Goal: Download file/media

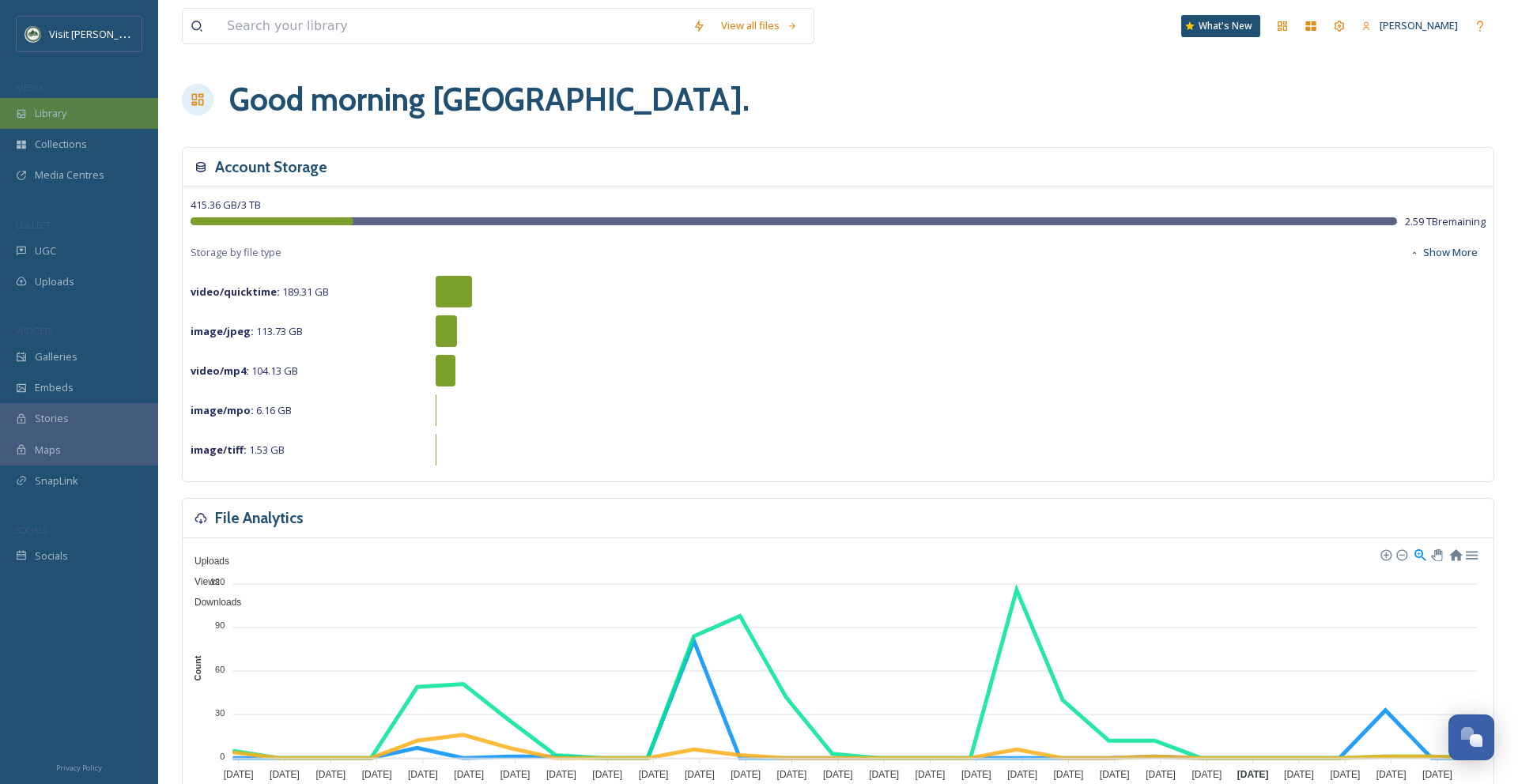
click at [104, 103] on div "Library" at bounding box center [79, 113] width 158 height 31
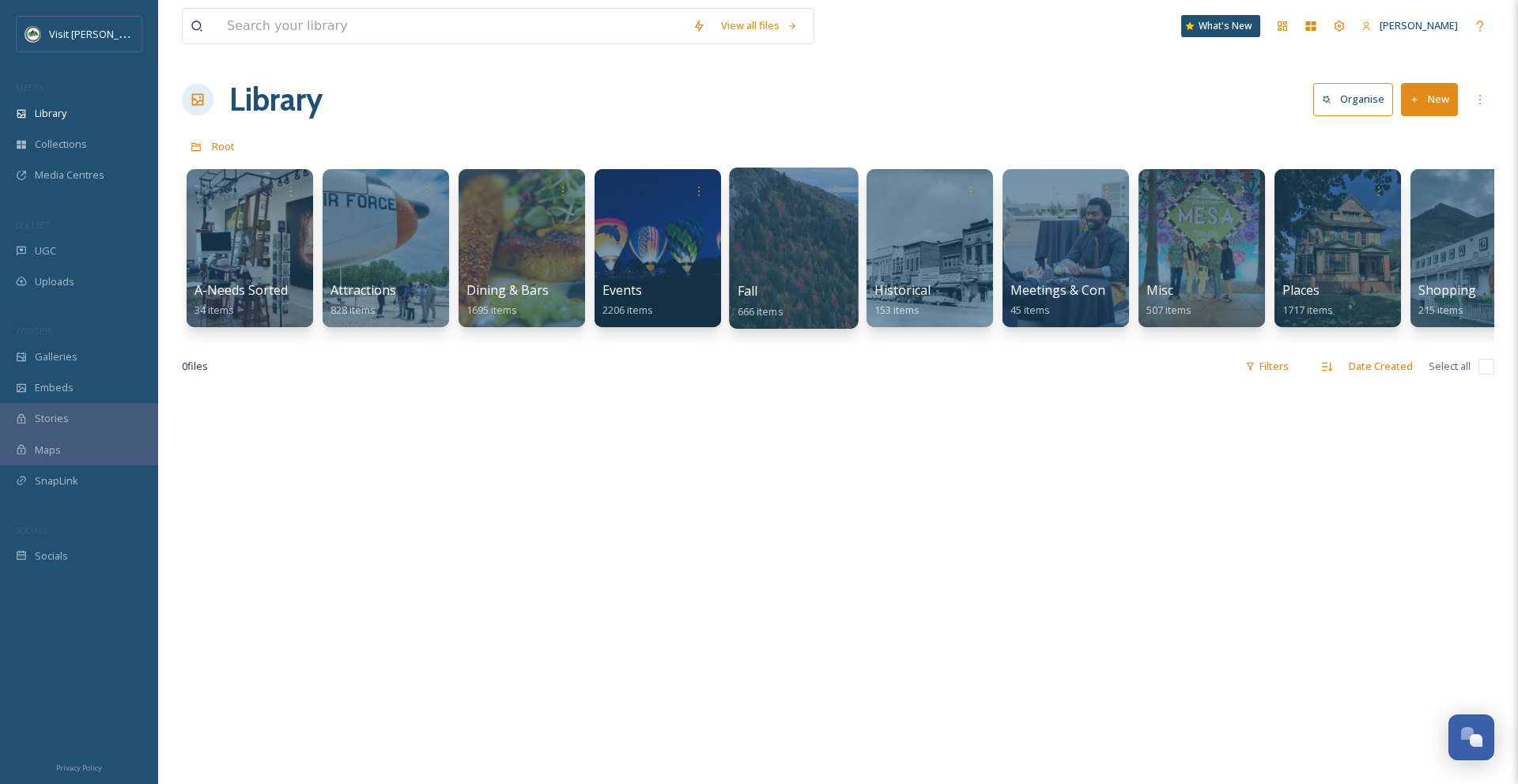
click at [777, 272] on div at bounding box center [793, 247] width 129 height 161
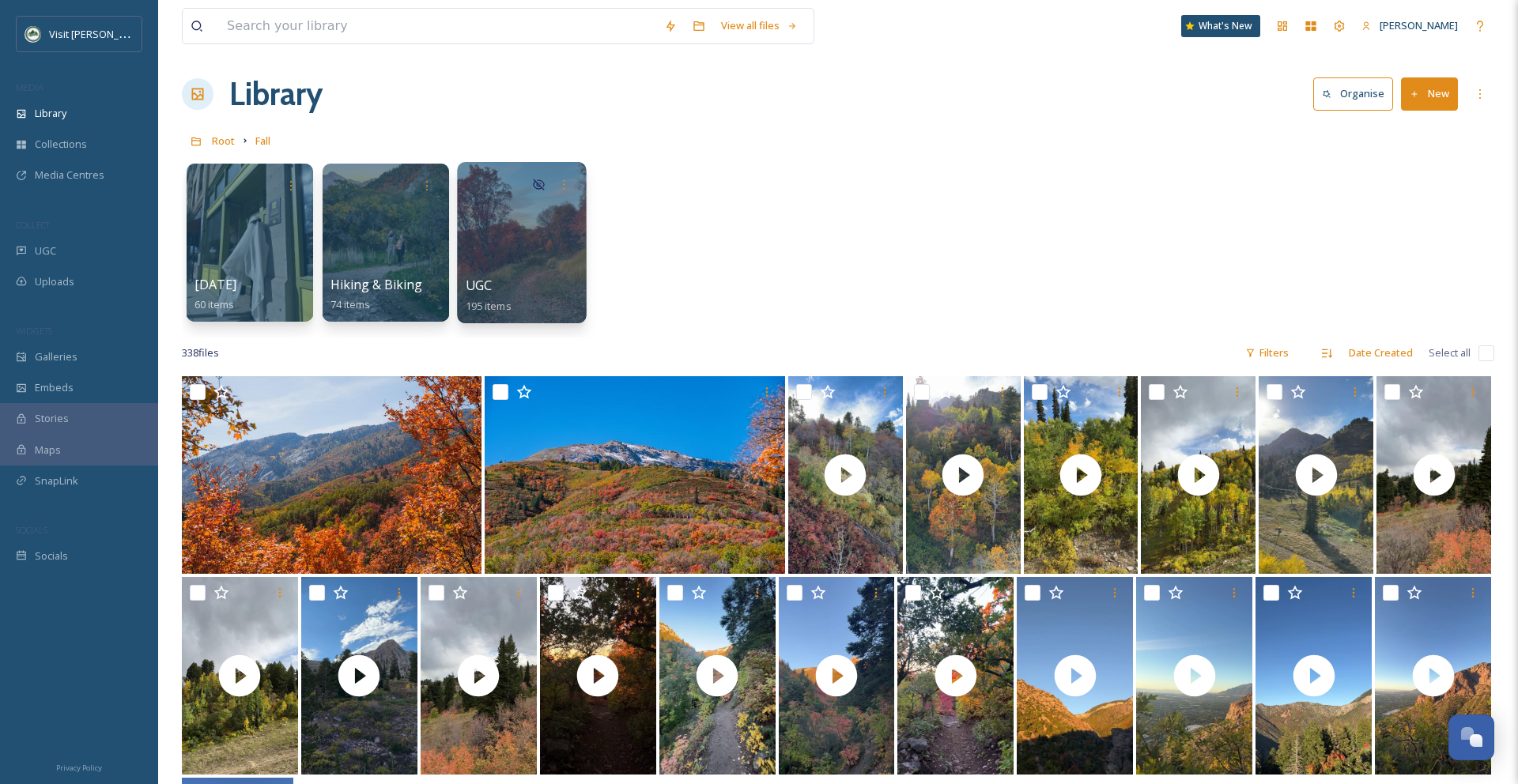
scroll to position [7, 0]
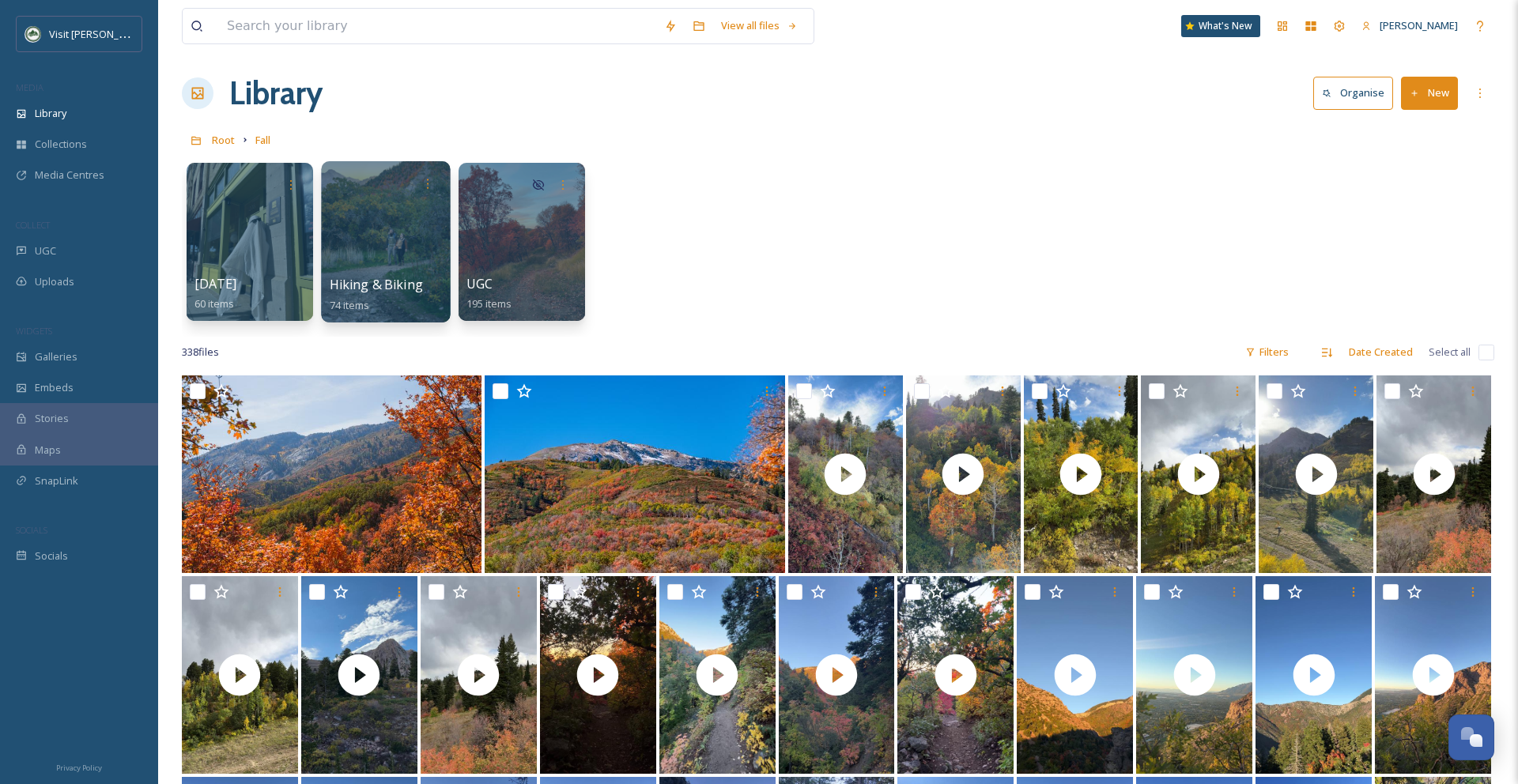
click at [373, 245] on div at bounding box center [385, 241] width 129 height 161
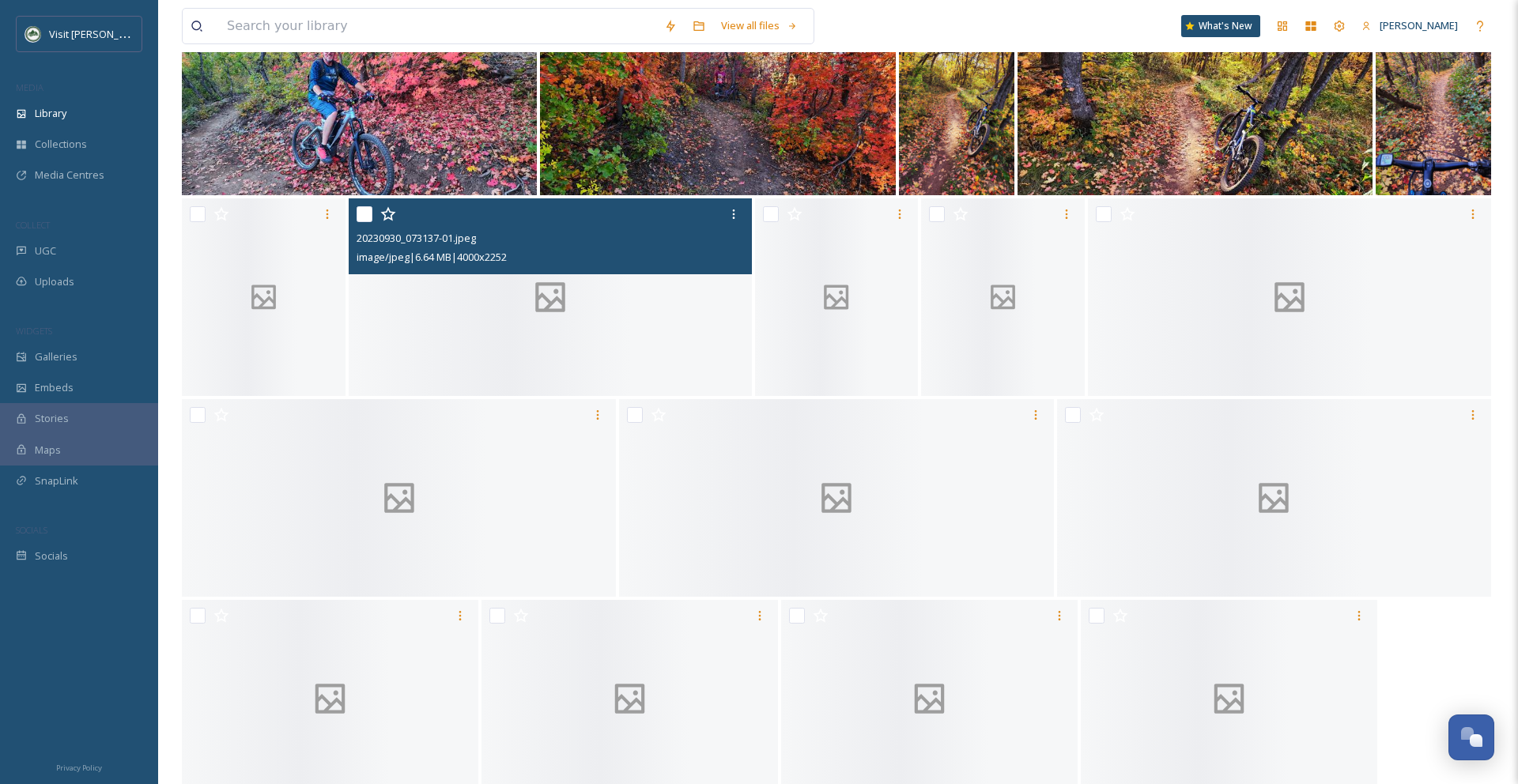
scroll to position [2864, 0]
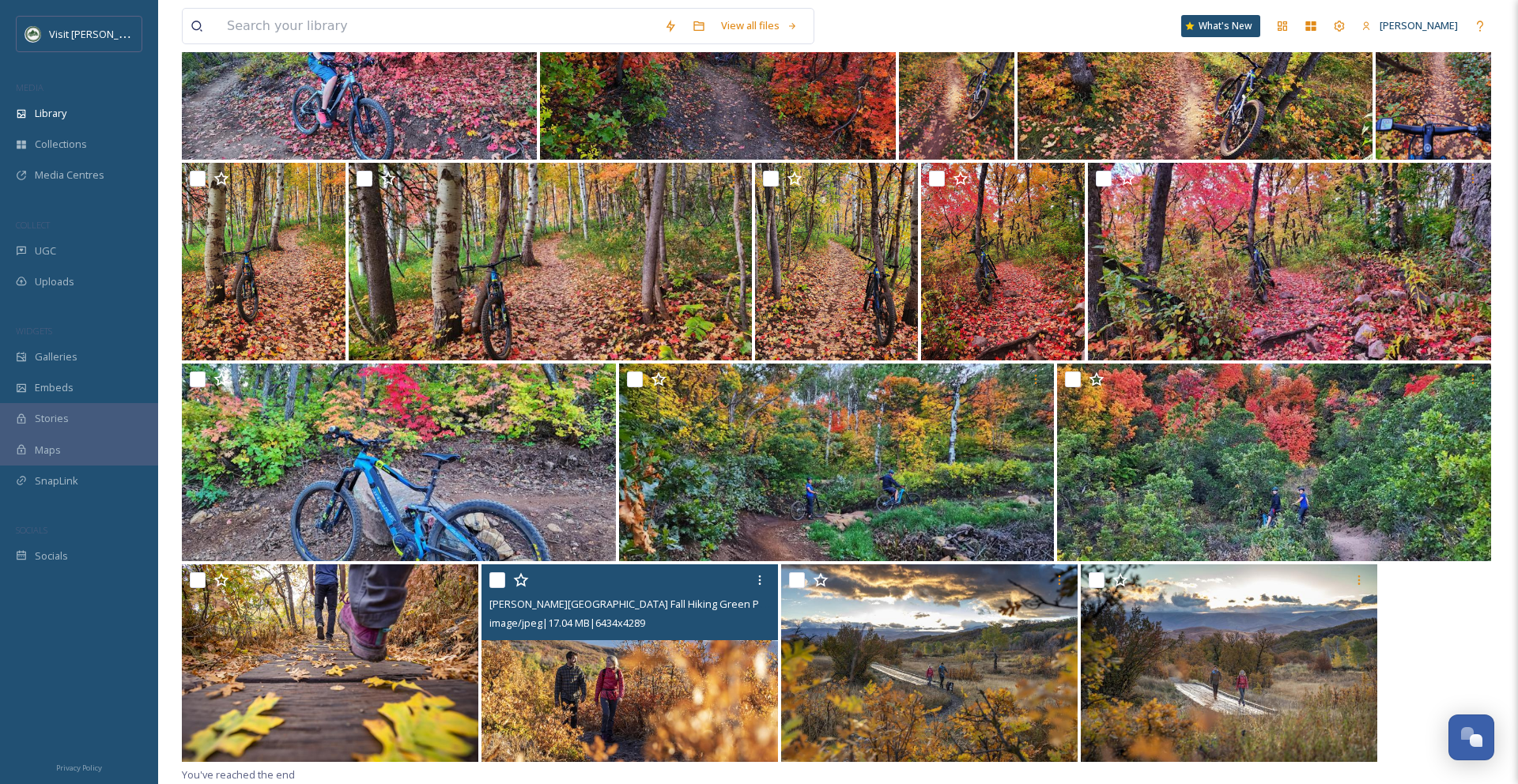
click at [606, 665] on img at bounding box center [630, 663] width 297 height 197
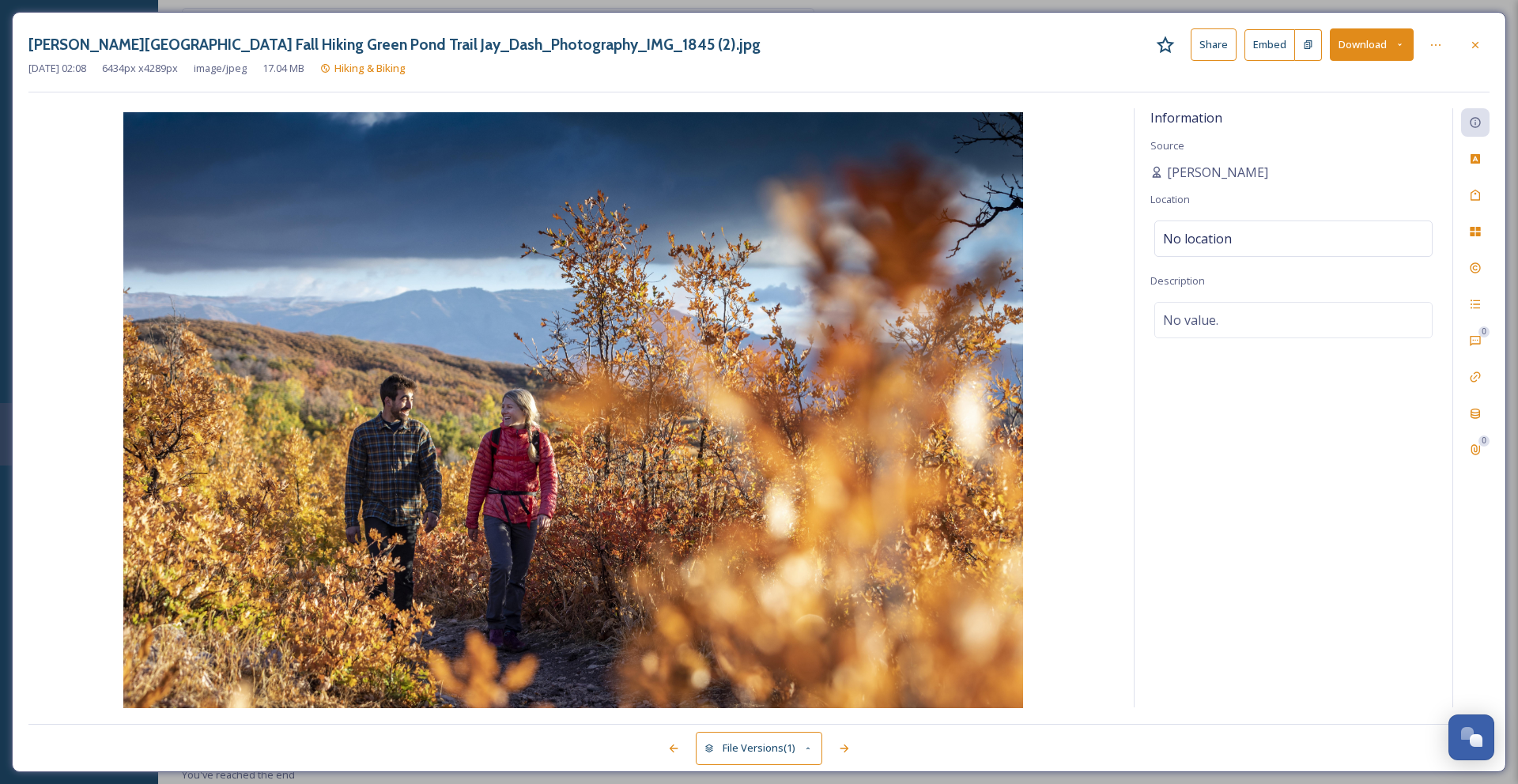
click at [1340, 53] on button "Download" at bounding box center [1372, 45] width 84 height 33
click at [1345, 71] on div "Download Original (6434 x 4289)" at bounding box center [1330, 81] width 166 height 31
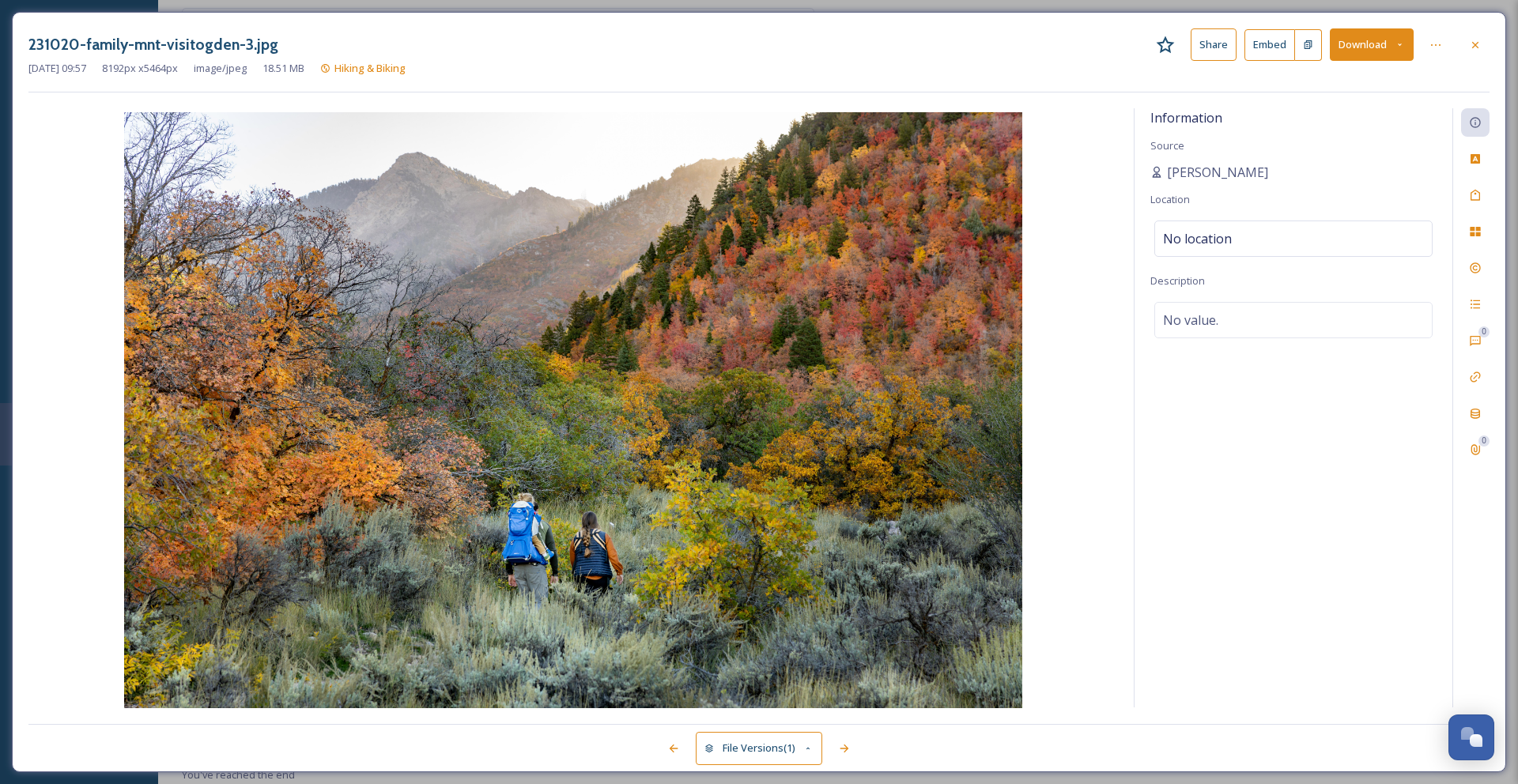
click at [1378, 39] on button "Download" at bounding box center [1372, 45] width 84 height 33
click at [1374, 82] on span "Download Original (8192 x 5464)" at bounding box center [1330, 81] width 150 height 15
click at [1483, 48] on div at bounding box center [1475, 45] width 29 height 29
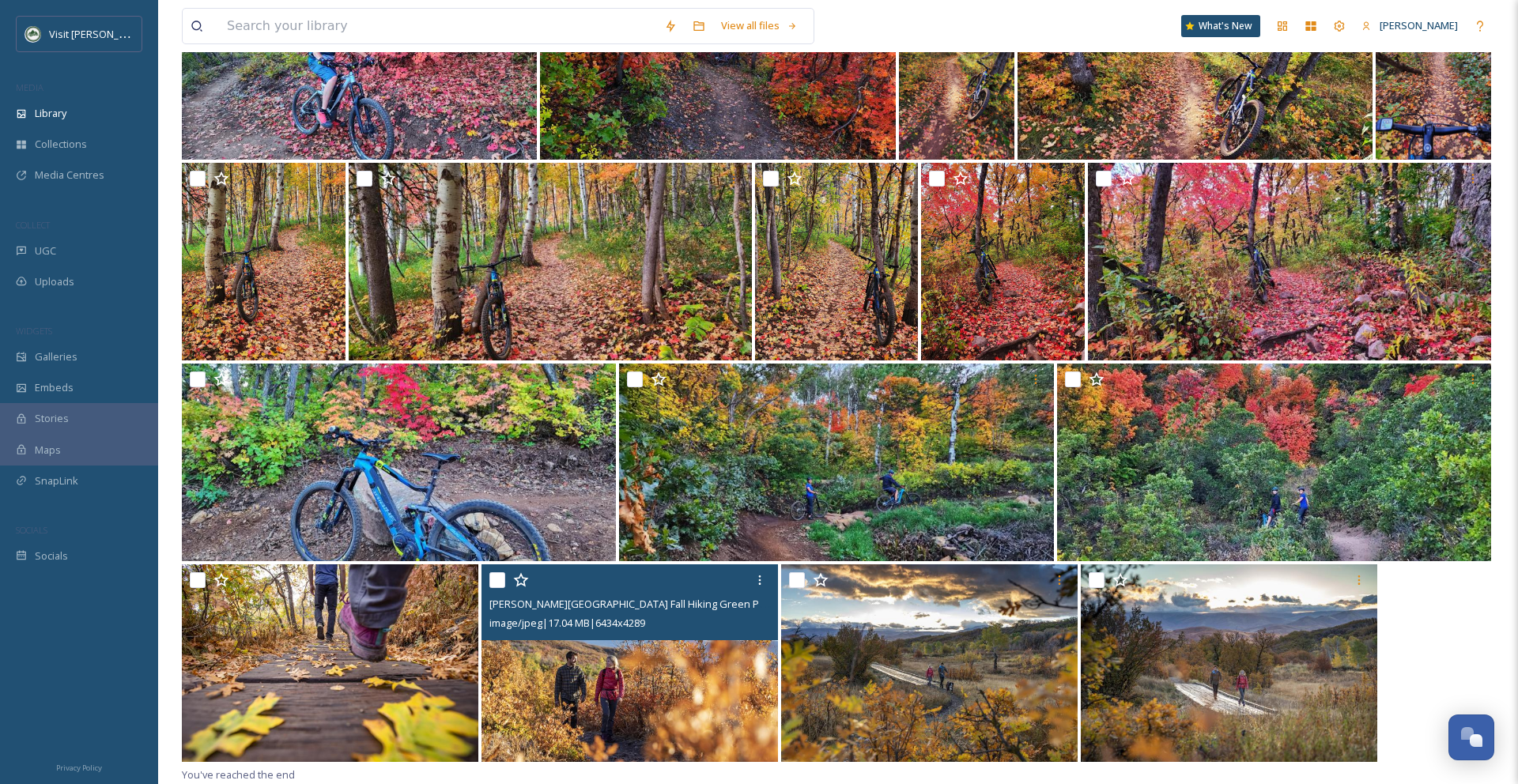
click at [1437, 623] on div "Ogden Valley Fall Hiking Green Pond Trail Jay_Dash_Photography_IMG_1845 (2).jpg…" at bounding box center [837, 665] width 1312 height 201
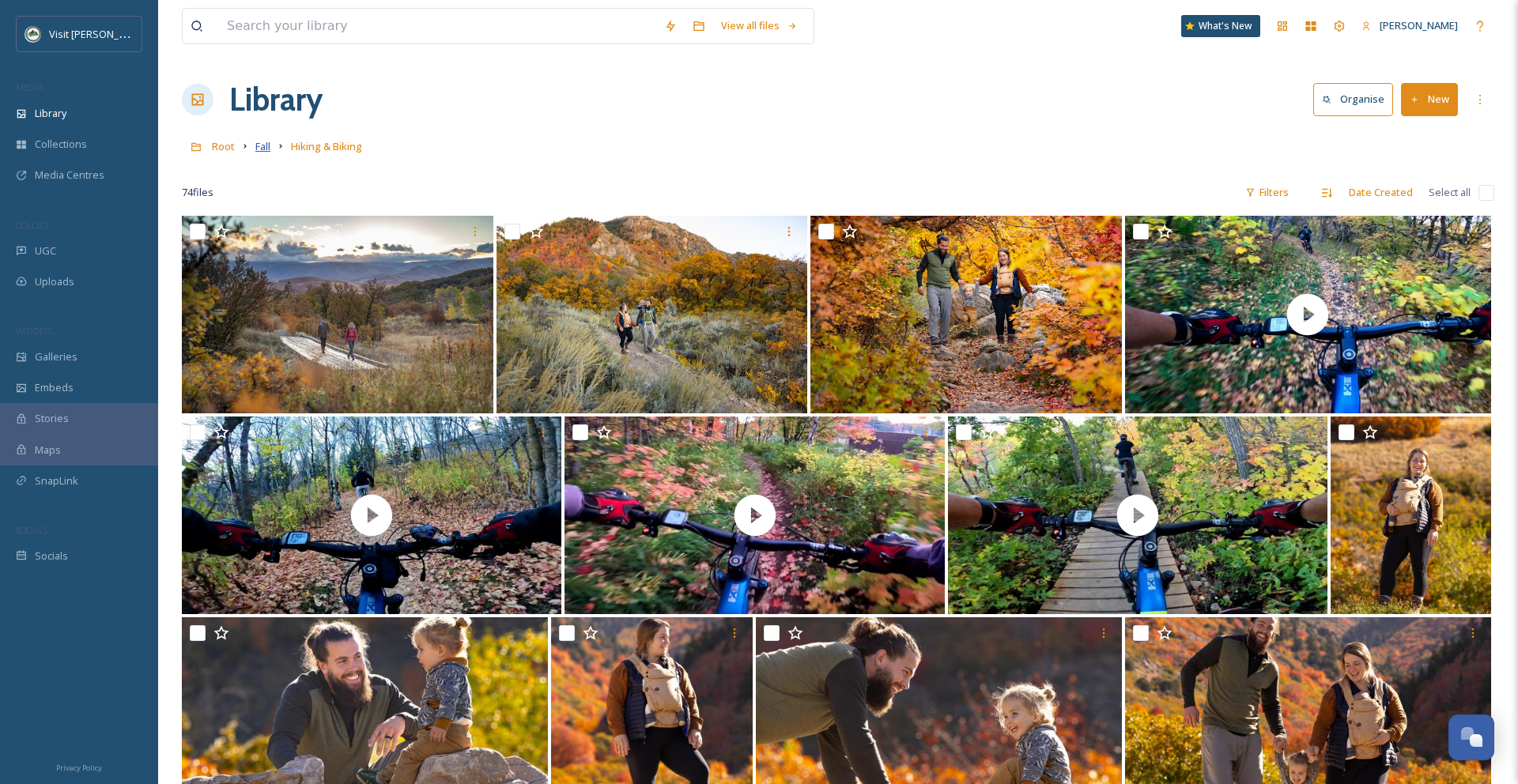
click at [266, 146] on span "Fall" at bounding box center [263, 146] width 15 height 14
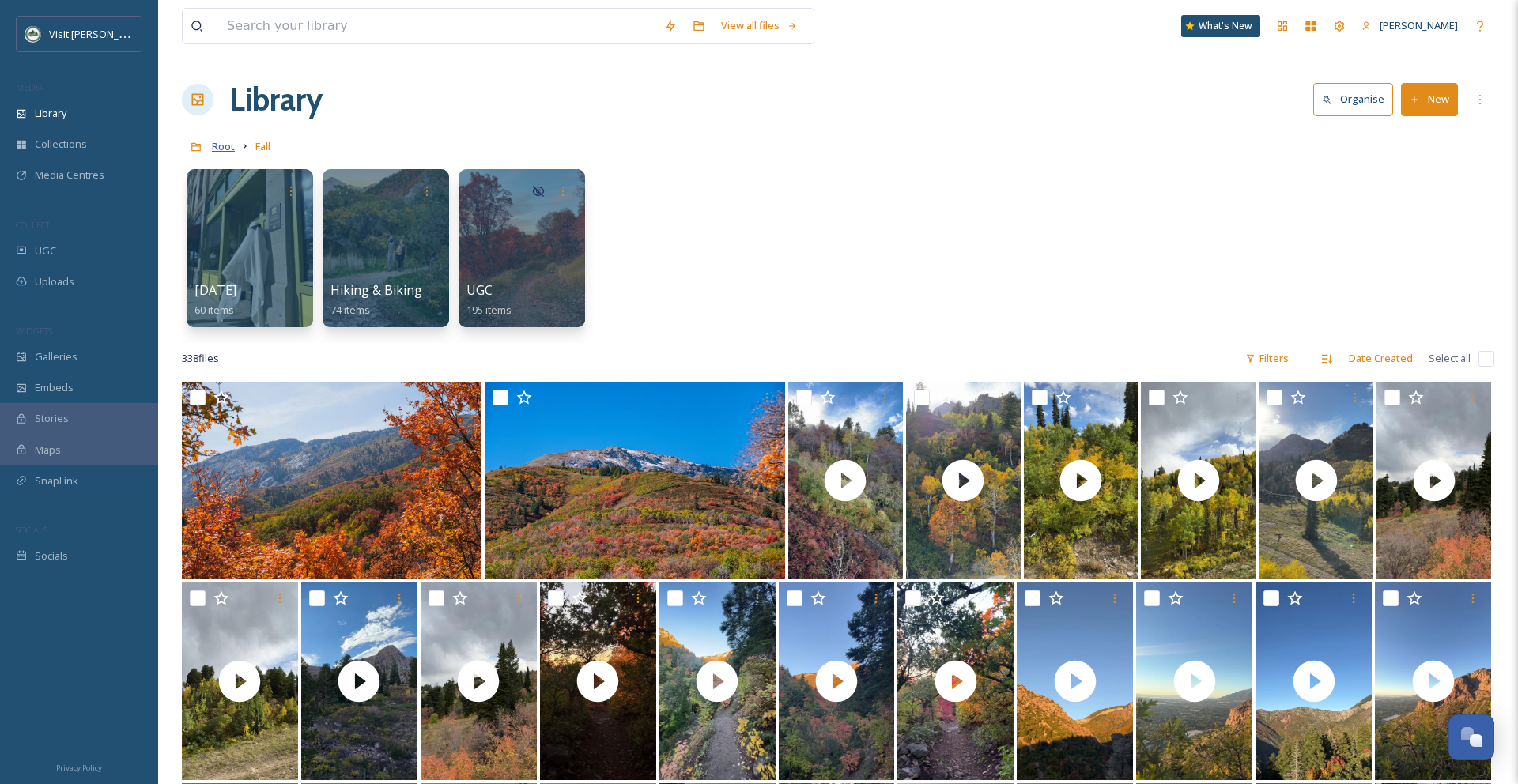
click at [213, 148] on span "Root" at bounding box center [223, 146] width 23 height 14
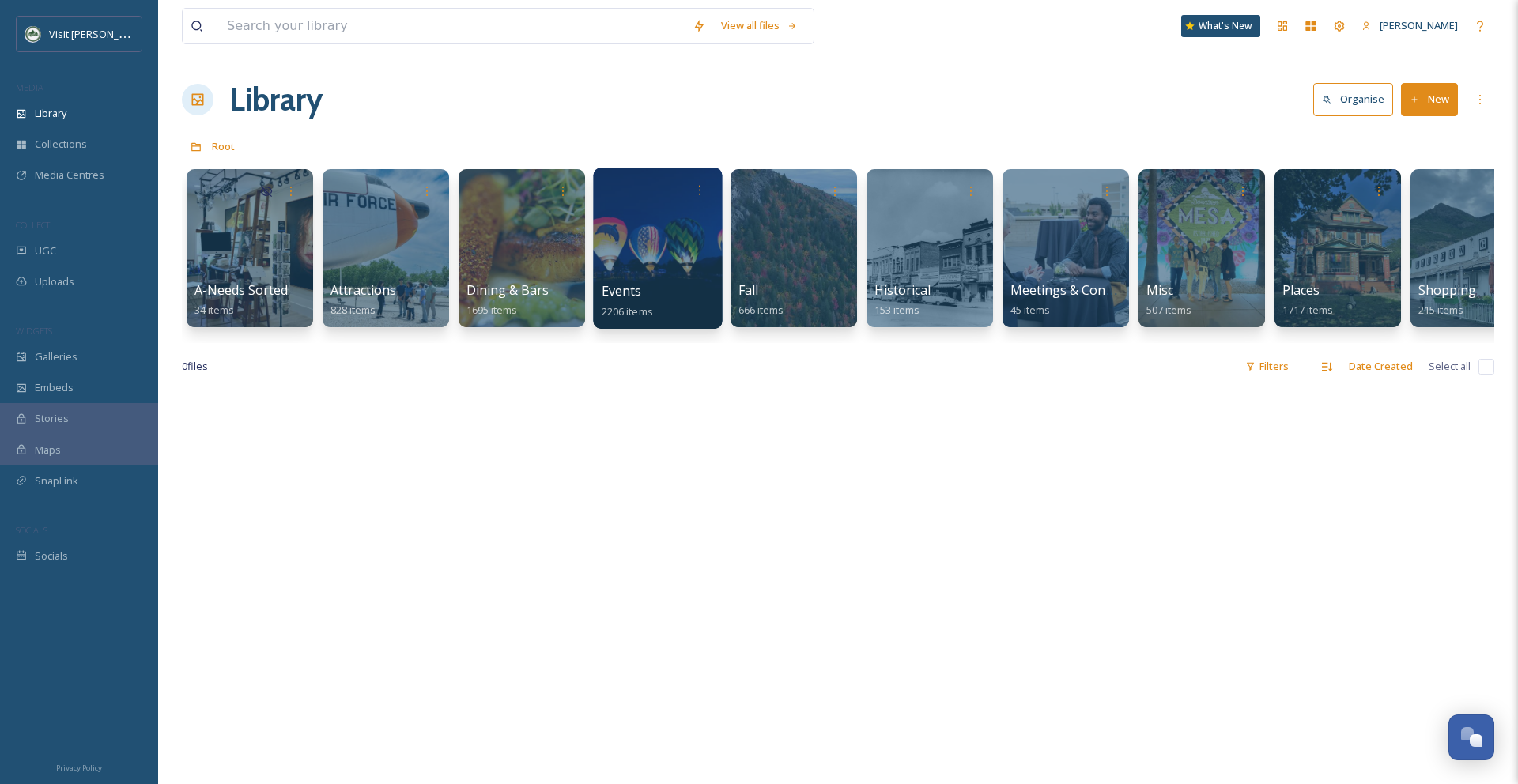
click at [627, 240] on div at bounding box center [657, 247] width 129 height 161
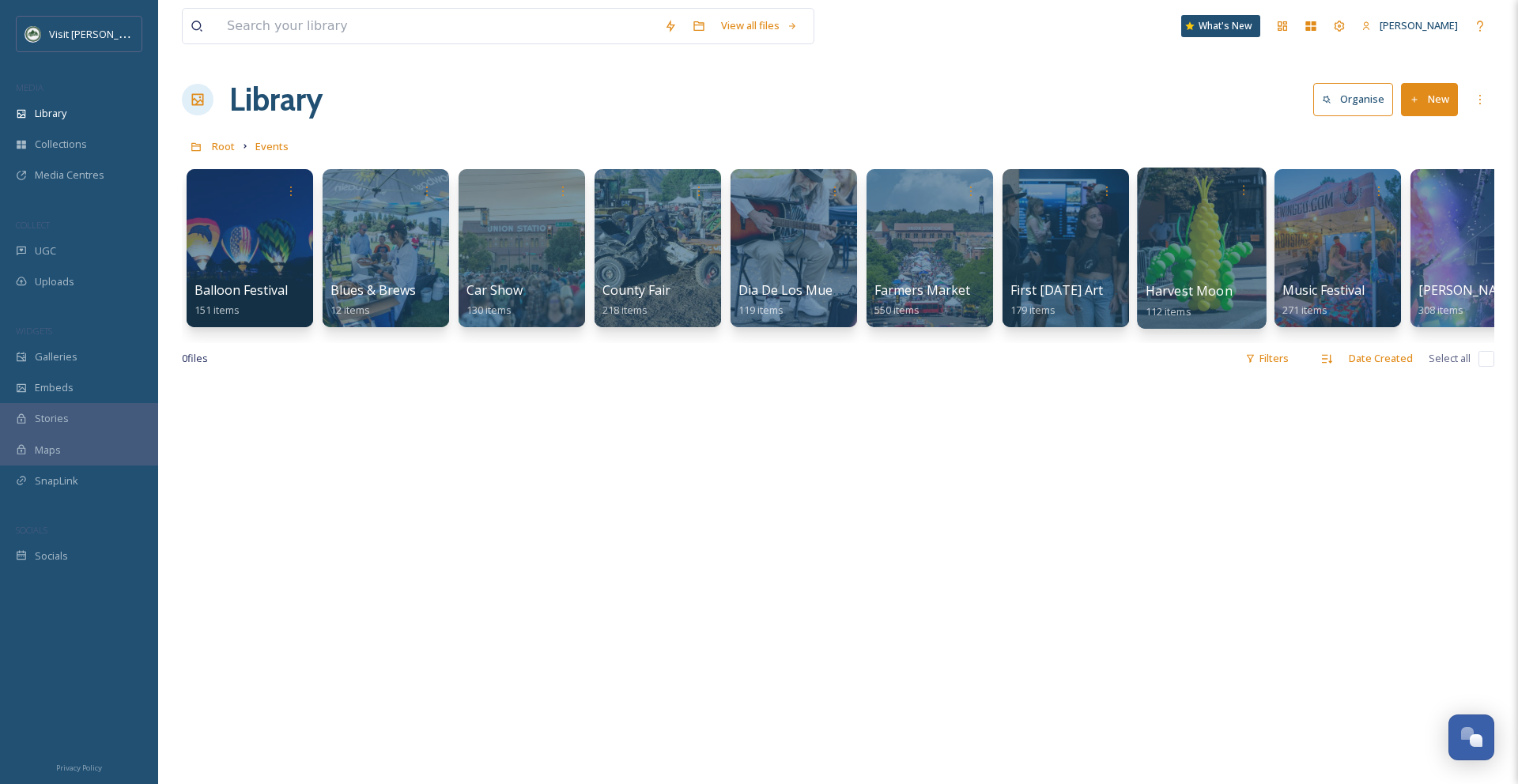
click at [1183, 234] on div at bounding box center [1201, 247] width 129 height 161
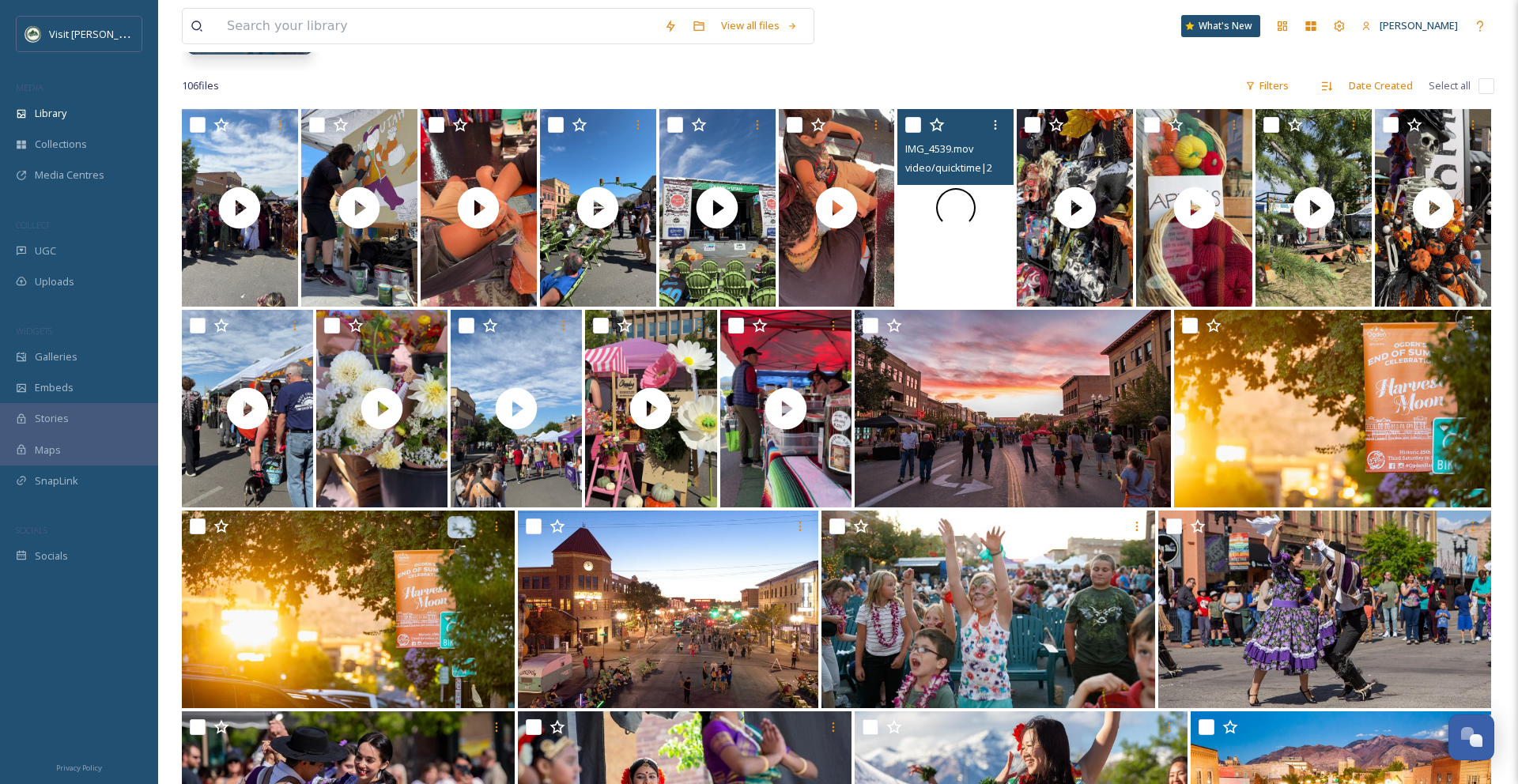
scroll to position [293, 0]
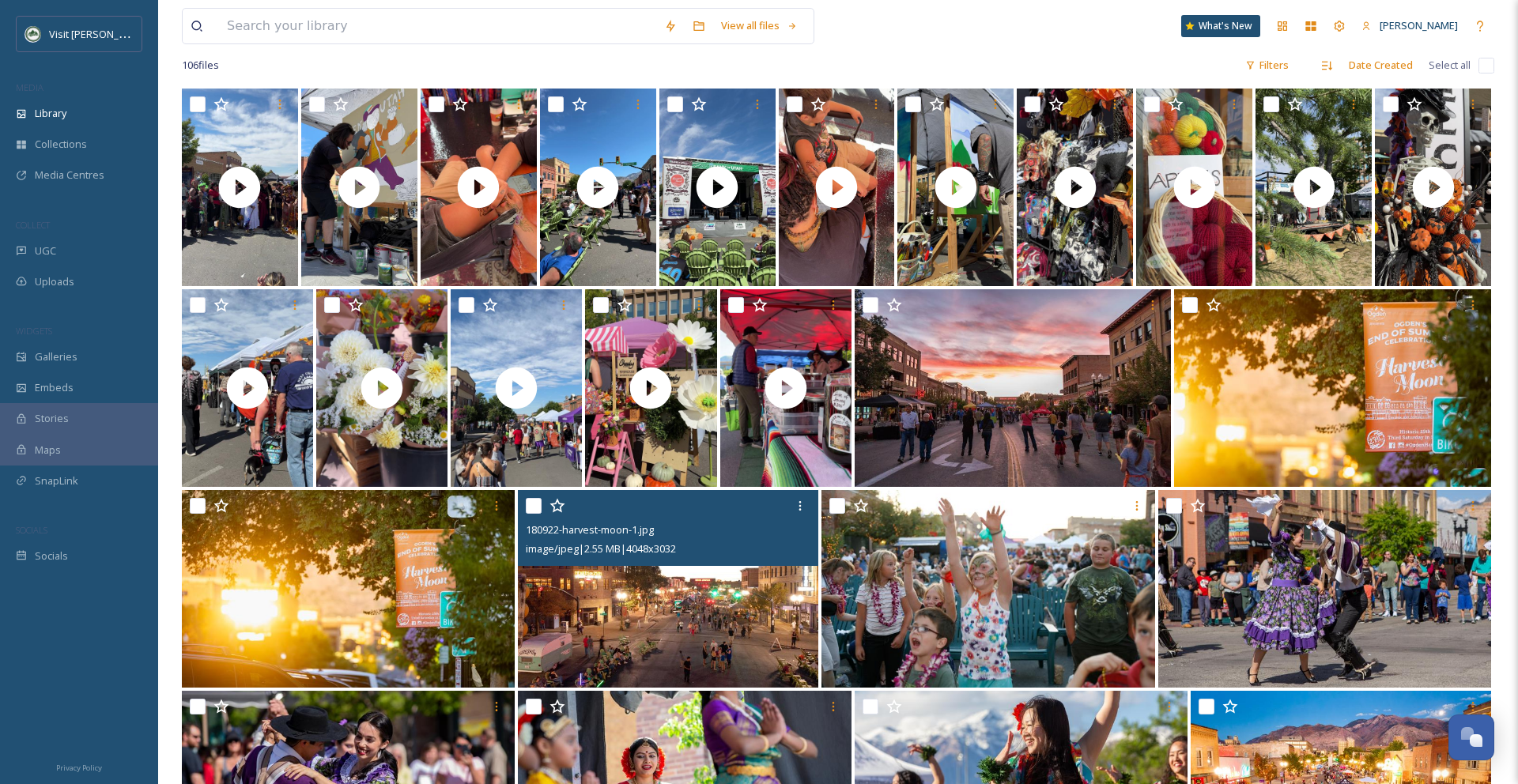
click at [763, 613] on img at bounding box center [668, 589] width 300 height 197
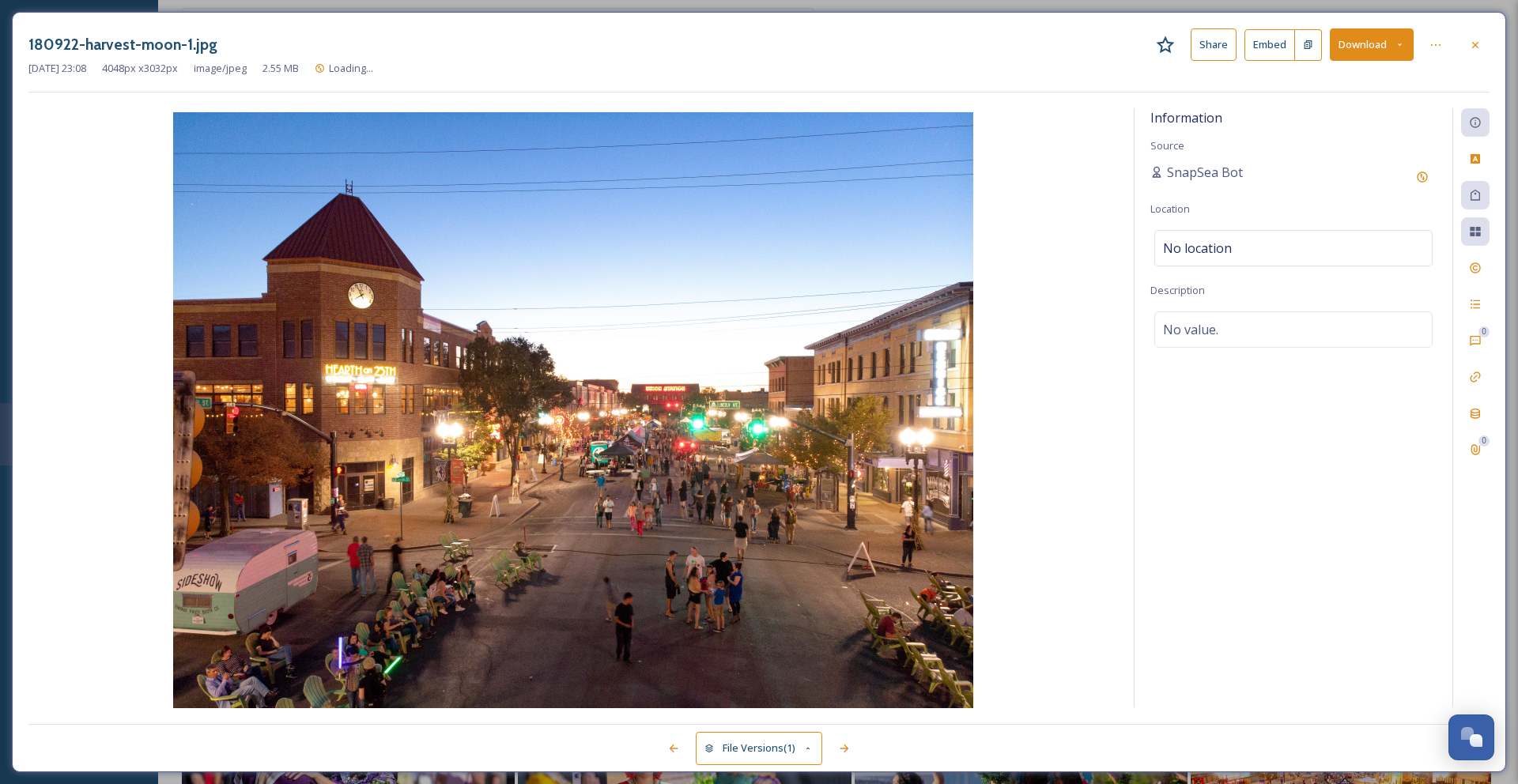
click at [1341, 46] on button "Download" at bounding box center [1372, 45] width 84 height 33
click at [1325, 82] on span "Download Original (4048 x 3032)" at bounding box center [1330, 81] width 150 height 15
click at [1474, 40] on icon at bounding box center [1475, 46] width 13 height 13
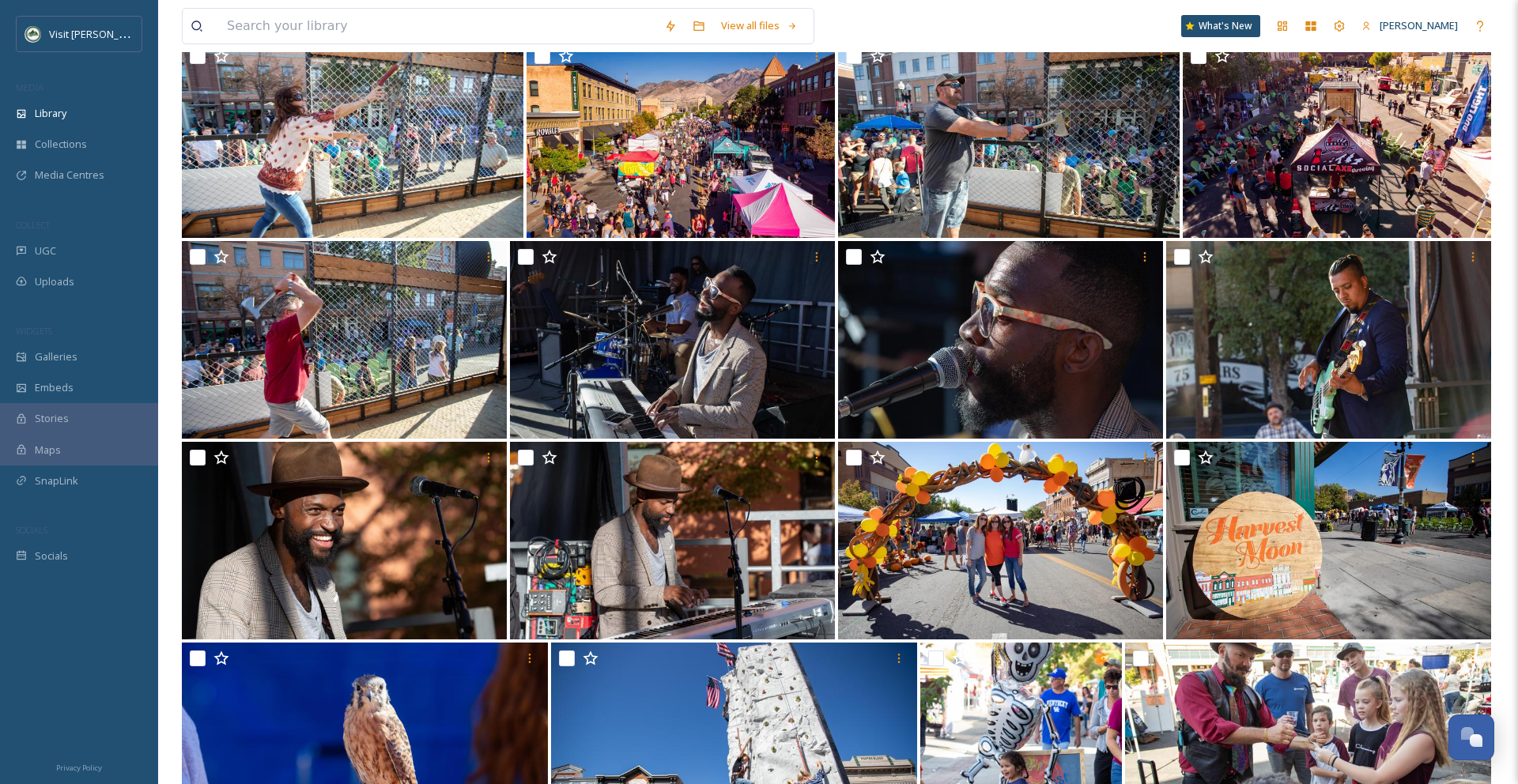
scroll to position [1551, 0]
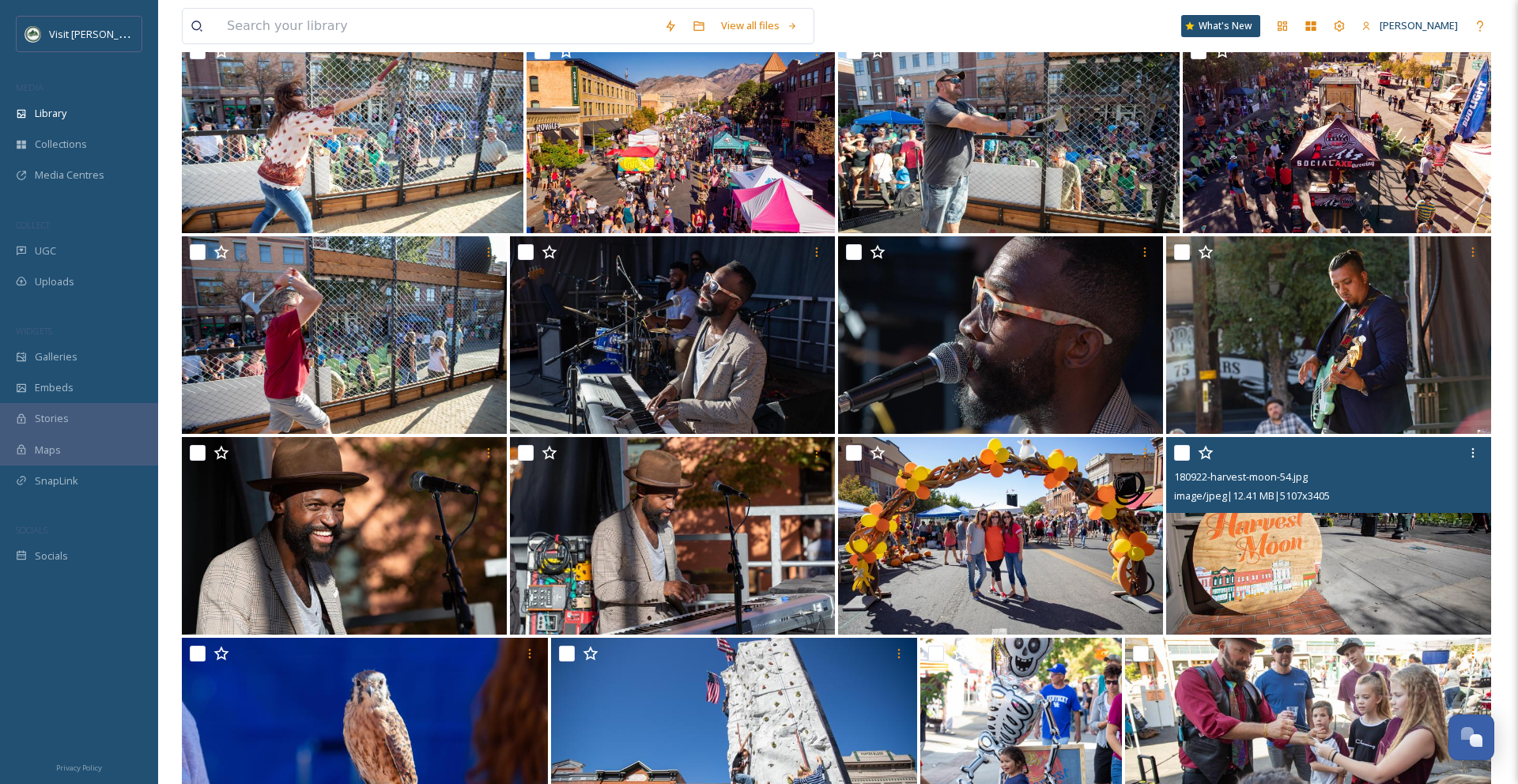
click at [1333, 552] on img at bounding box center [1328, 536] width 325 height 197
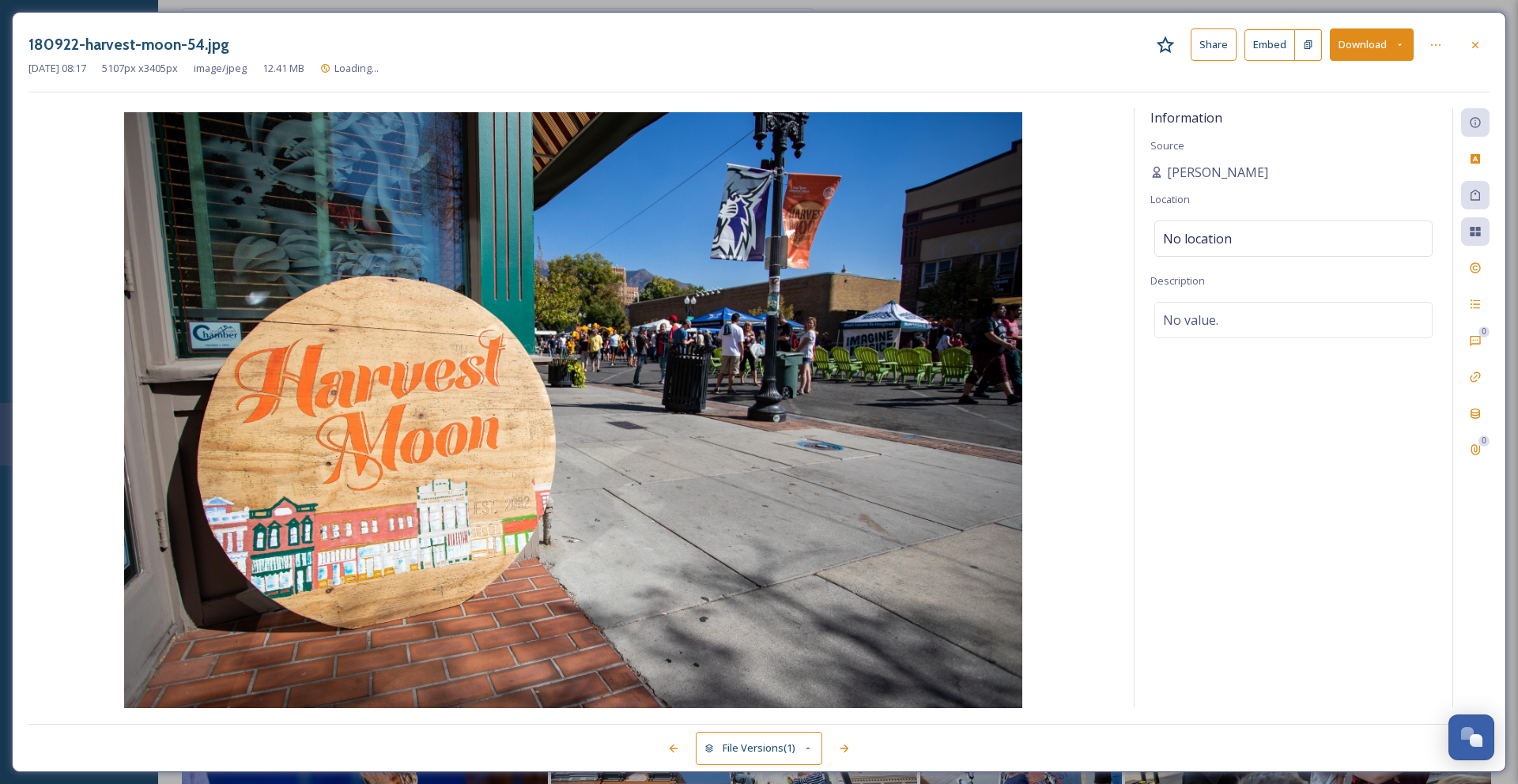
click at [1348, 57] on button "Download" at bounding box center [1372, 45] width 84 height 33
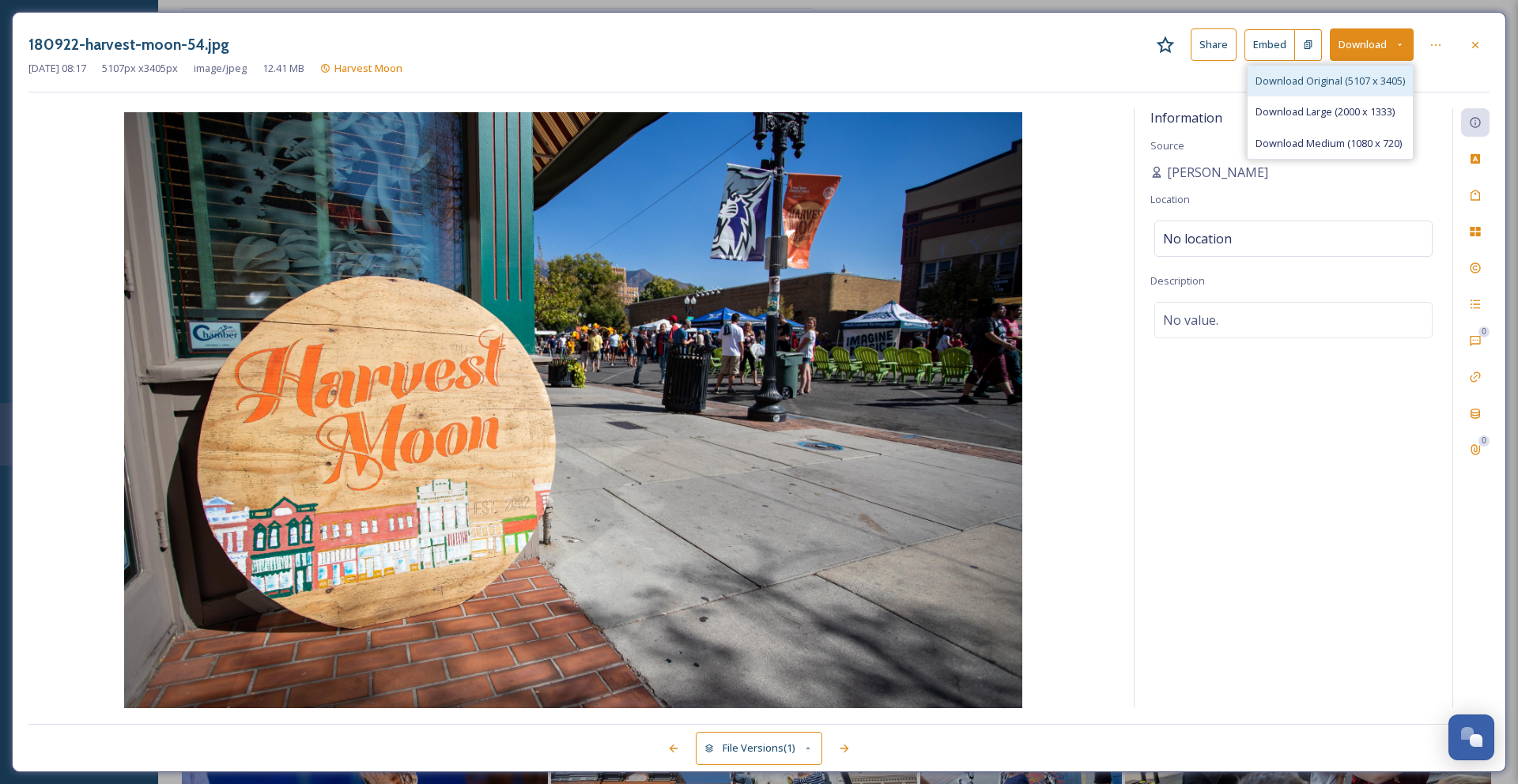
click at [1335, 82] on span "Download Original (5107 x 3405)" at bounding box center [1330, 81] width 150 height 15
click at [1477, 45] on icon at bounding box center [1475, 46] width 13 height 13
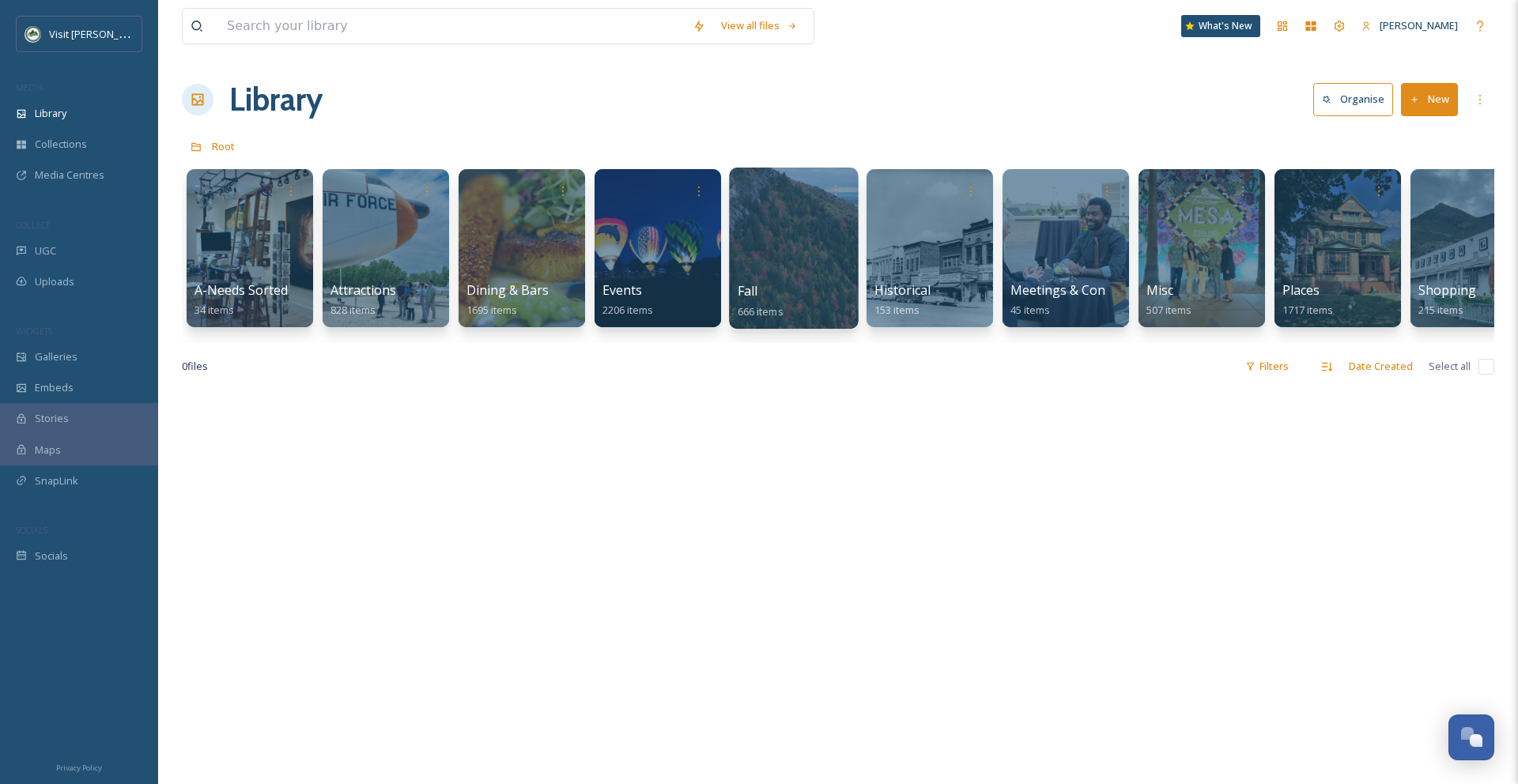
click at [790, 235] on div at bounding box center [793, 247] width 129 height 161
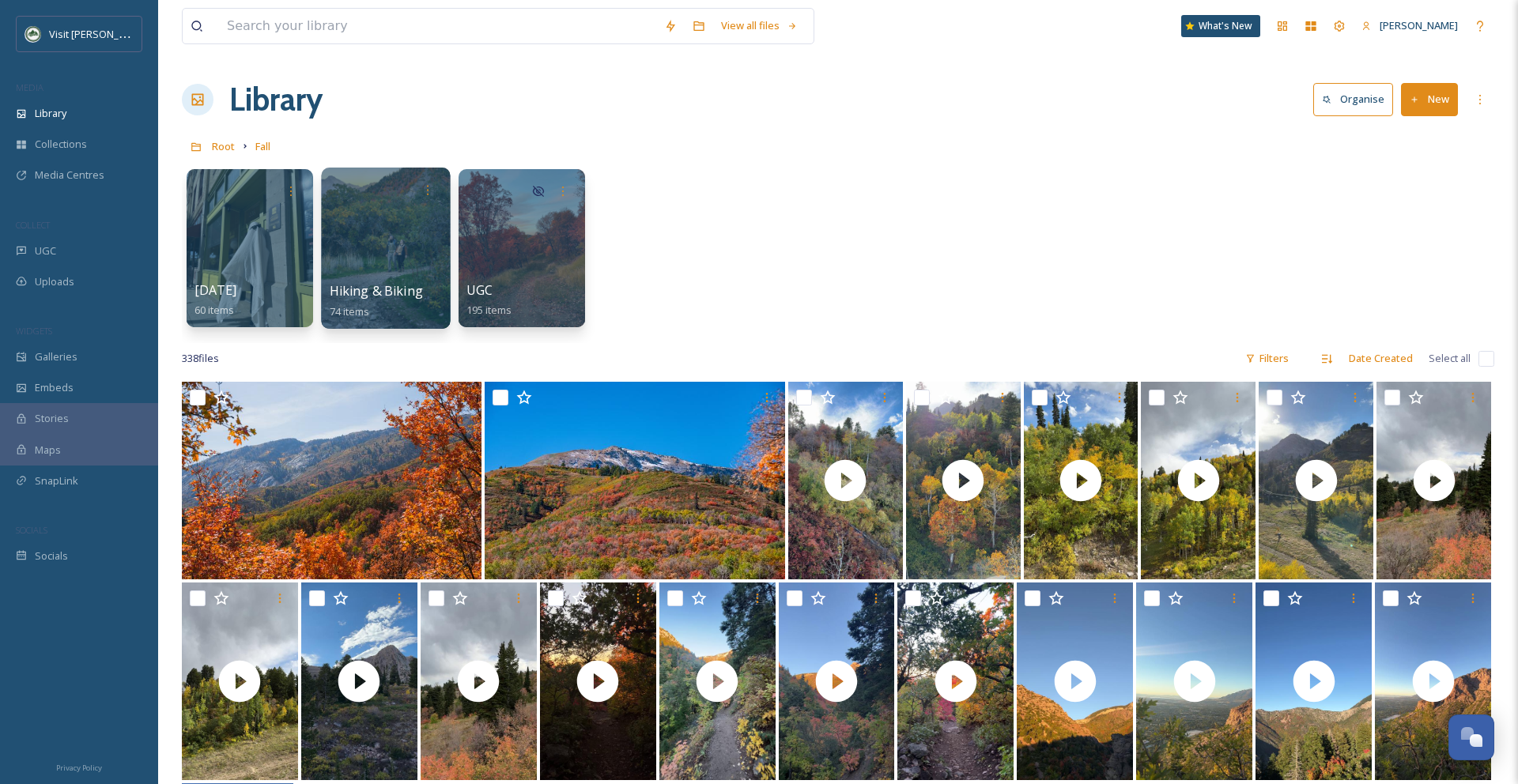
click at [384, 244] on div at bounding box center [385, 247] width 129 height 161
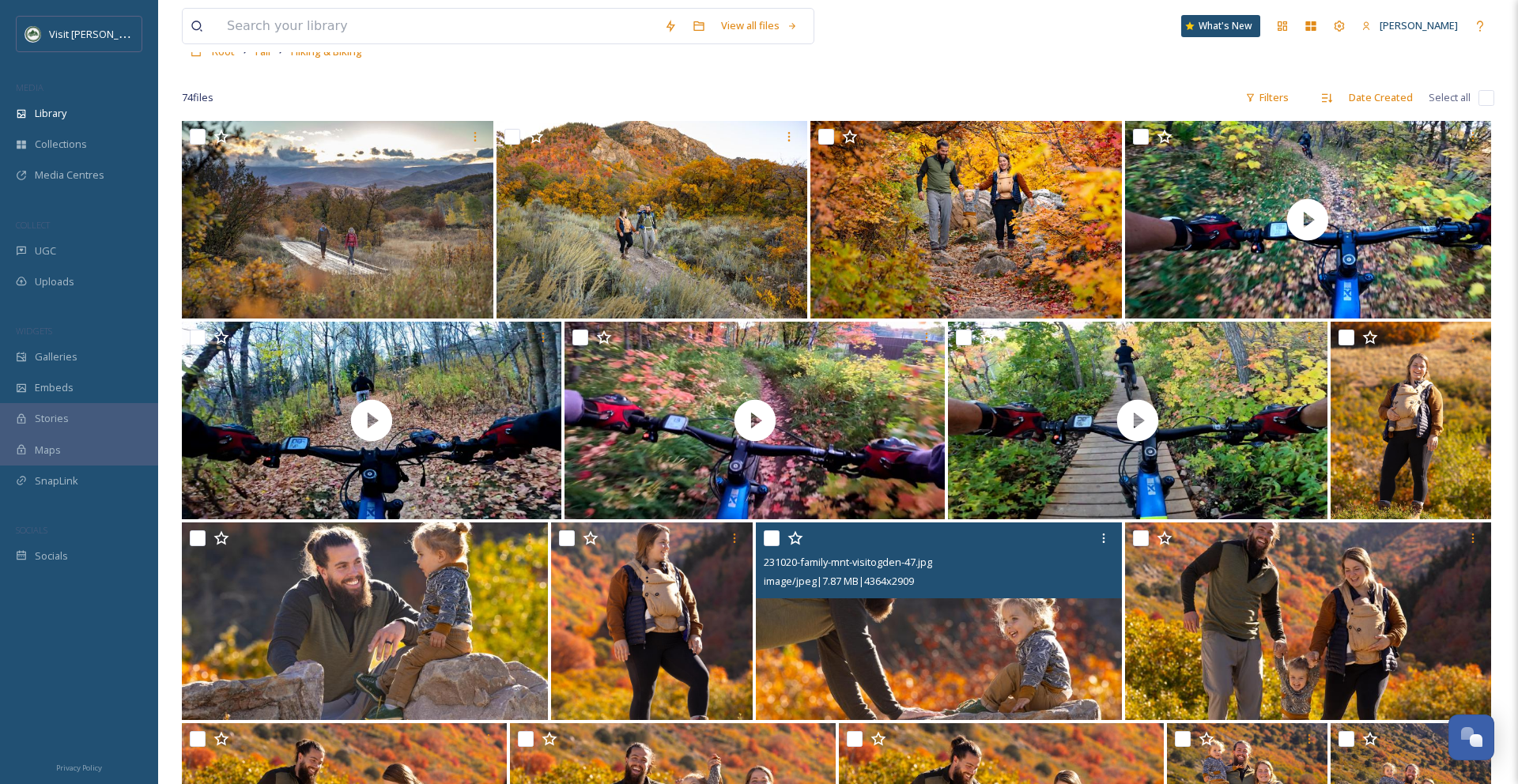
scroll to position [94, 0]
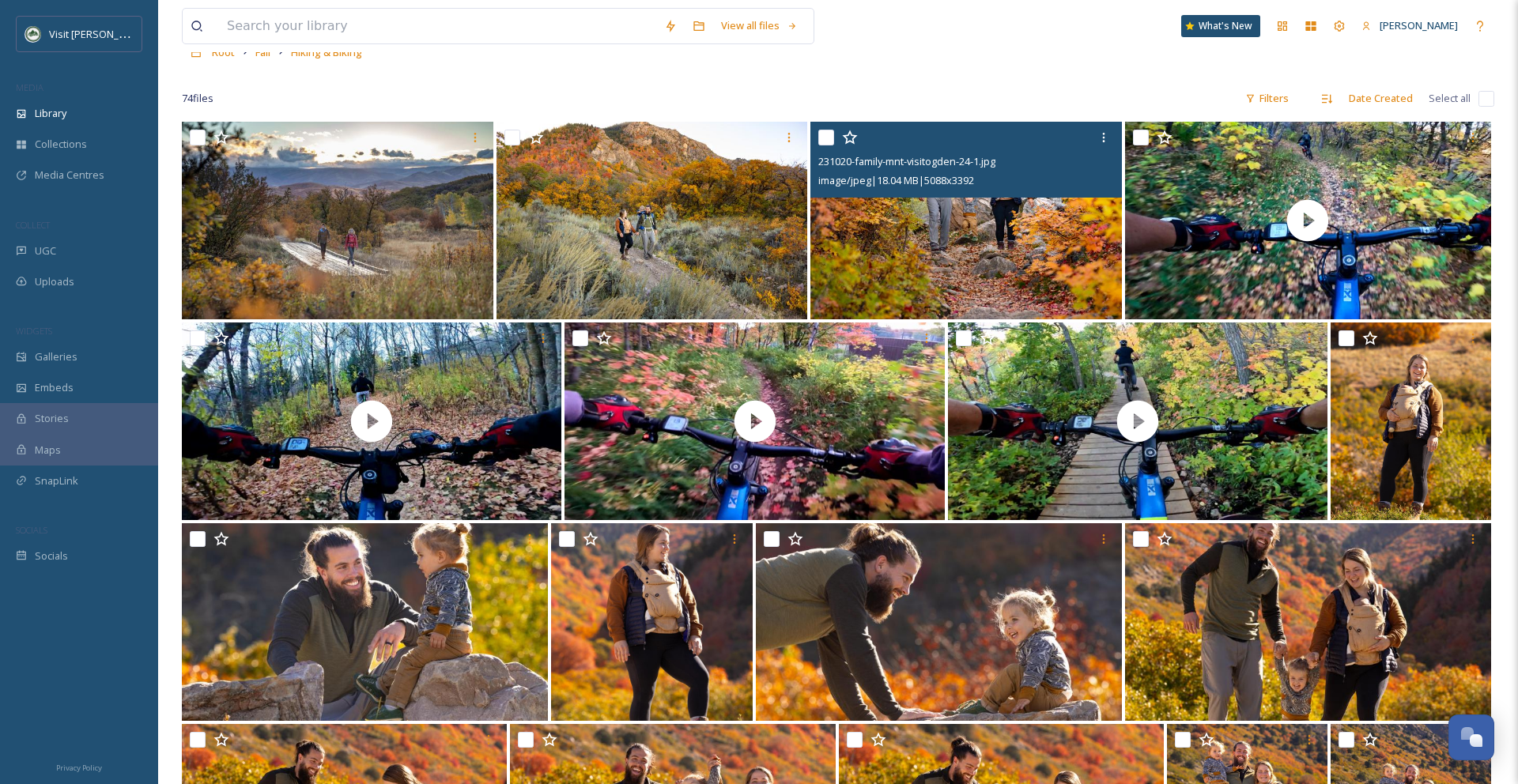
click at [976, 250] on img at bounding box center [965, 220] width 312 height 197
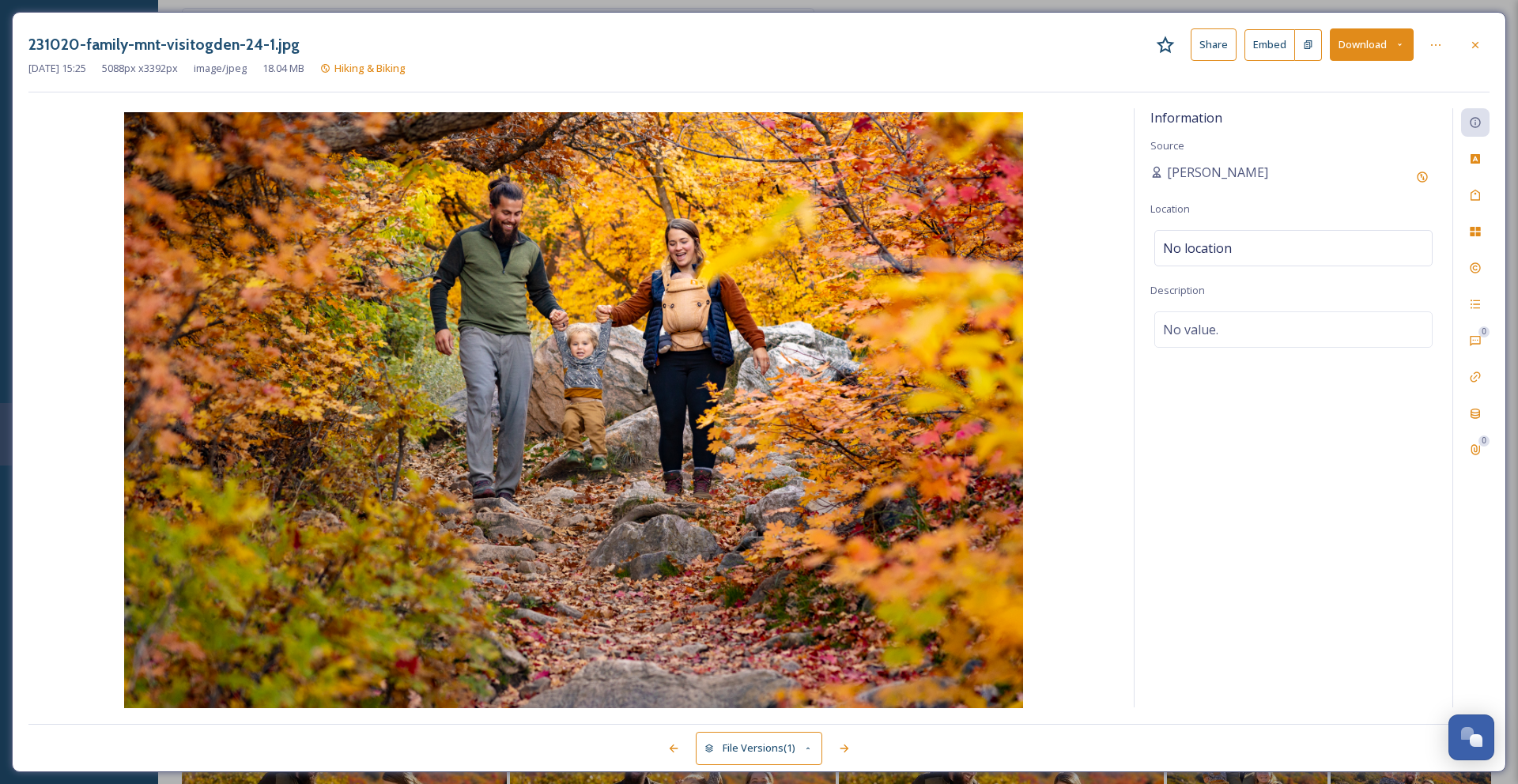
click at [1362, 57] on button "Download" at bounding box center [1372, 45] width 84 height 33
click at [1341, 92] on div "Download Original (5088 x 3392)" at bounding box center [1330, 81] width 166 height 31
click at [1355, 41] on button "Download" at bounding box center [1372, 45] width 84 height 33
click at [1337, 89] on div "Download Original (5088 x 3392)" at bounding box center [1330, 81] width 166 height 31
click at [1476, 45] on icon at bounding box center [1475, 44] width 7 height 7
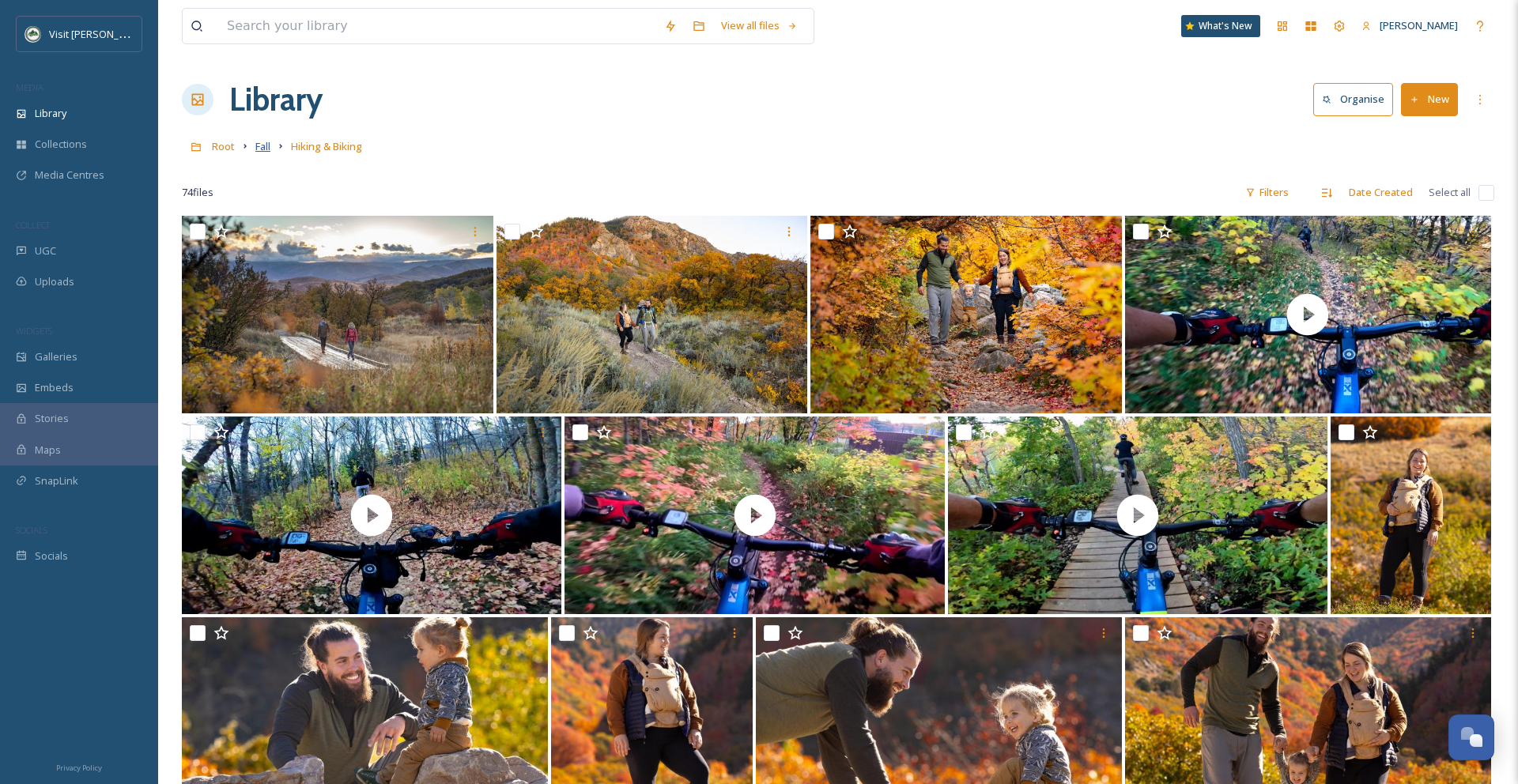
click at [262, 150] on span "Fall" at bounding box center [263, 146] width 15 height 14
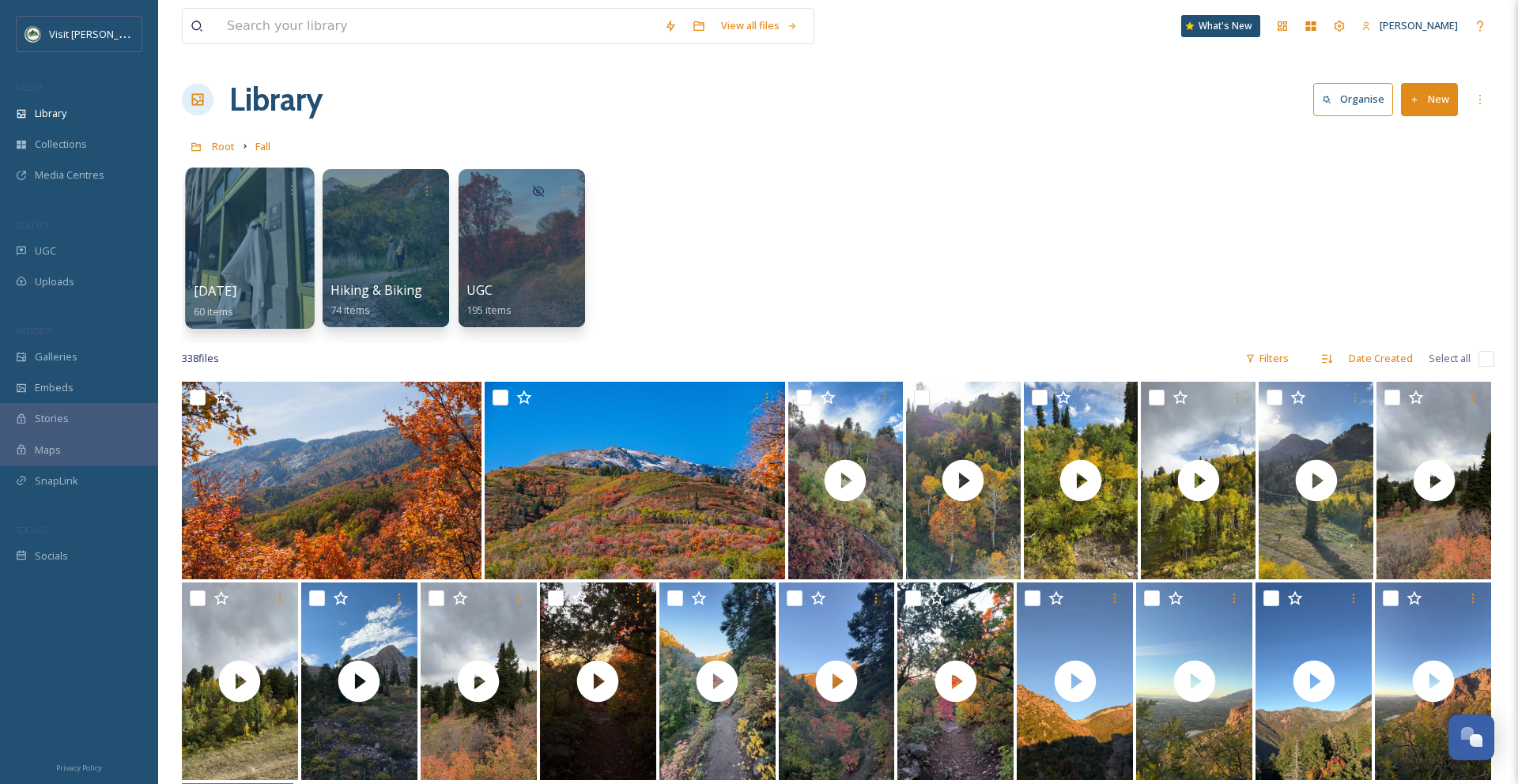
click at [276, 253] on div at bounding box center [249, 247] width 129 height 161
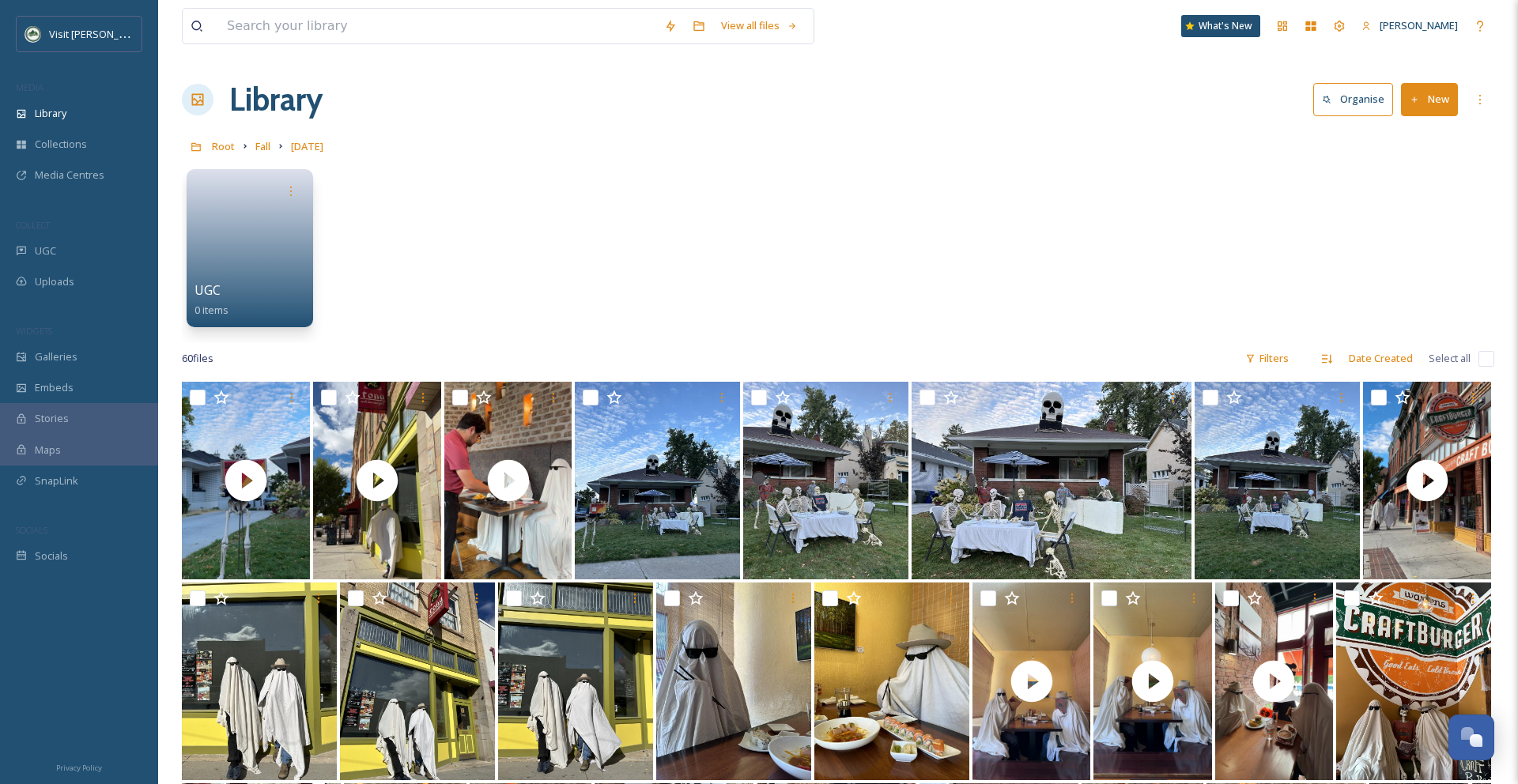
click at [272, 144] on div "Root Fall Halloween" at bounding box center [837, 146] width 1312 height 30
click at [269, 146] on span "Fall" at bounding box center [263, 146] width 15 height 14
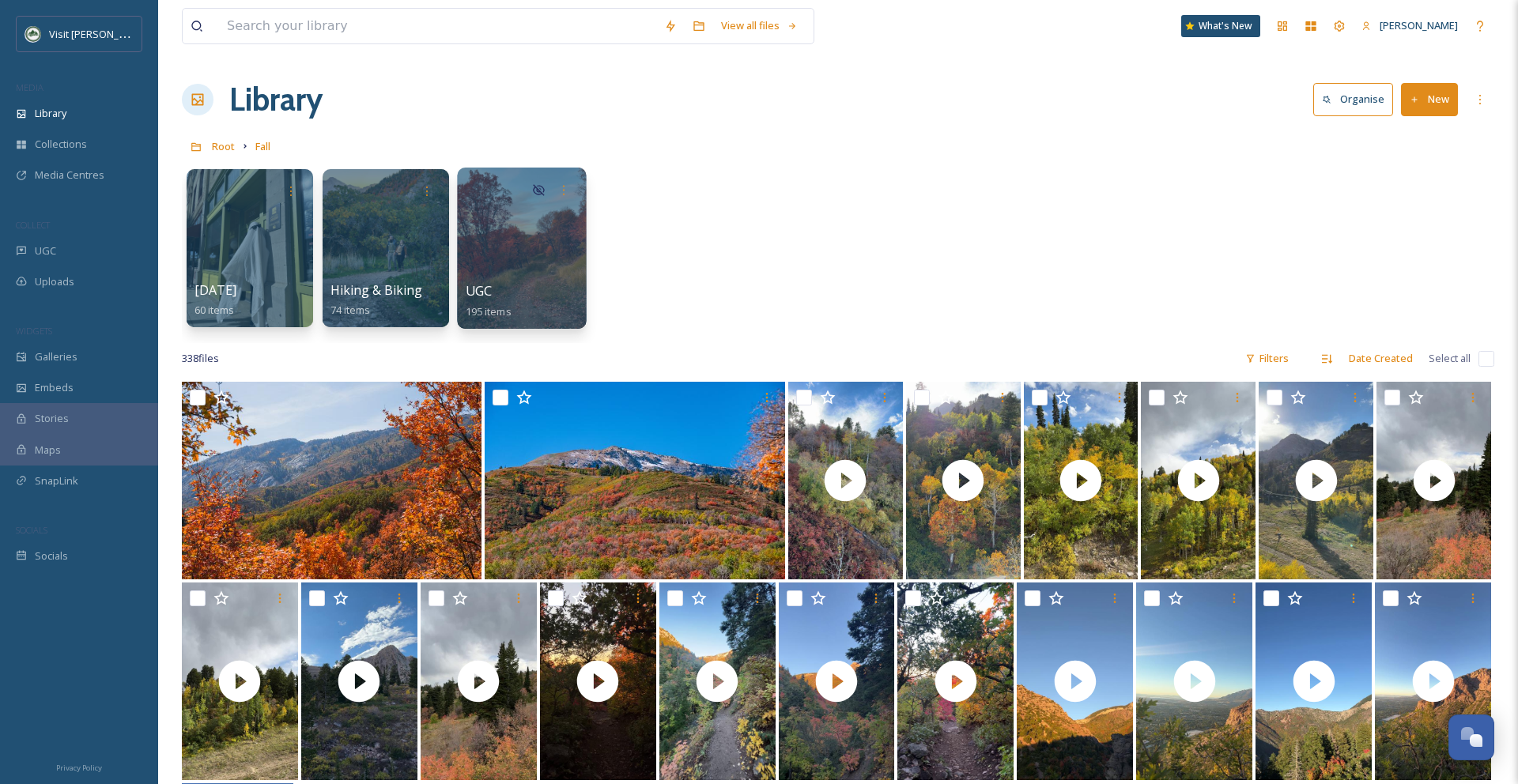
click at [511, 245] on div at bounding box center [521, 247] width 129 height 161
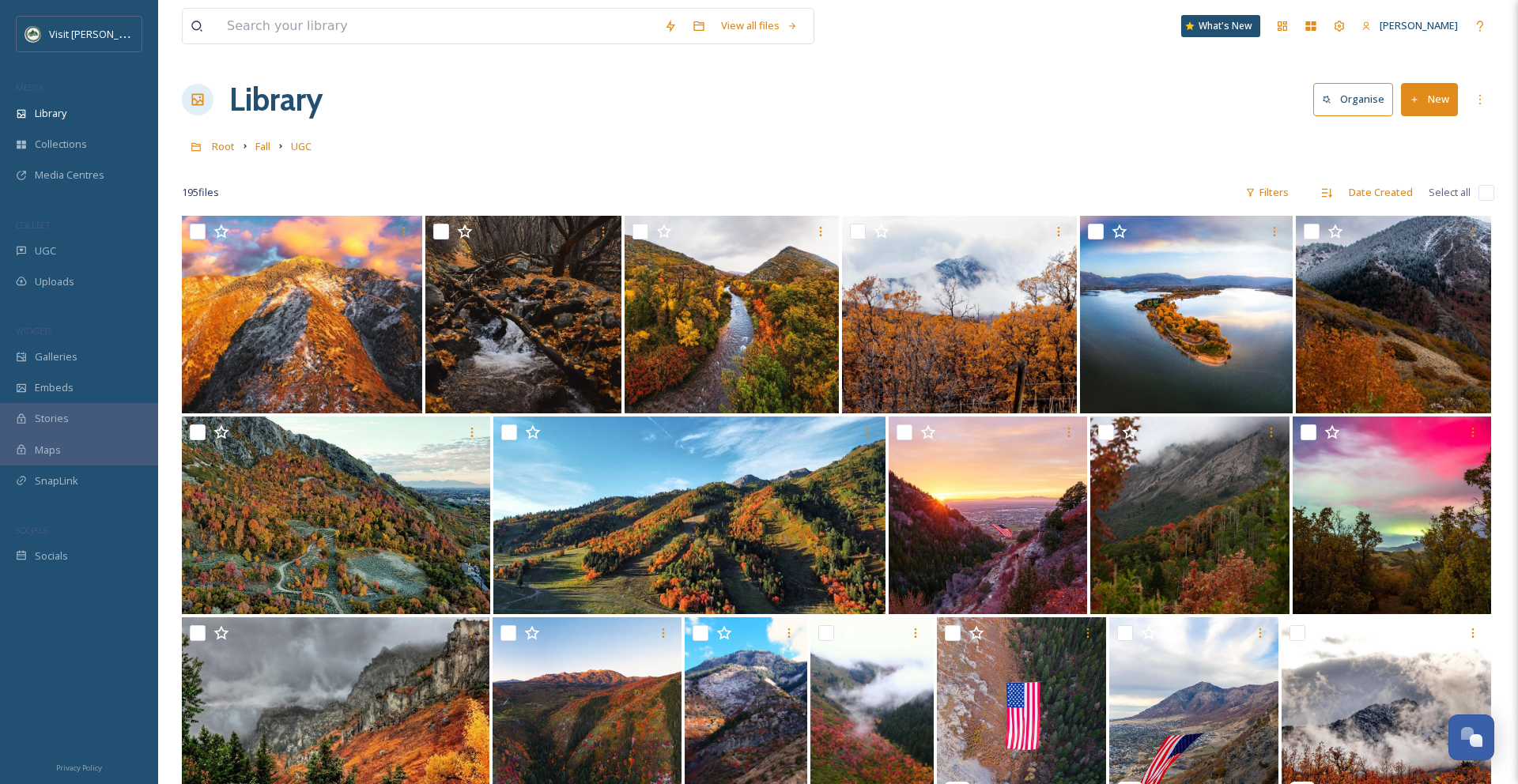
click at [268, 154] on link "Fall" at bounding box center [263, 146] width 15 height 19
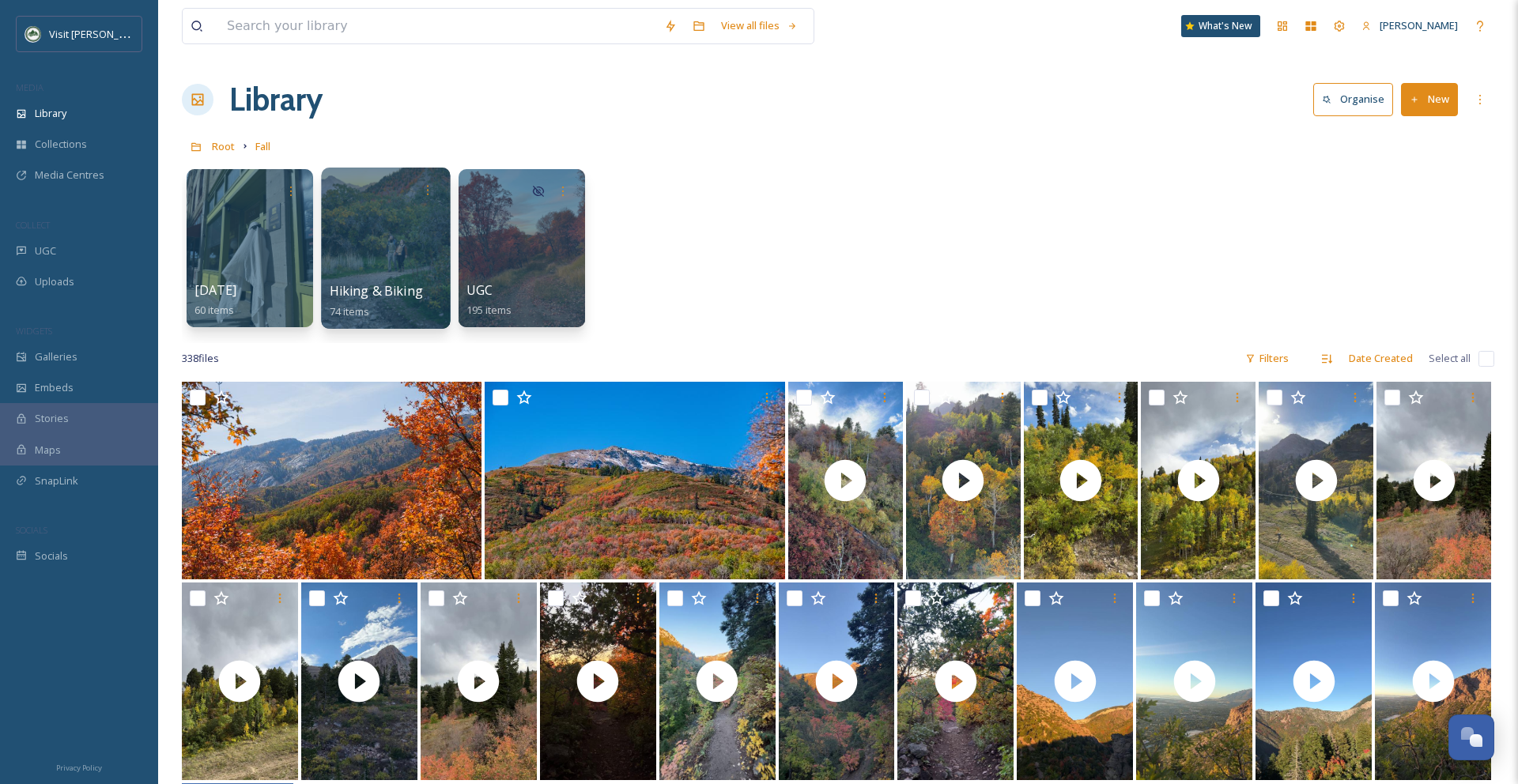
click at [396, 283] on span "Hiking & Biking" at bounding box center [376, 290] width 93 height 18
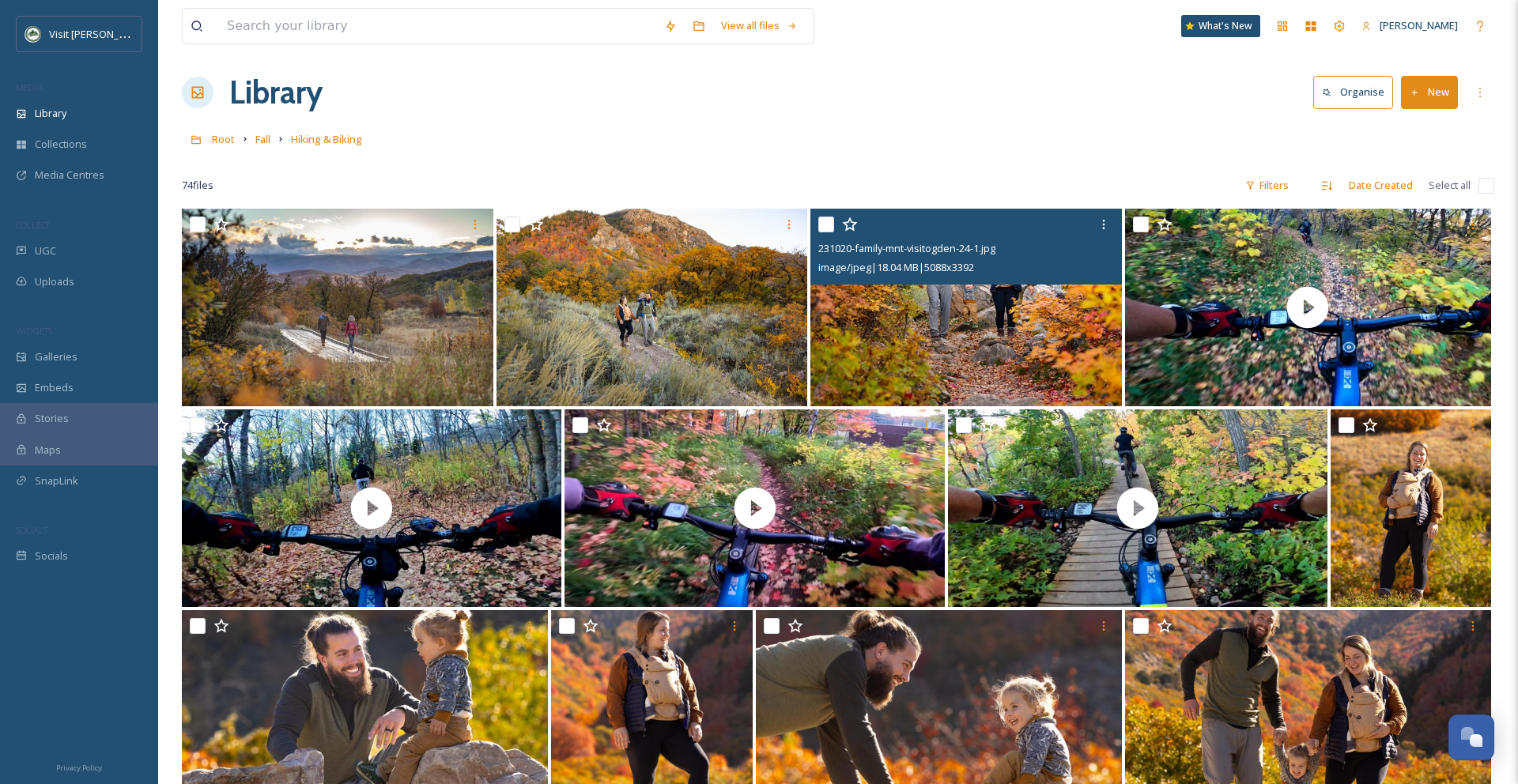
scroll to position [9, 0]
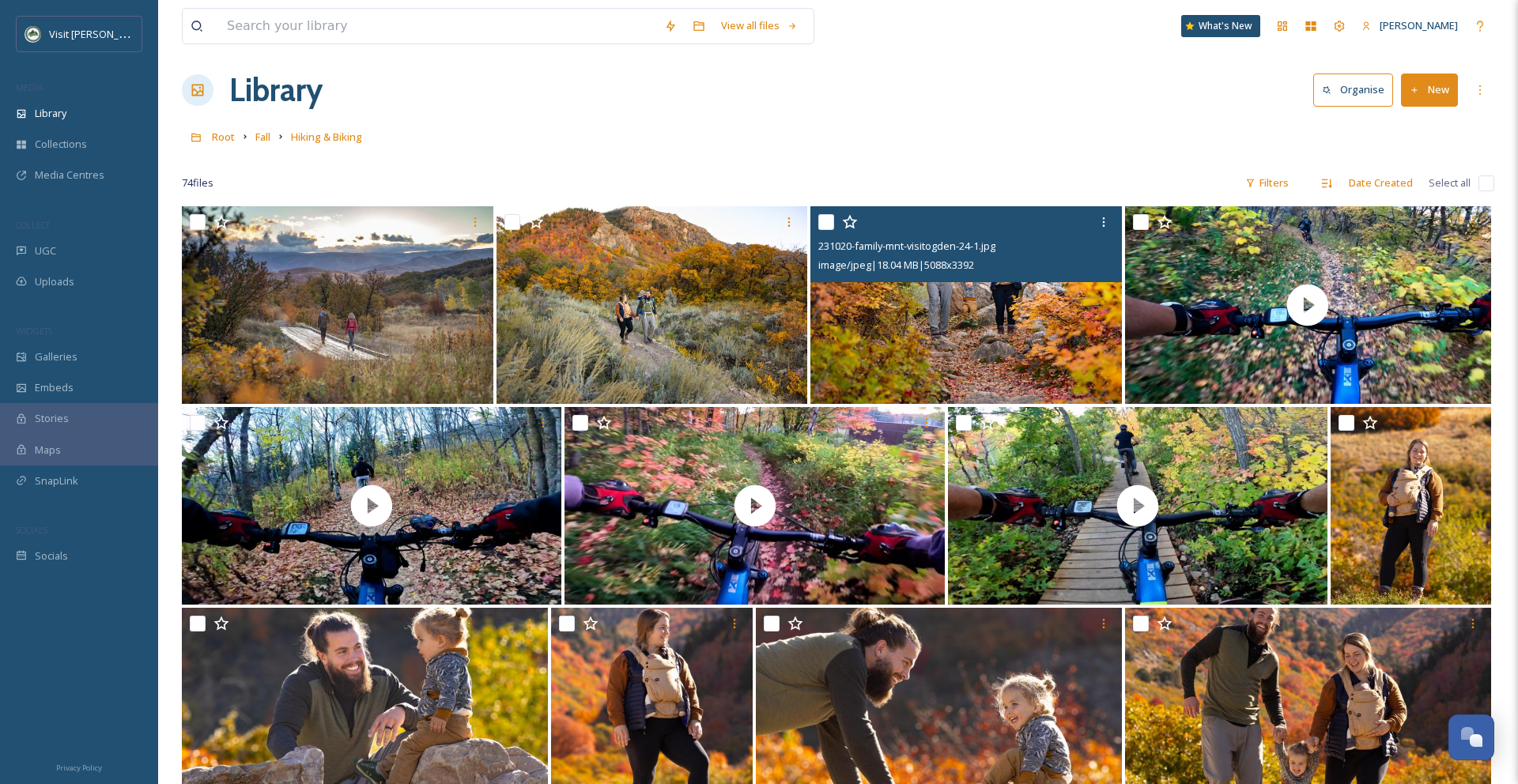
click at [949, 318] on img at bounding box center [965, 305] width 312 height 197
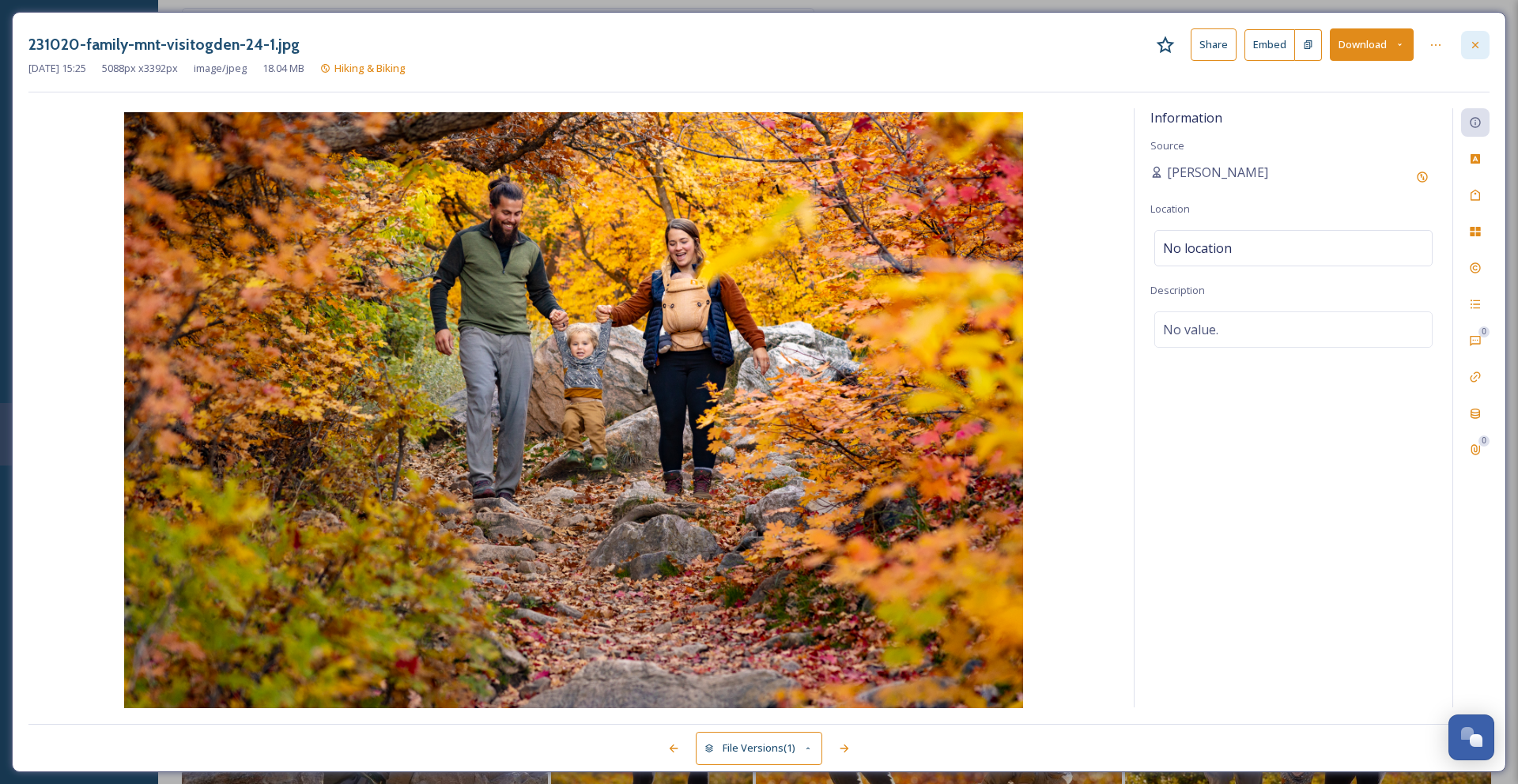
click at [1473, 49] on icon at bounding box center [1475, 46] width 13 height 13
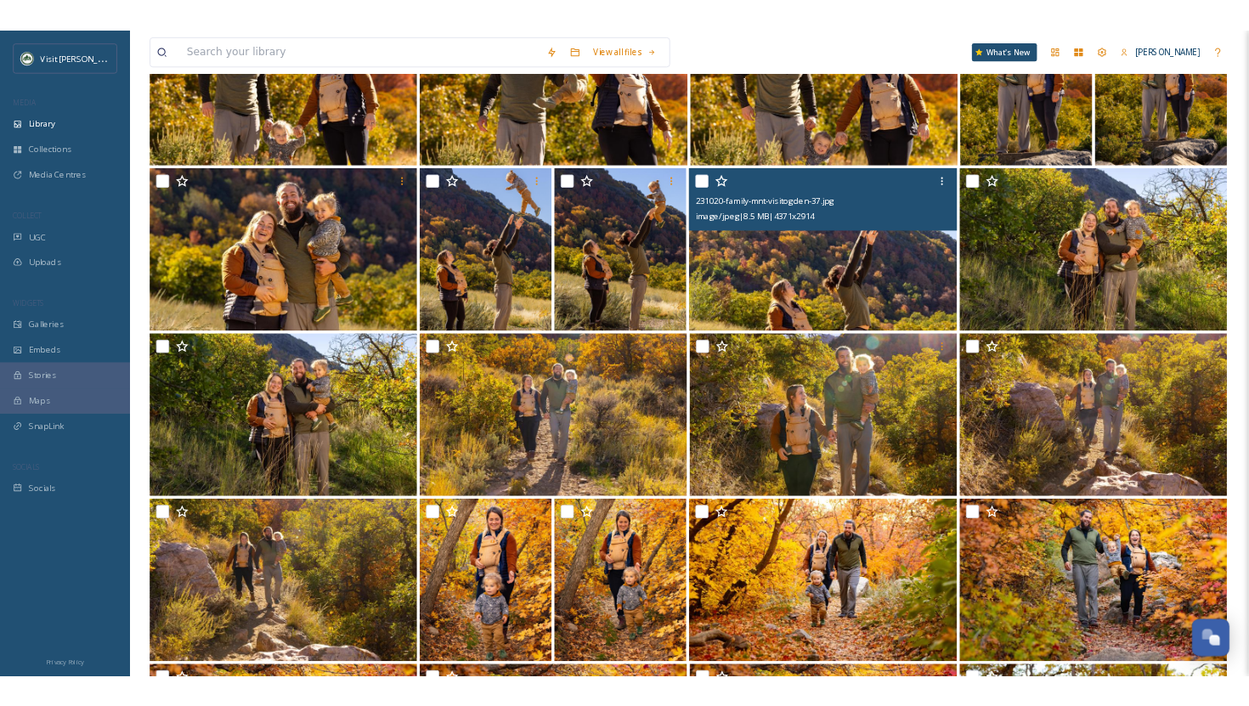
scroll to position [917, 0]
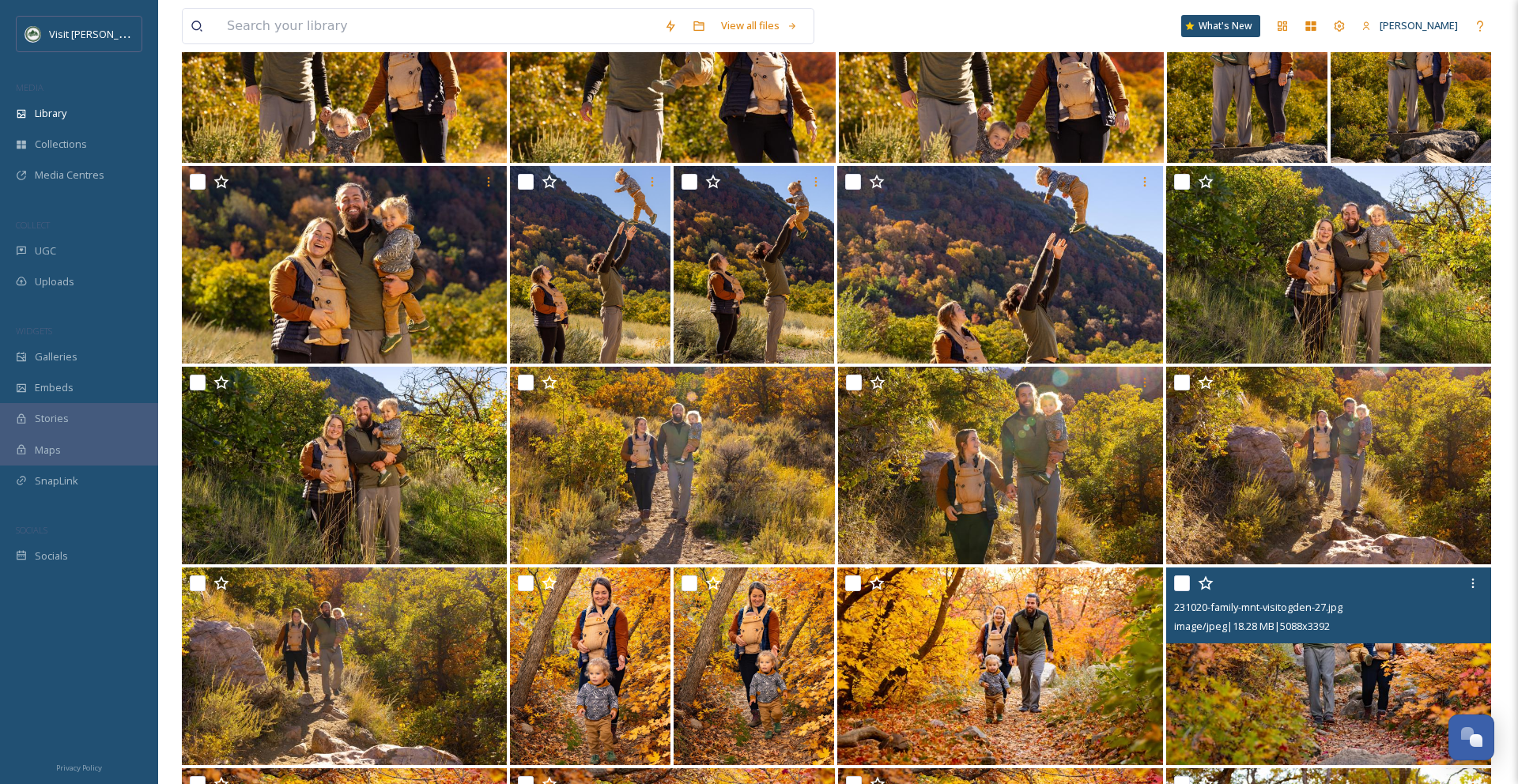
click at [1332, 687] on img at bounding box center [1328, 666] width 325 height 197
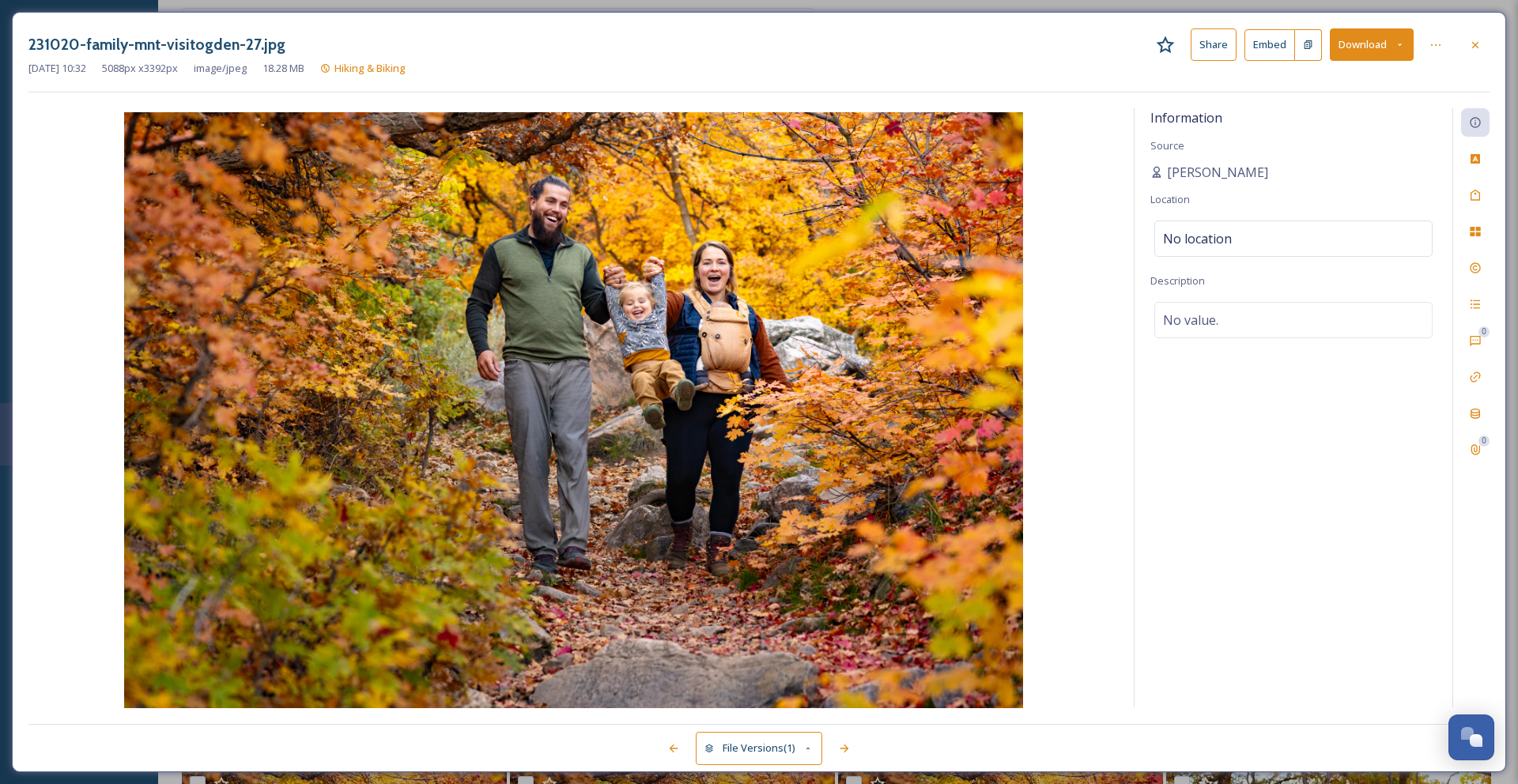
click at [1367, 46] on button "Download" at bounding box center [1372, 45] width 84 height 33
click at [1323, 81] on span "Download Original (5088 x 3392)" at bounding box center [1330, 81] width 150 height 15
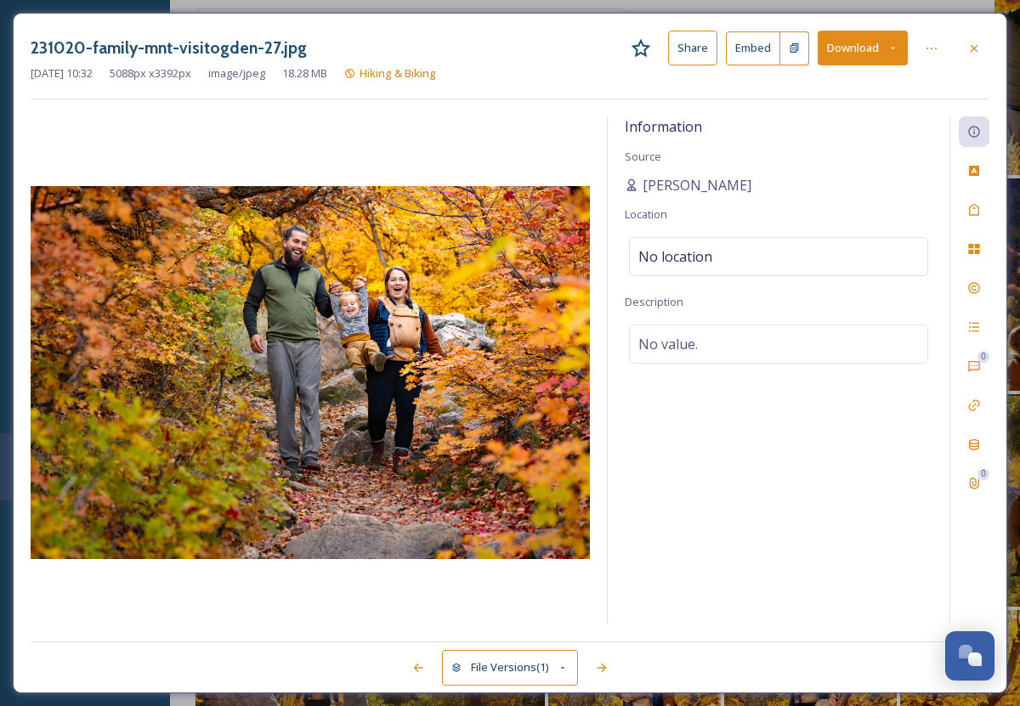
click at [853, 63] on button "Download" at bounding box center [863, 48] width 90 height 35
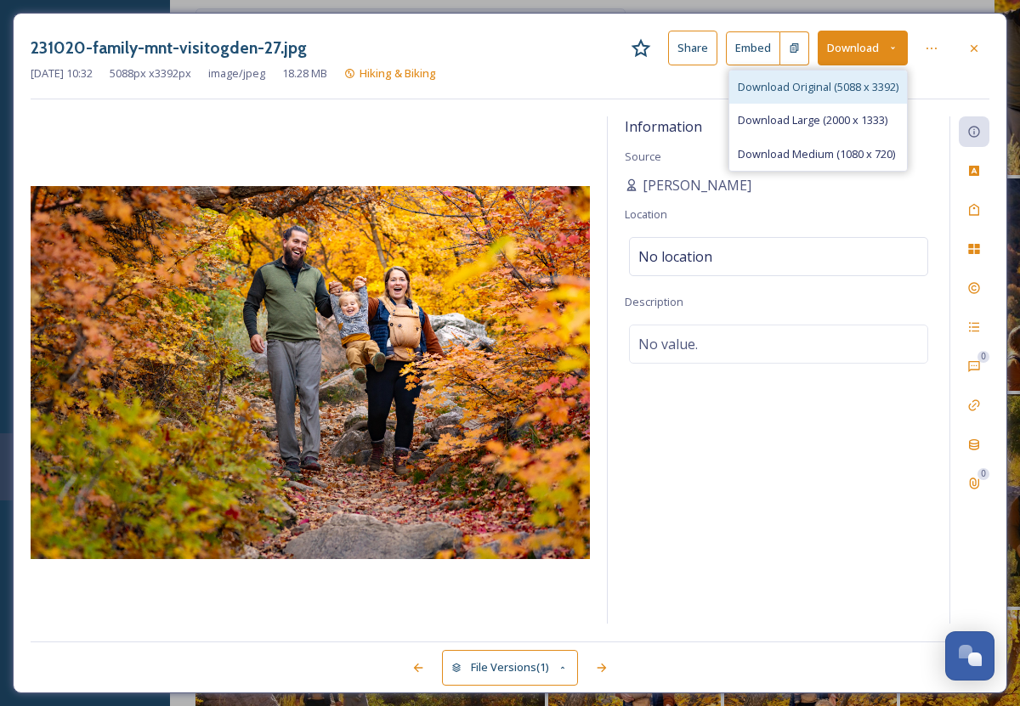
click at [839, 84] on span "Download Original (5088 x 3392)" at bounding box center [818, 87] width 161 height 16
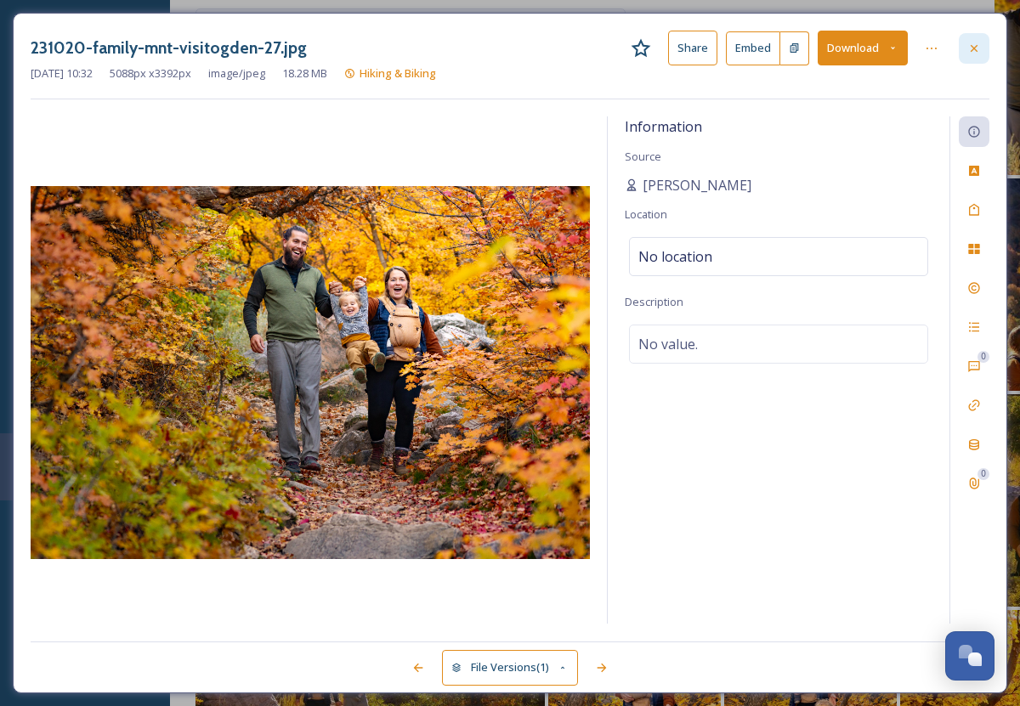
click at [972, 46] on icon at bounding box center [974, 47] width 7 height 7
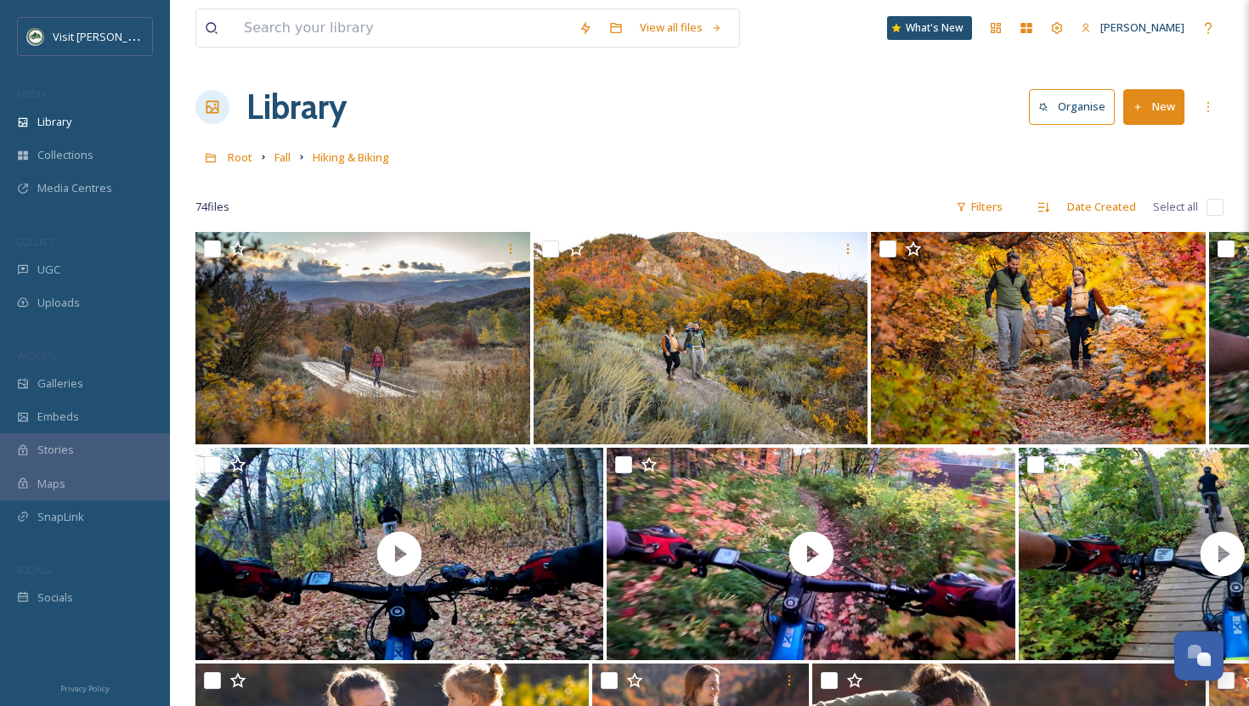
click at [580, 180] on div at bounding box center [709, 181] width 1028 height 17
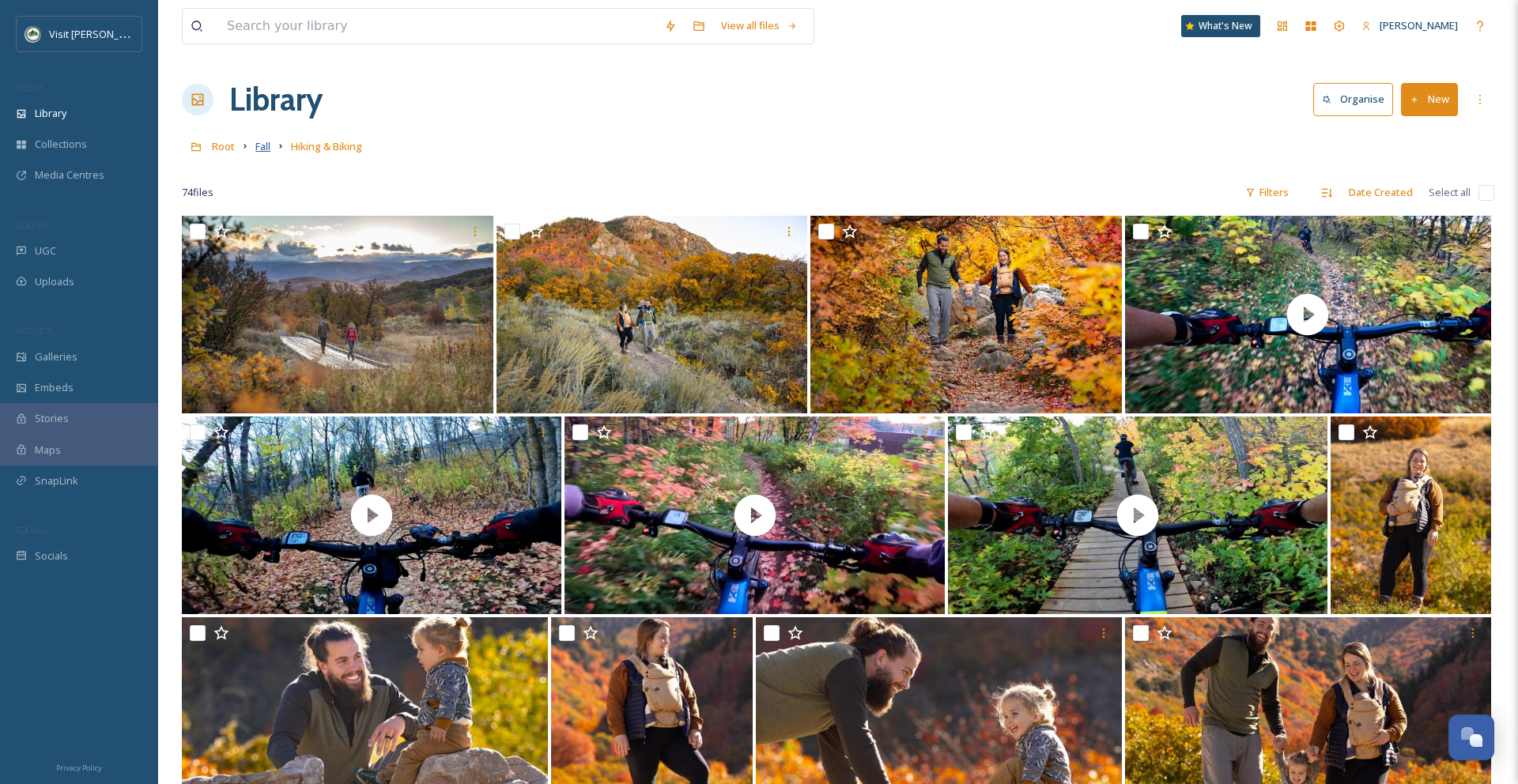
click at [266, 150] on span "Fall" at bounding box center [263, 146] width 15 height 14
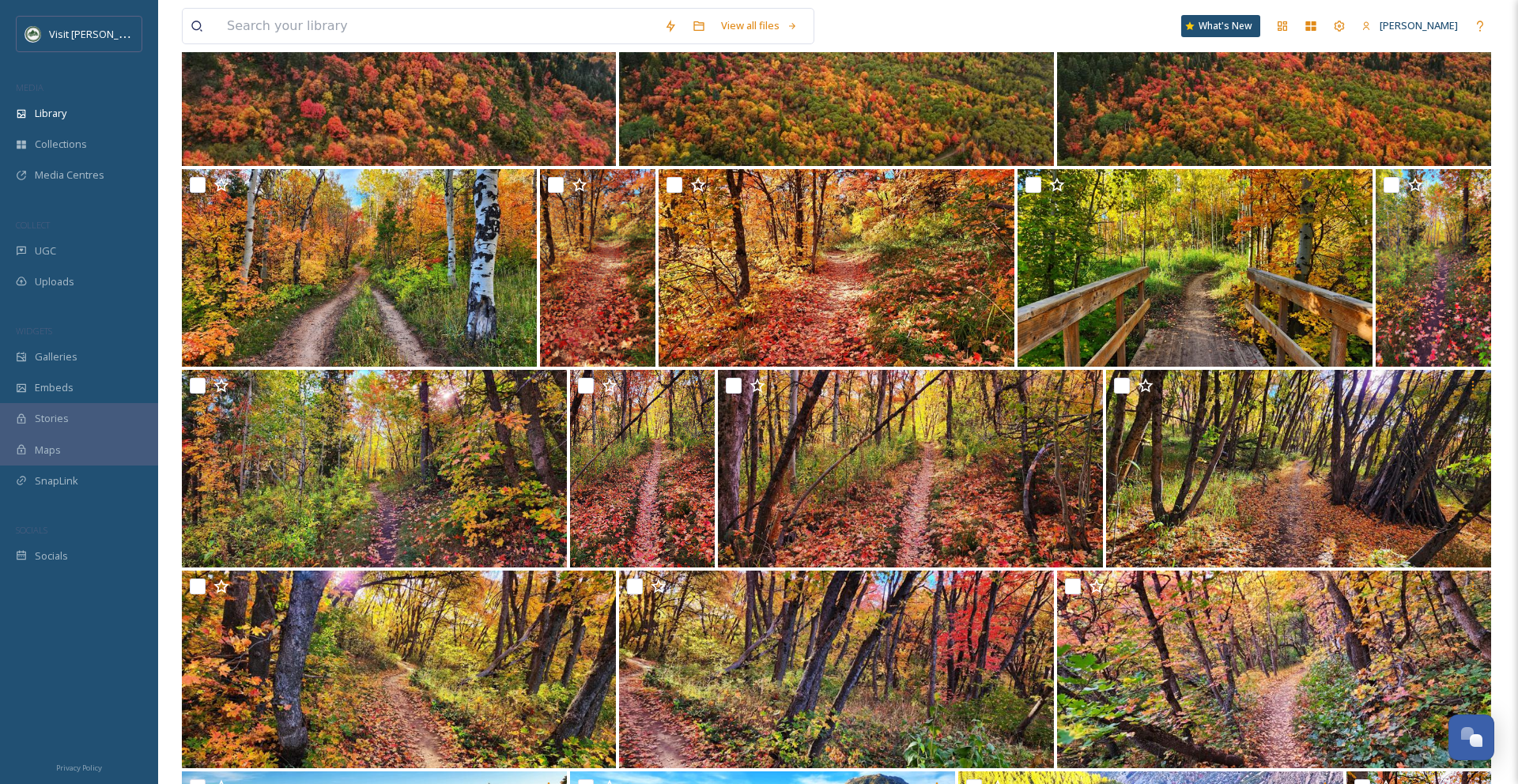
scroll to position [9840, 0]
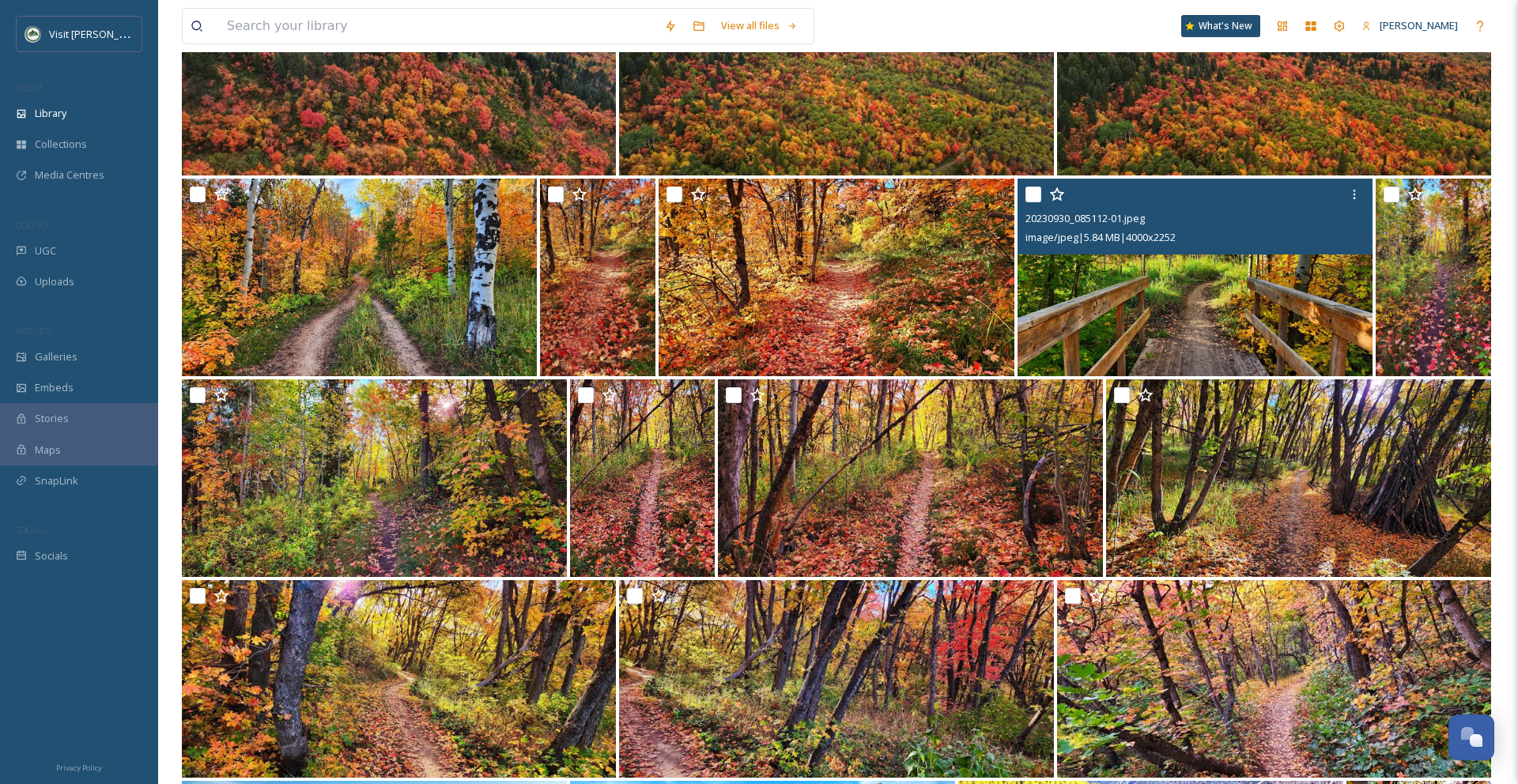
click at [1220, 299] on img at bounding box center [1195, 277] width 355 height 197
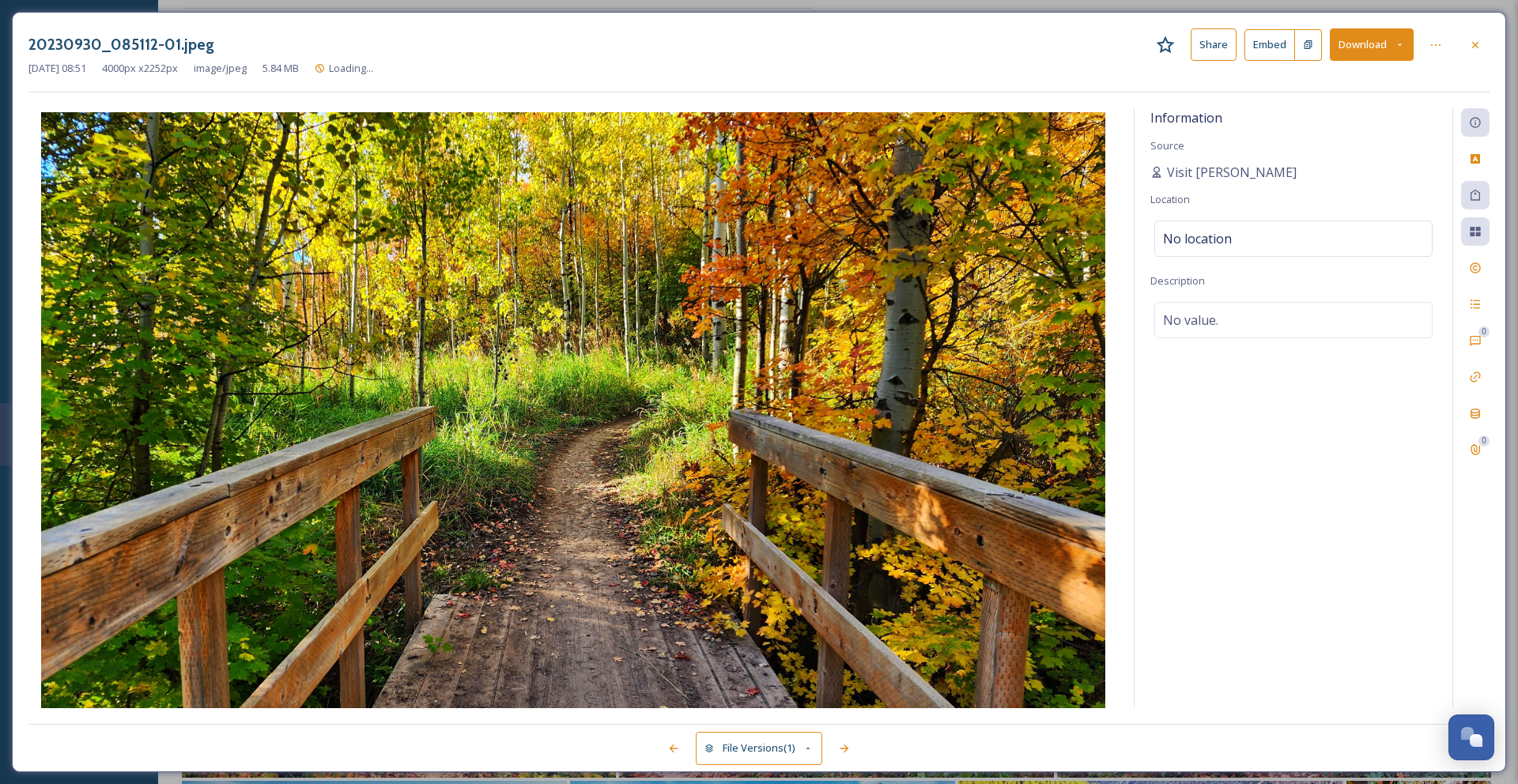
click at [1359, 49] on button "Download" at bounding box center [1372, 45] width 84 height 33
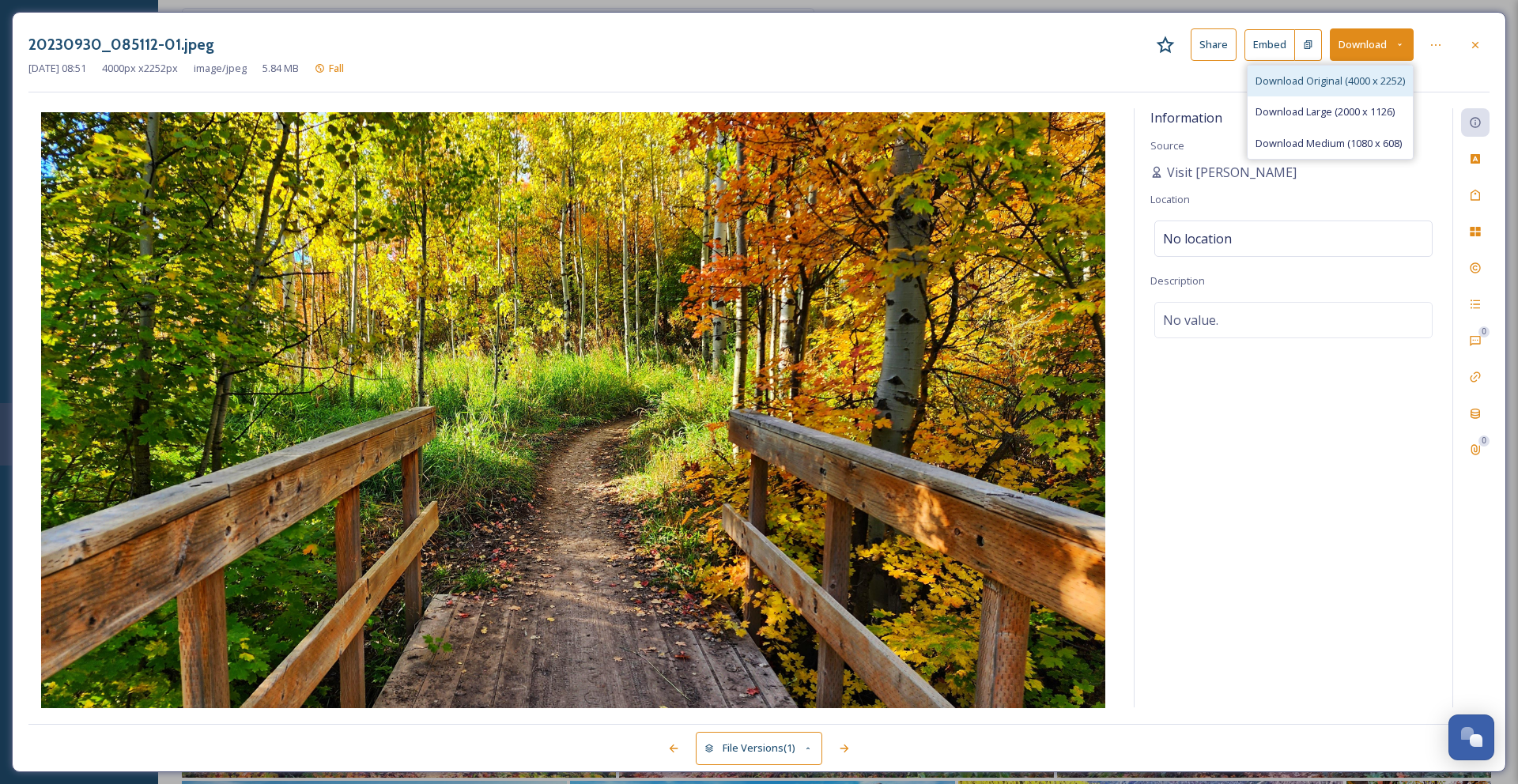
click at [1340, 80] on span "Download Original (4000 x 2252)" at bounding box center [1330, 81] width 150 height 15
click at [1471, 42] on icon at bounding box center [1475, 46] width 13 height 13
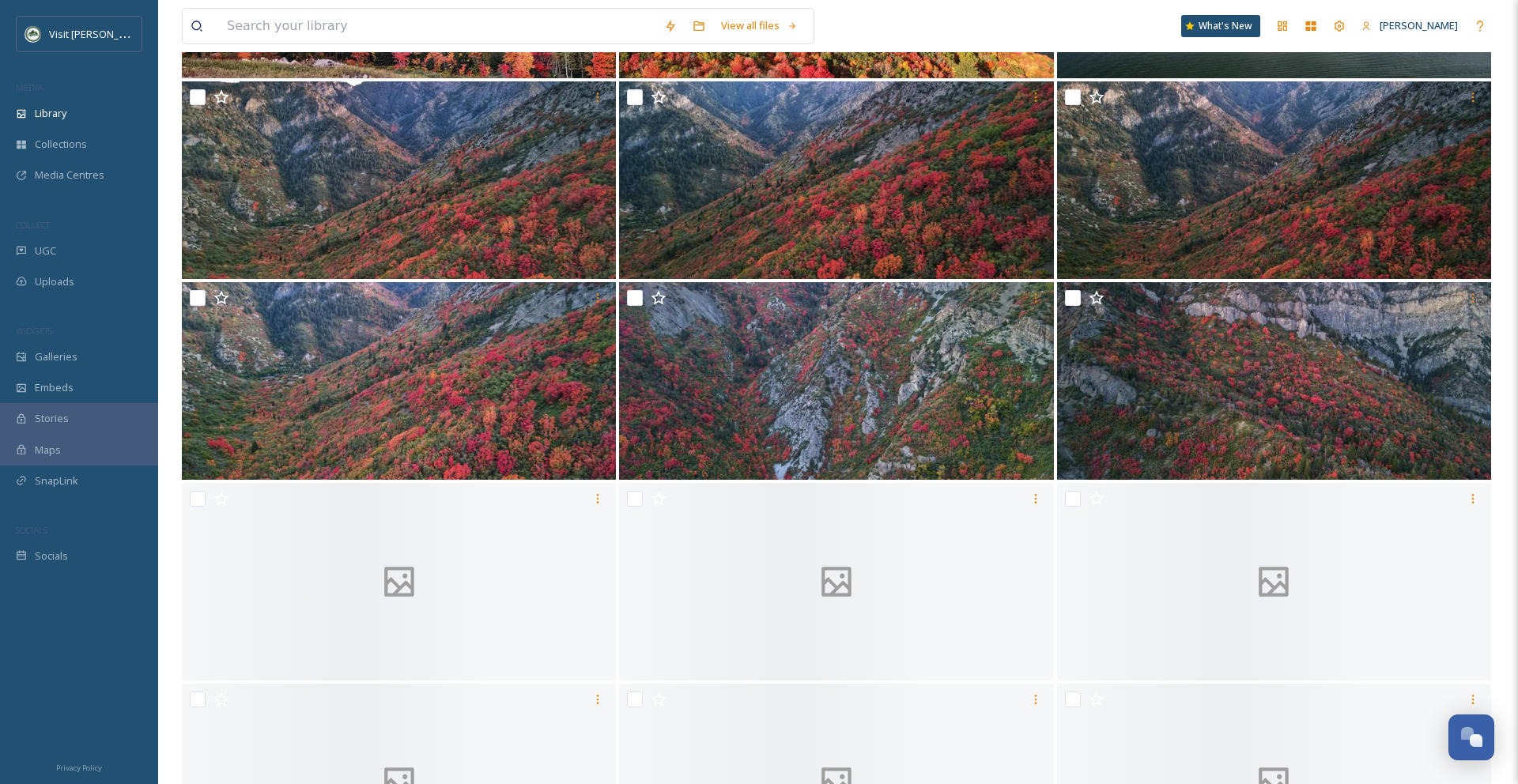
scroll to position [11735, 0]
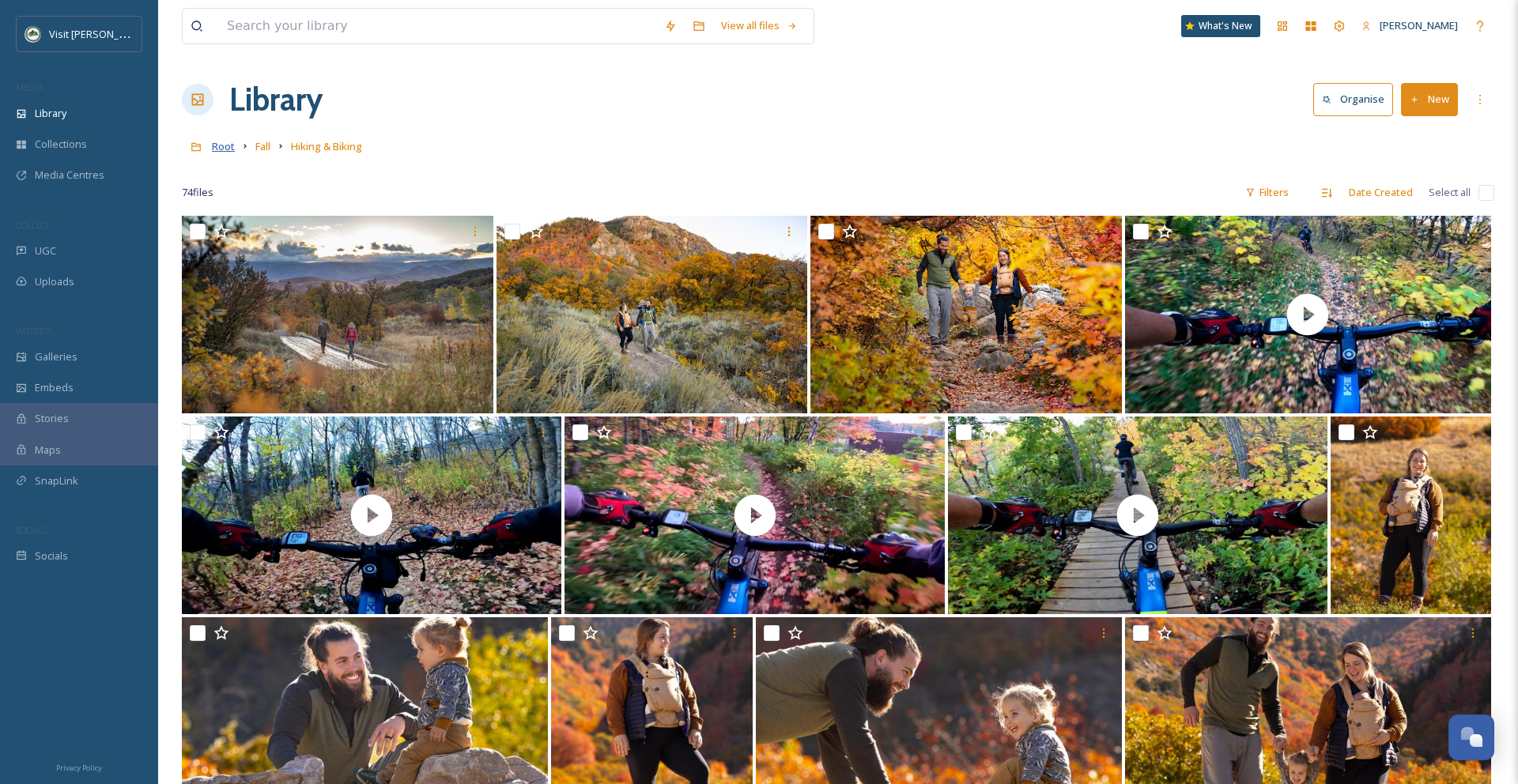
click at [232, 150] on span "Root" at bounding box center [223, 146] width 23 height 14
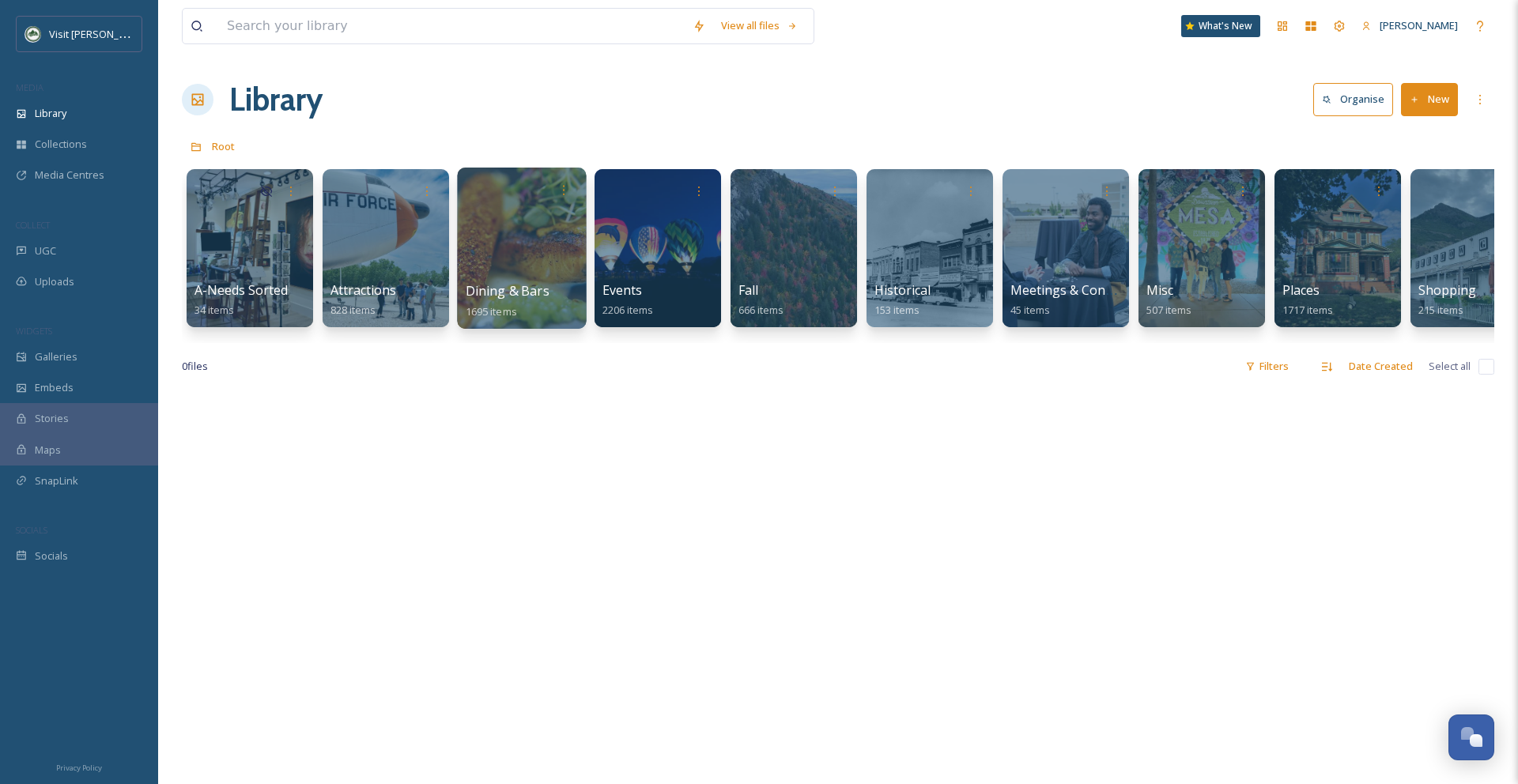
click at [542, 260] on div at bounding box center [521, 247] width 129 height 161
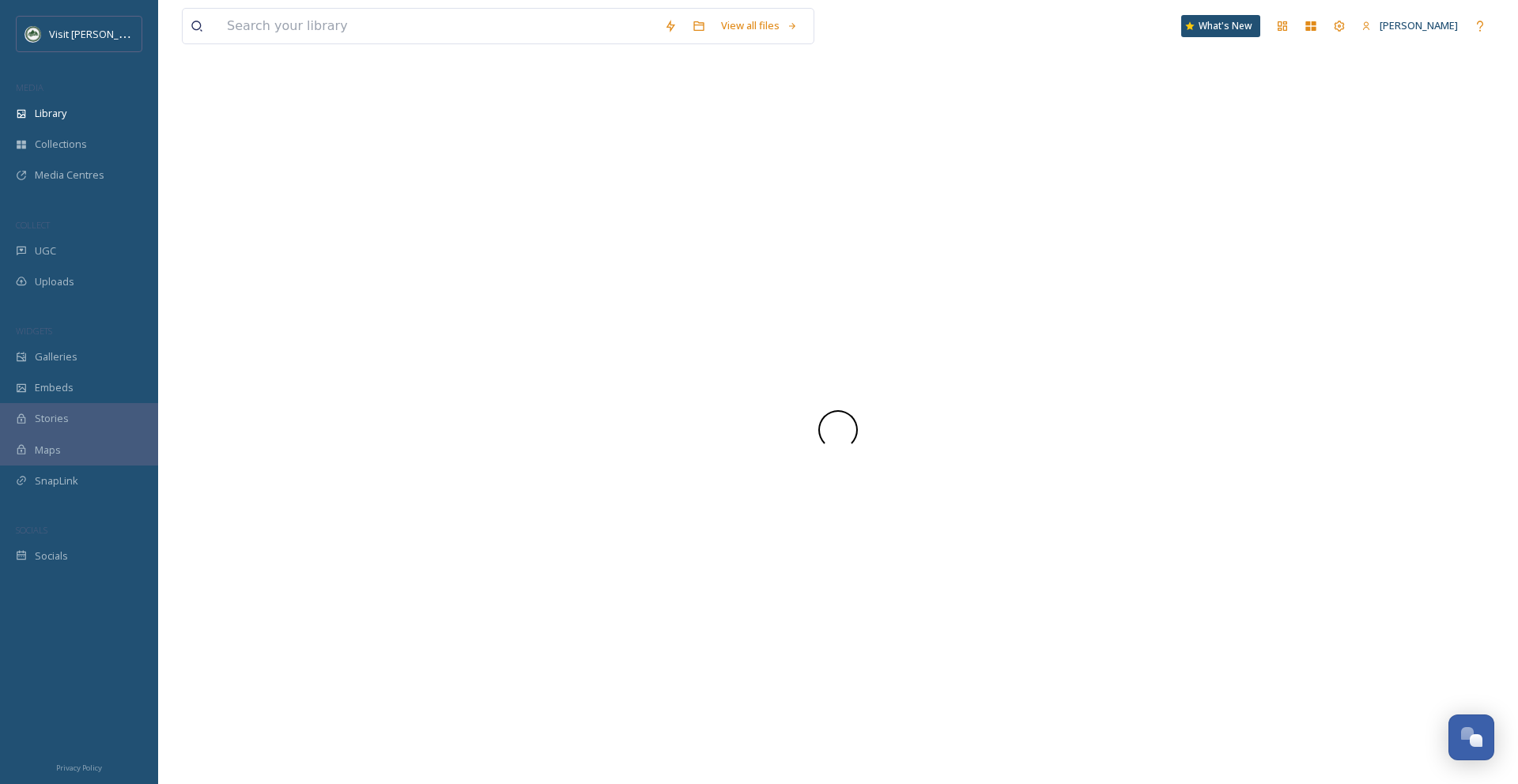
click at [542, 260] on div at bounding box center [837, 431] width 1312 height 709
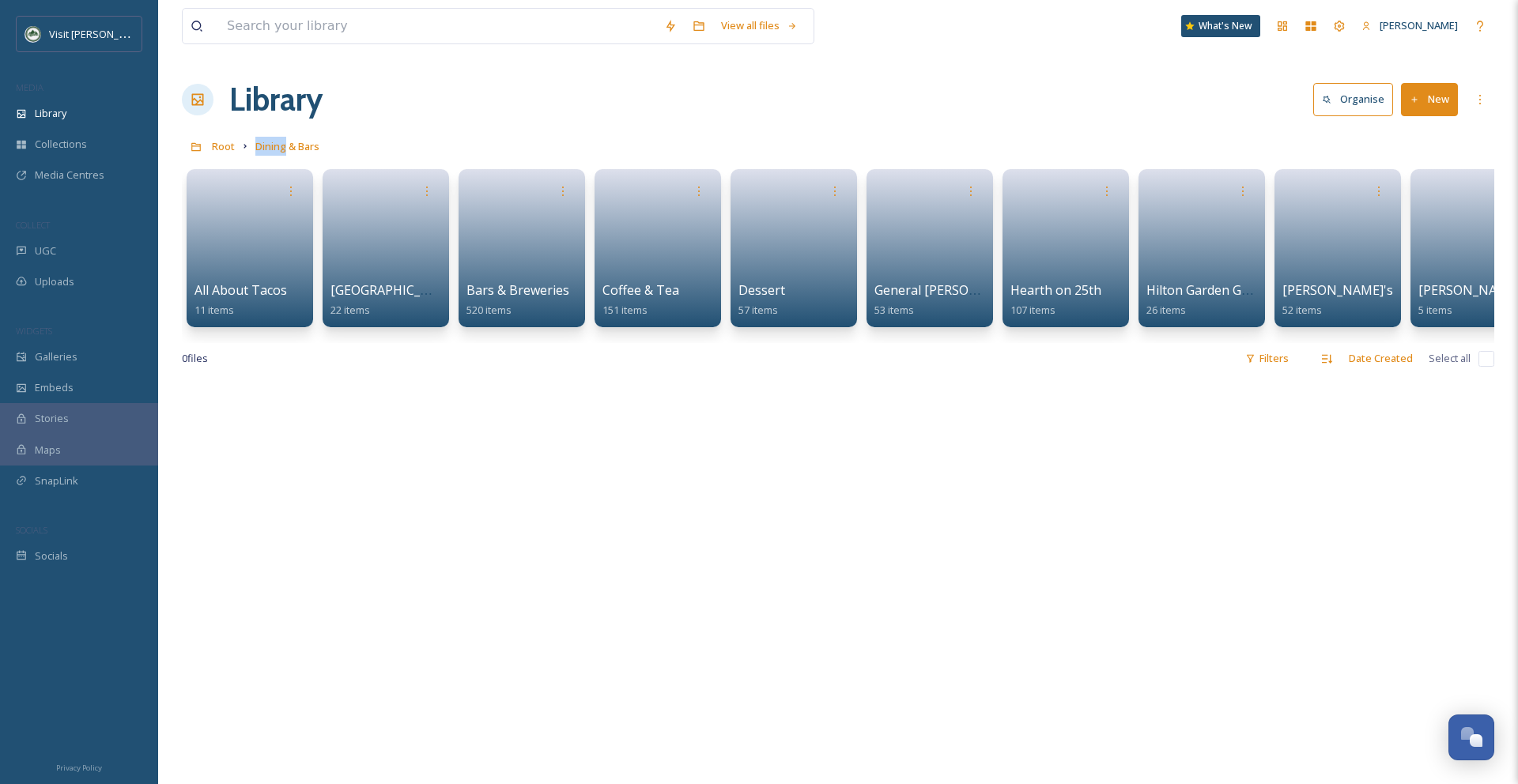
click at [503, 132] on div "Root Dining & Bars" at bounding box center [837, 146] width 1312 height 30
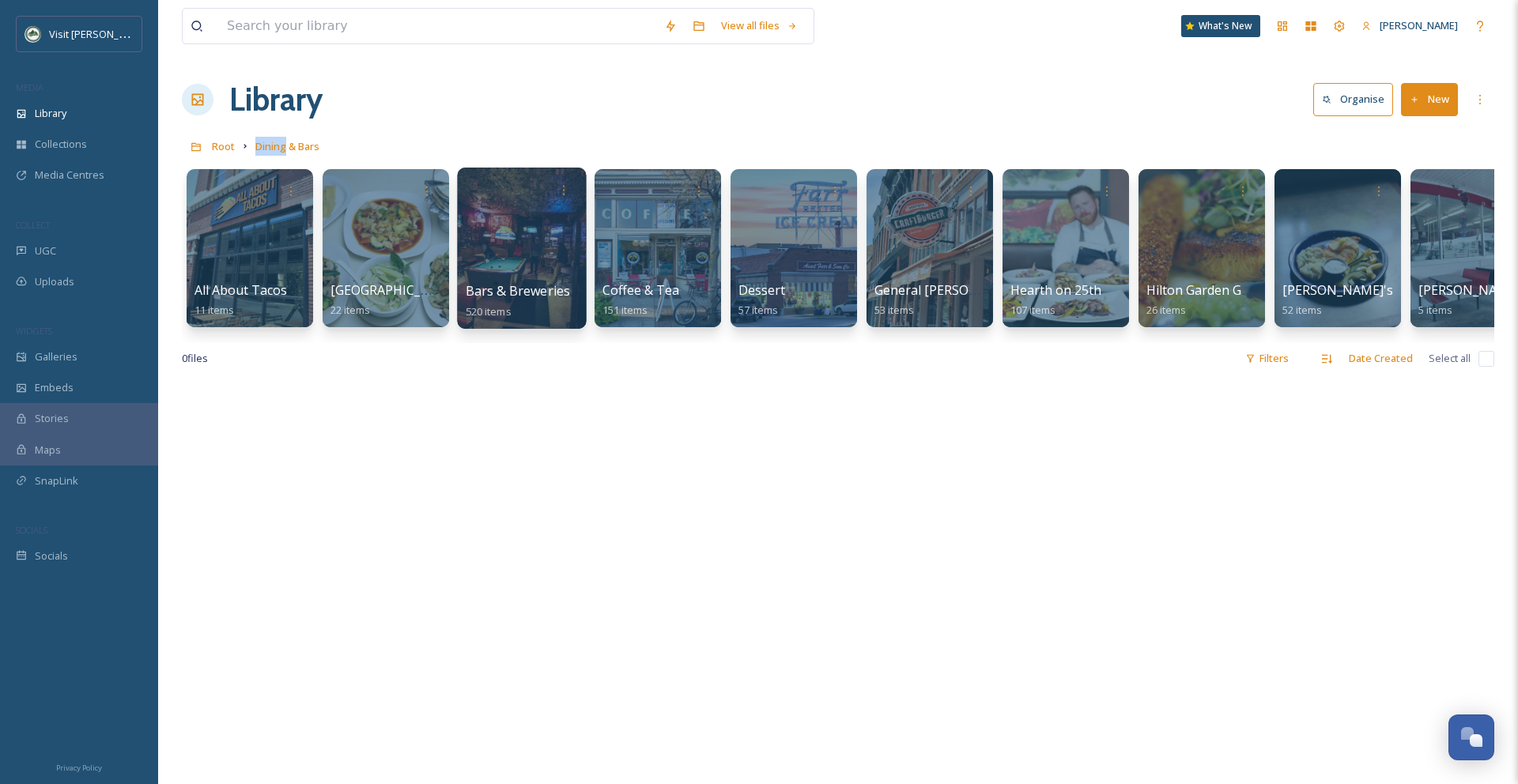
click at [555, 289] on span "Bars & Breweries" at bounding box center [518, 290] width 105 height 18
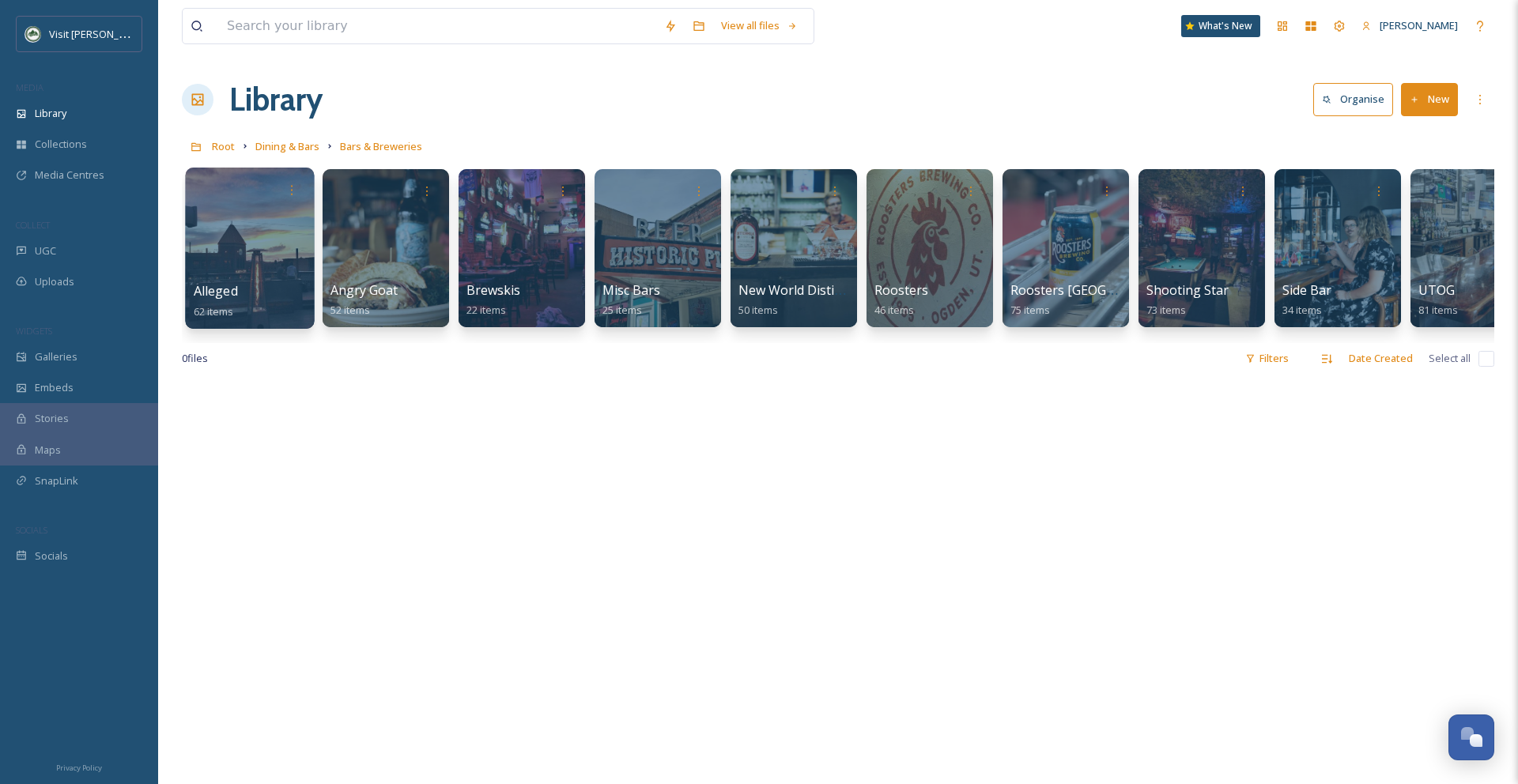
click at [281, 263] on div at bounding box center [249, 247] width 129 height 161
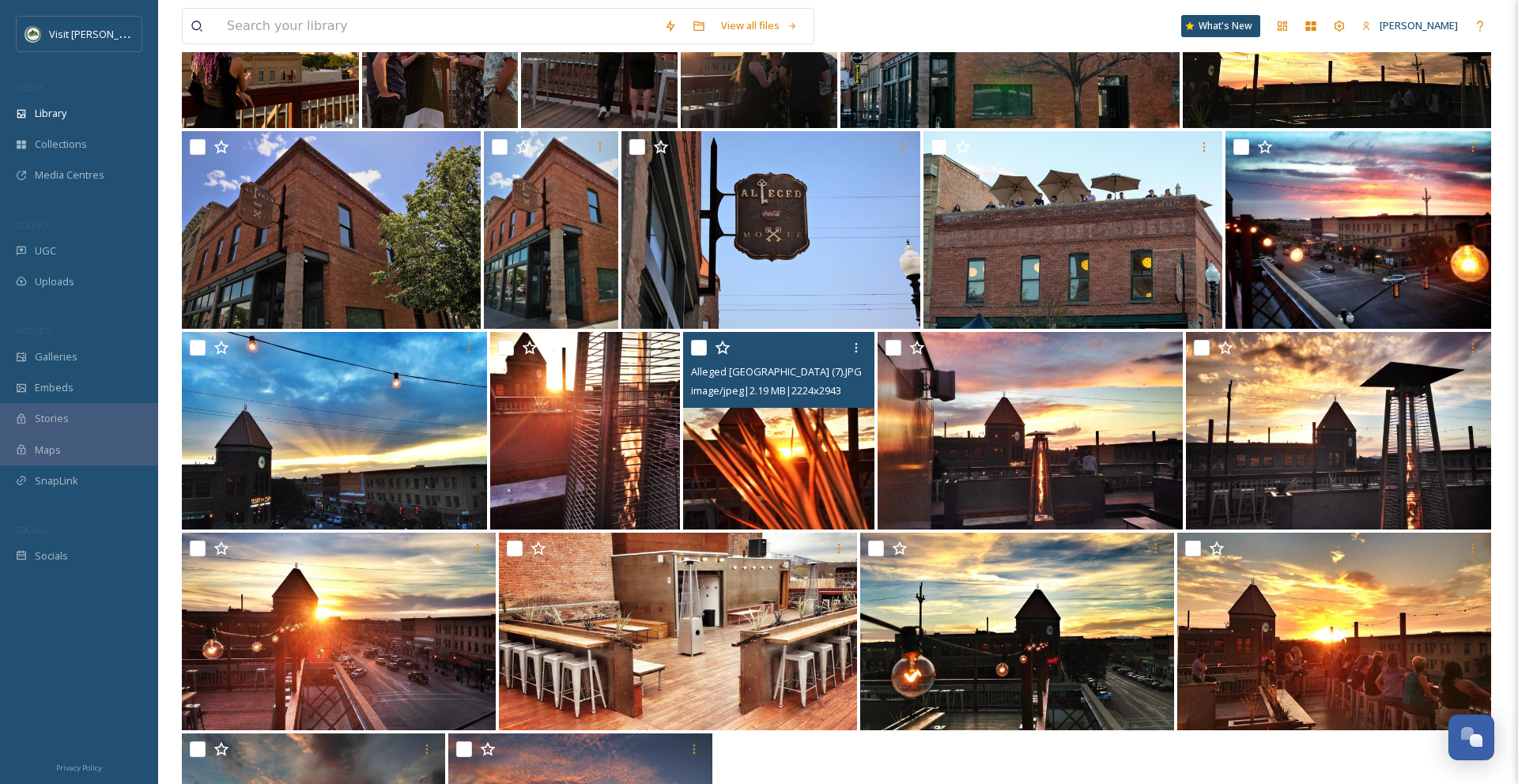
scroll to position [1692, 0]
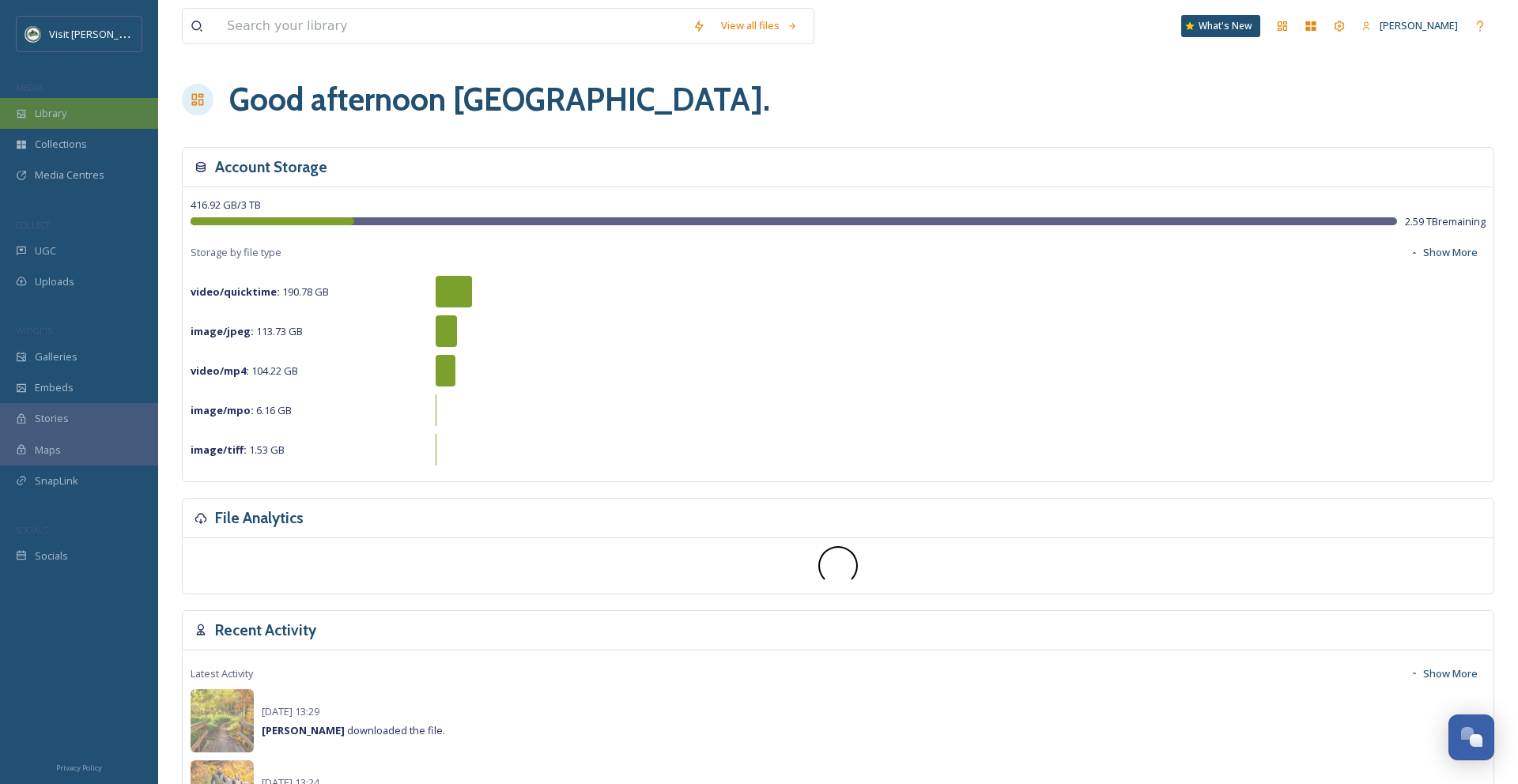
click at [64, 104] on div "Library" at bounding box center [79, 113] width 158 height 31
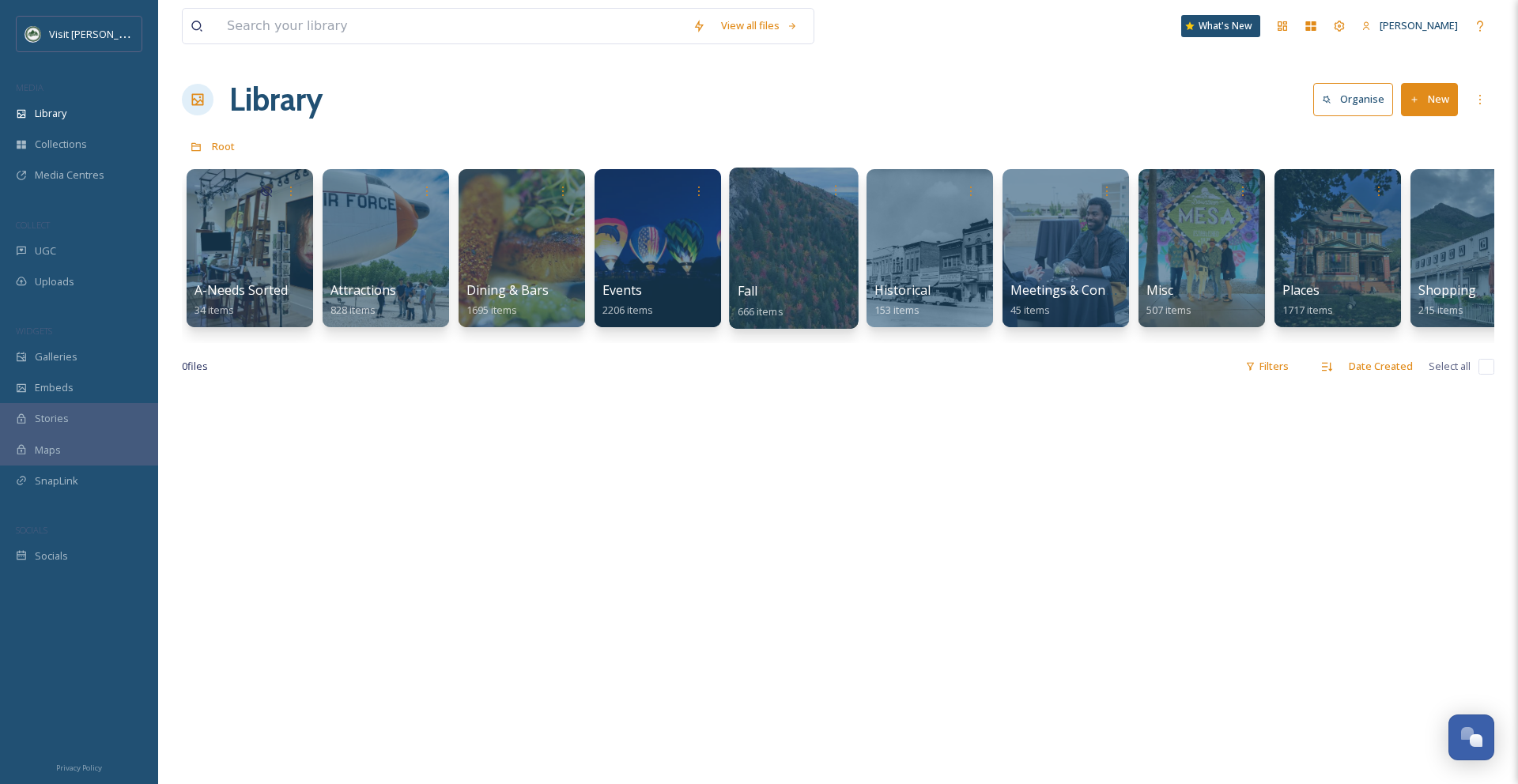
click at [790, 246] on div at bounding box center [793, 247] width 129 height 161
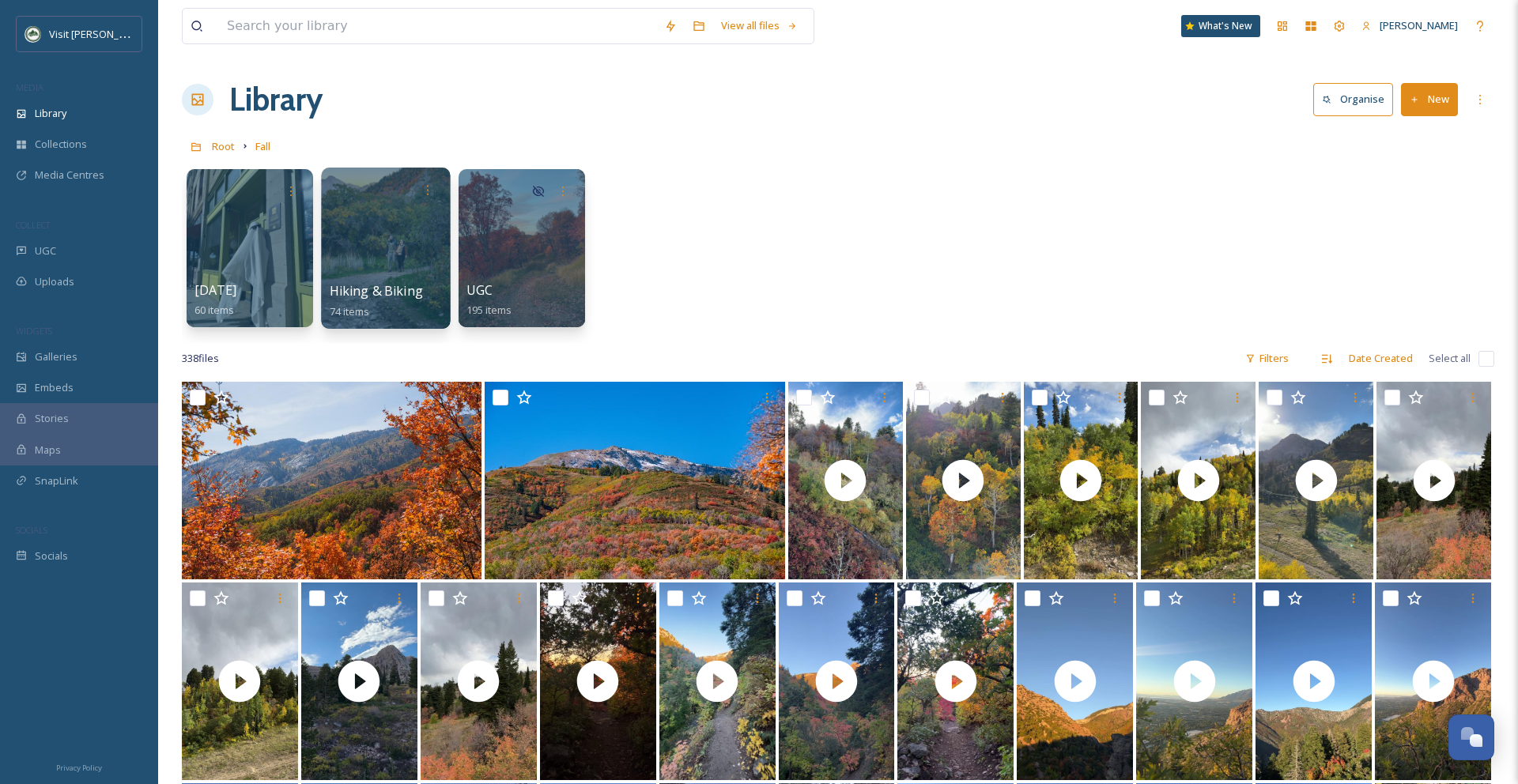
click at [406, 240] on div at bounding box center [385, 247] width 129 height 161
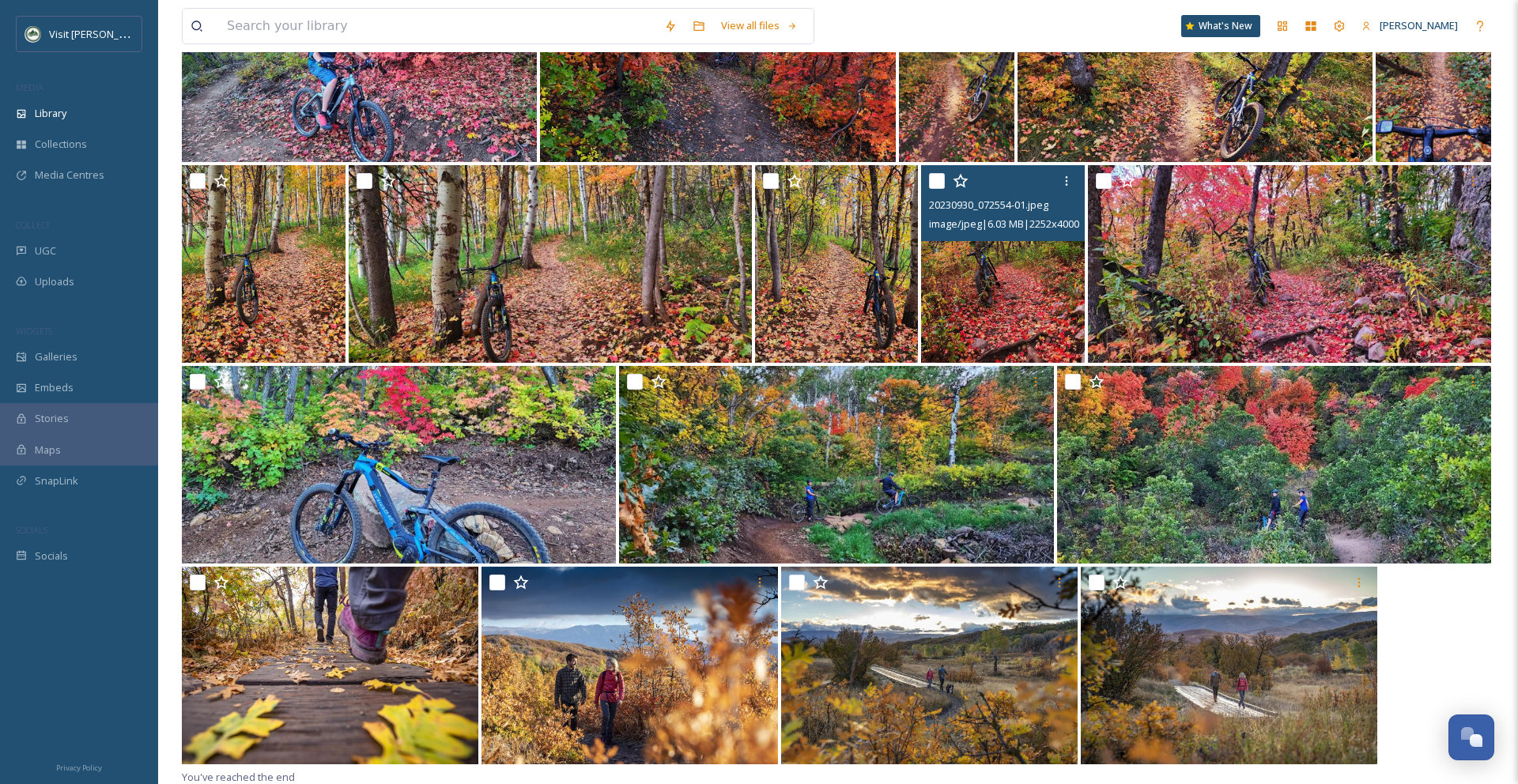
scroll to position [2861, 0]
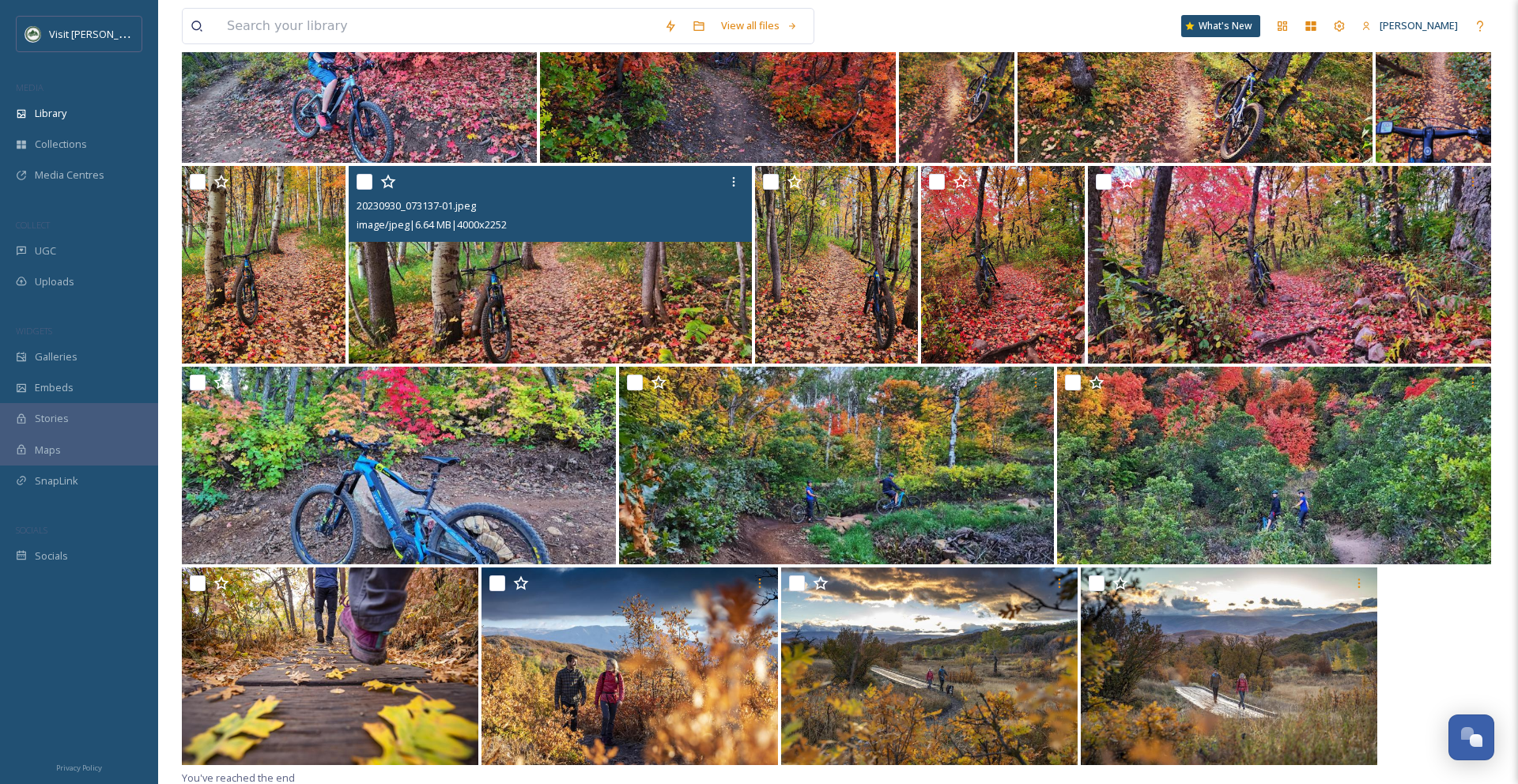
click at [609, 332] on img at bounding box center [550, 264] width 403 height 197
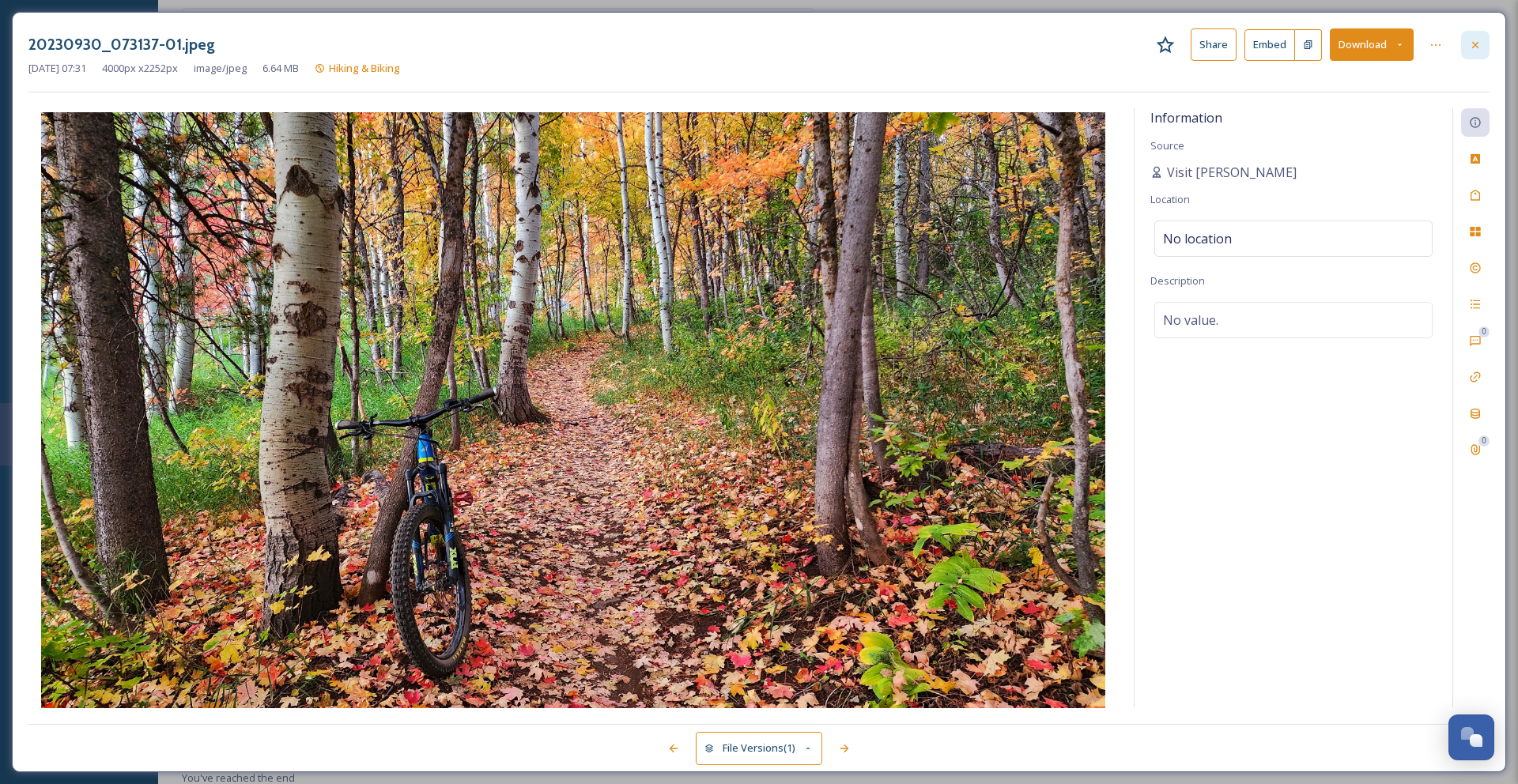
click at [1469, 41] on icon at bounding box center [1475, 46] width 13 height 13
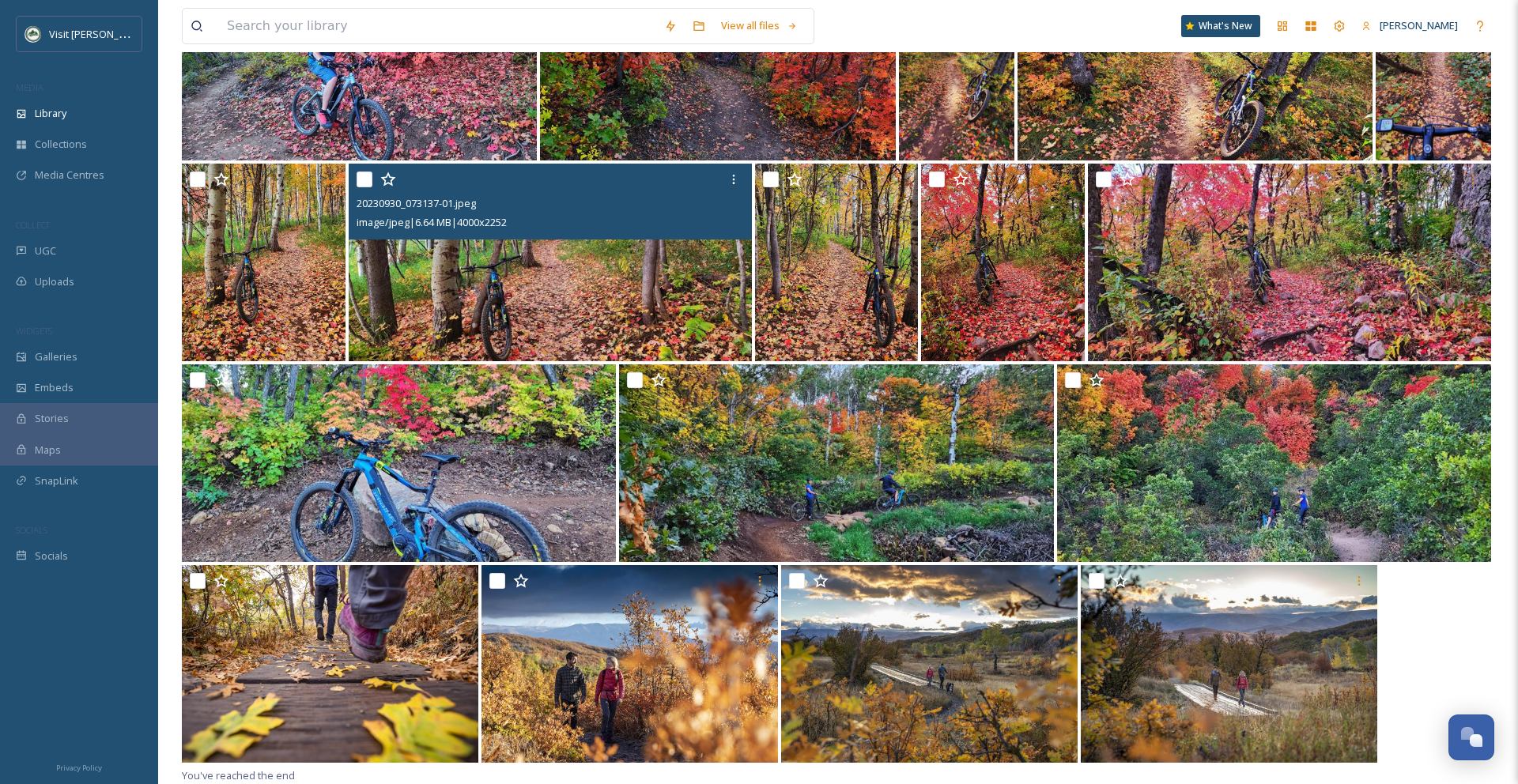
scroll to position [2864, 0]
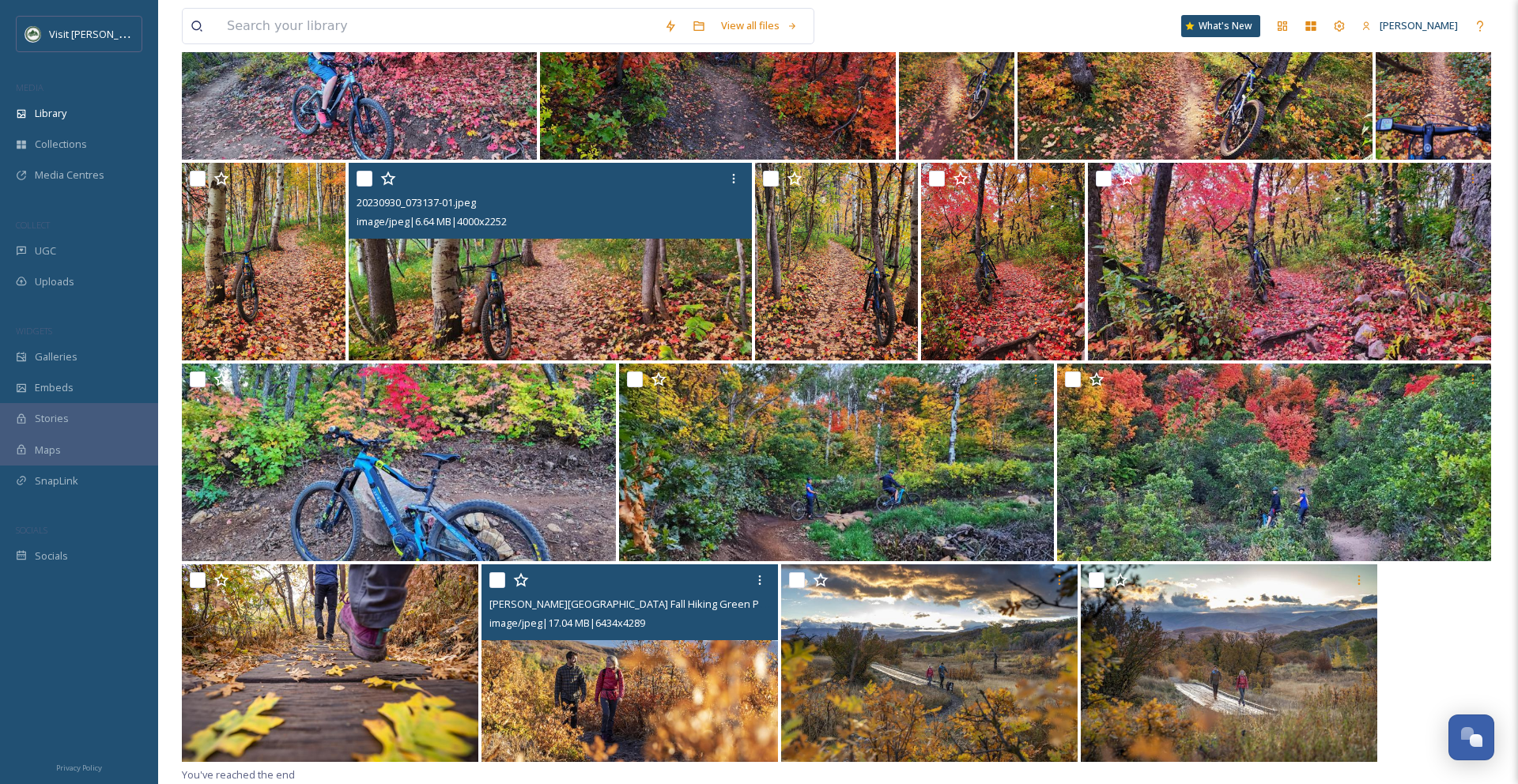
click at [704, 664] on img at bounding box center [630, 663] width 297 height 197
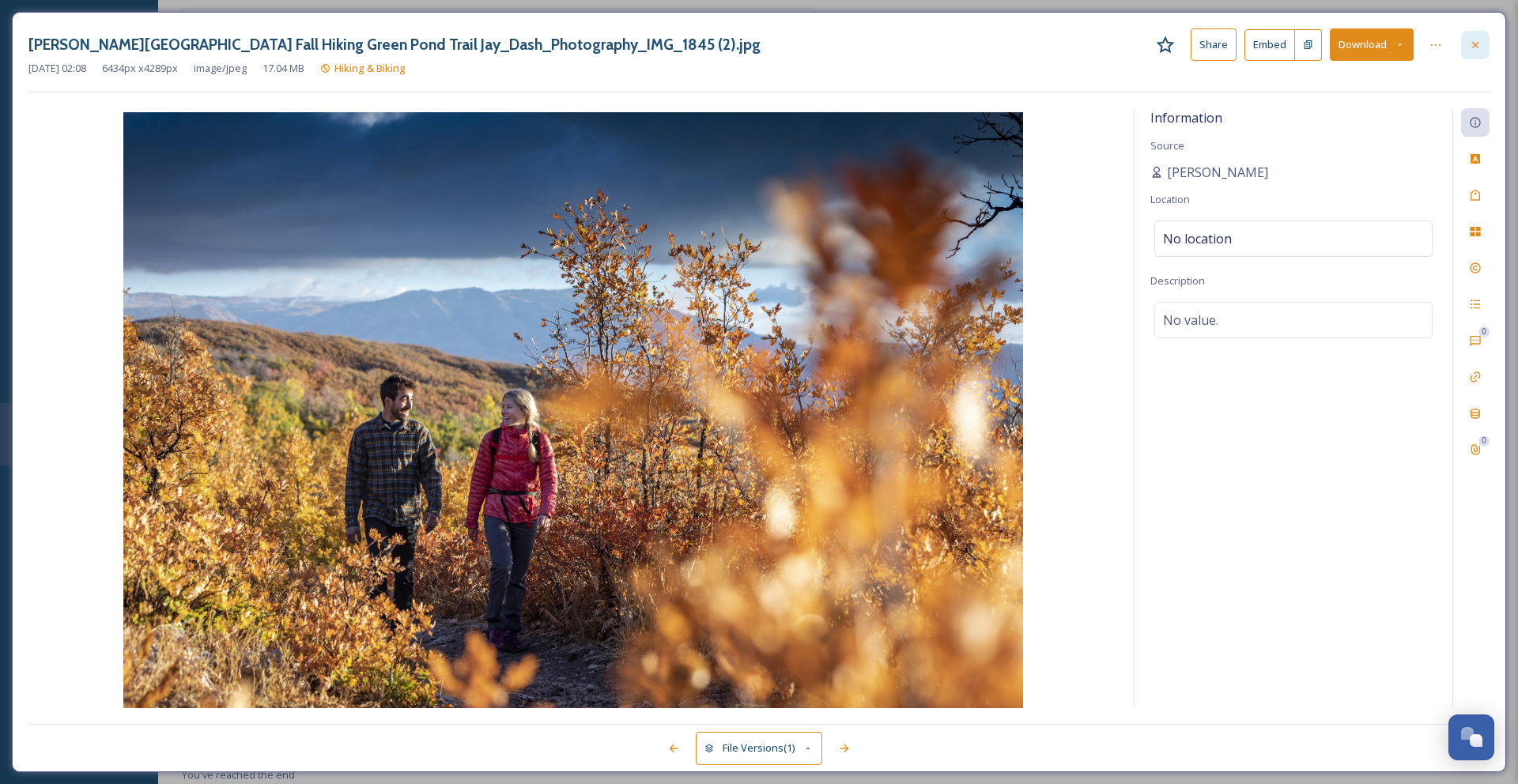
click at [1471, 48] on icon at bounding box center [1475, 46] width 13 height 13
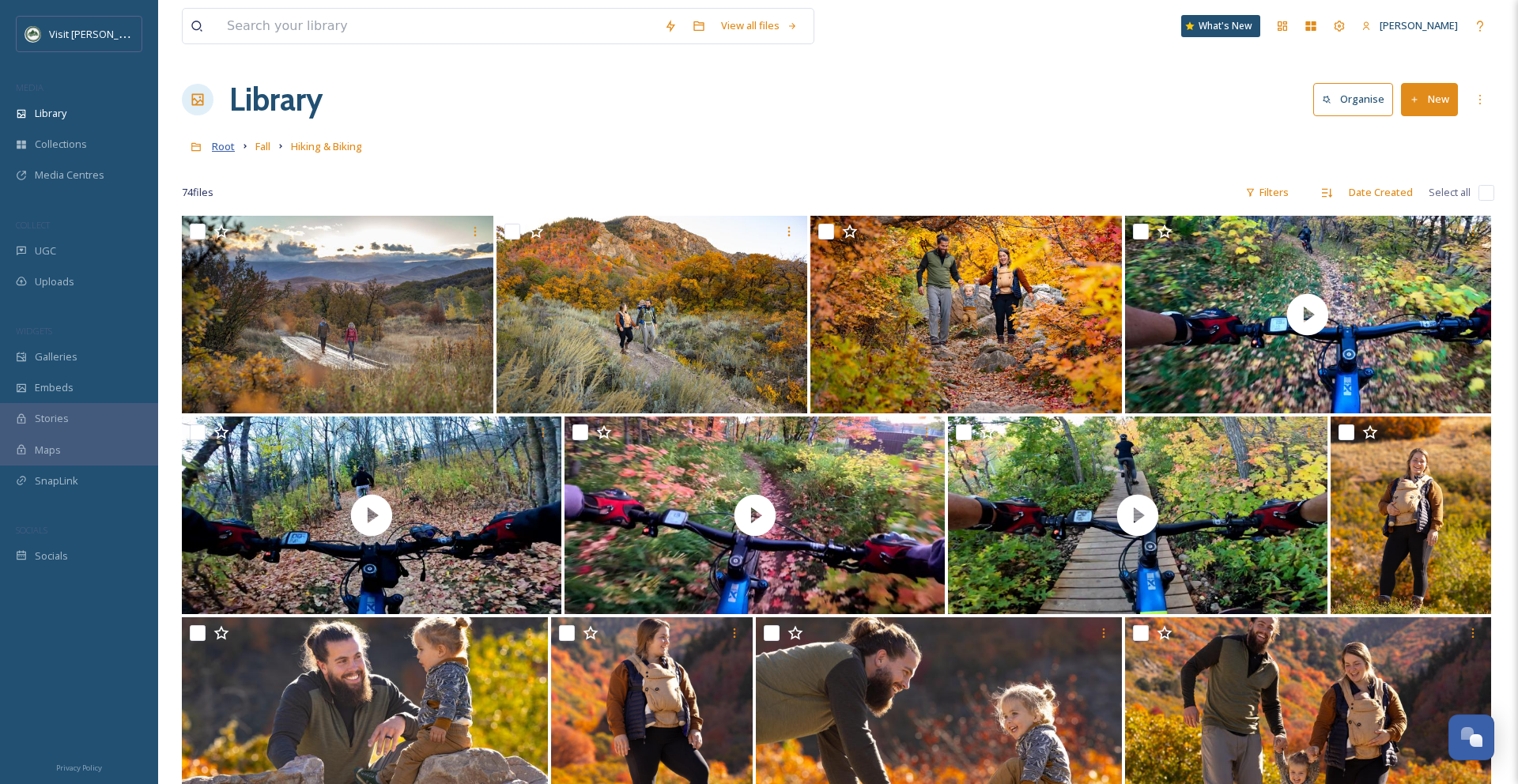
click at [228, 151] on span "Root" at bounding box center [223, 146] width 23 height 14
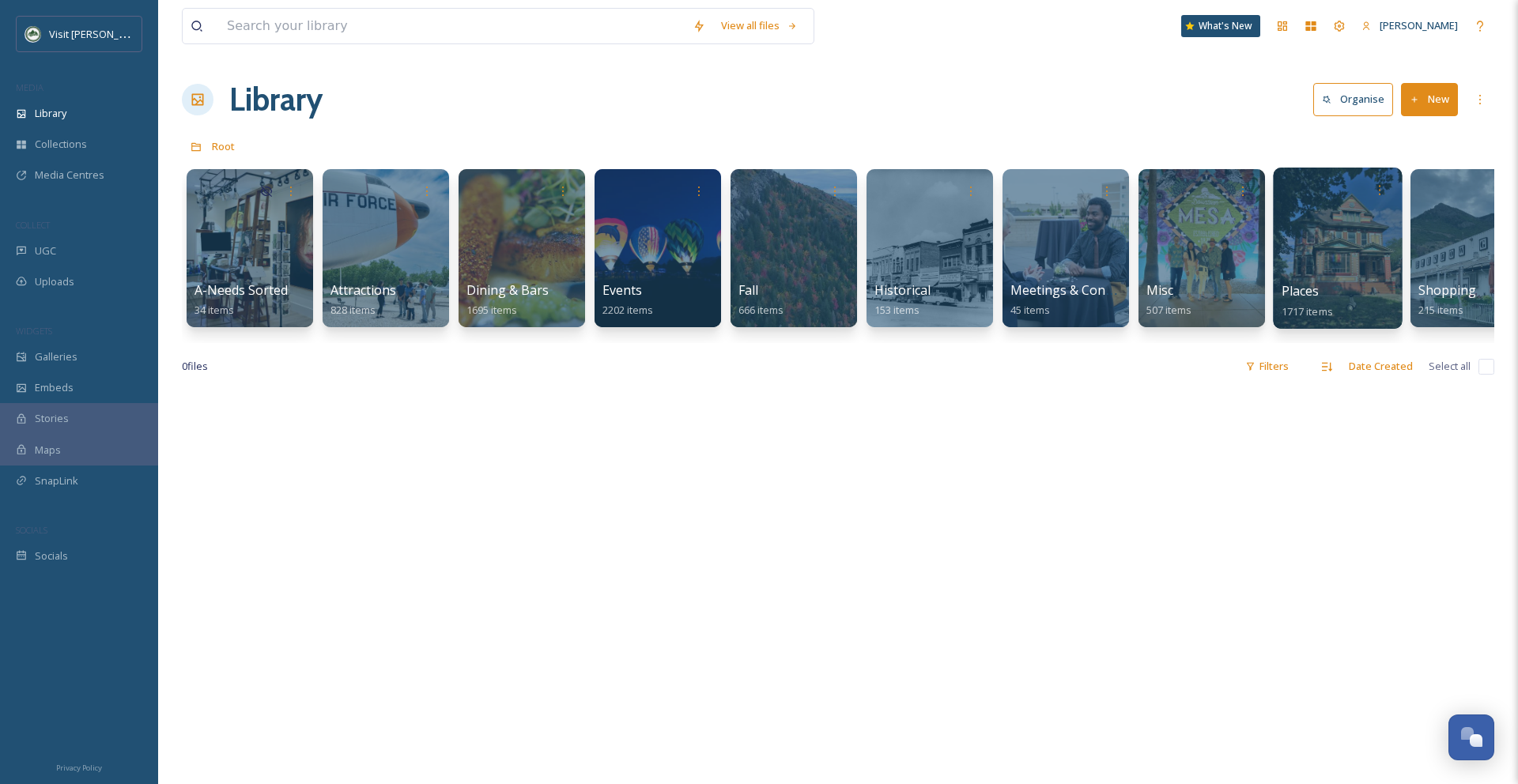
click at [1365, 261] on div at bounding box center [1337, 247] width 129 height 161
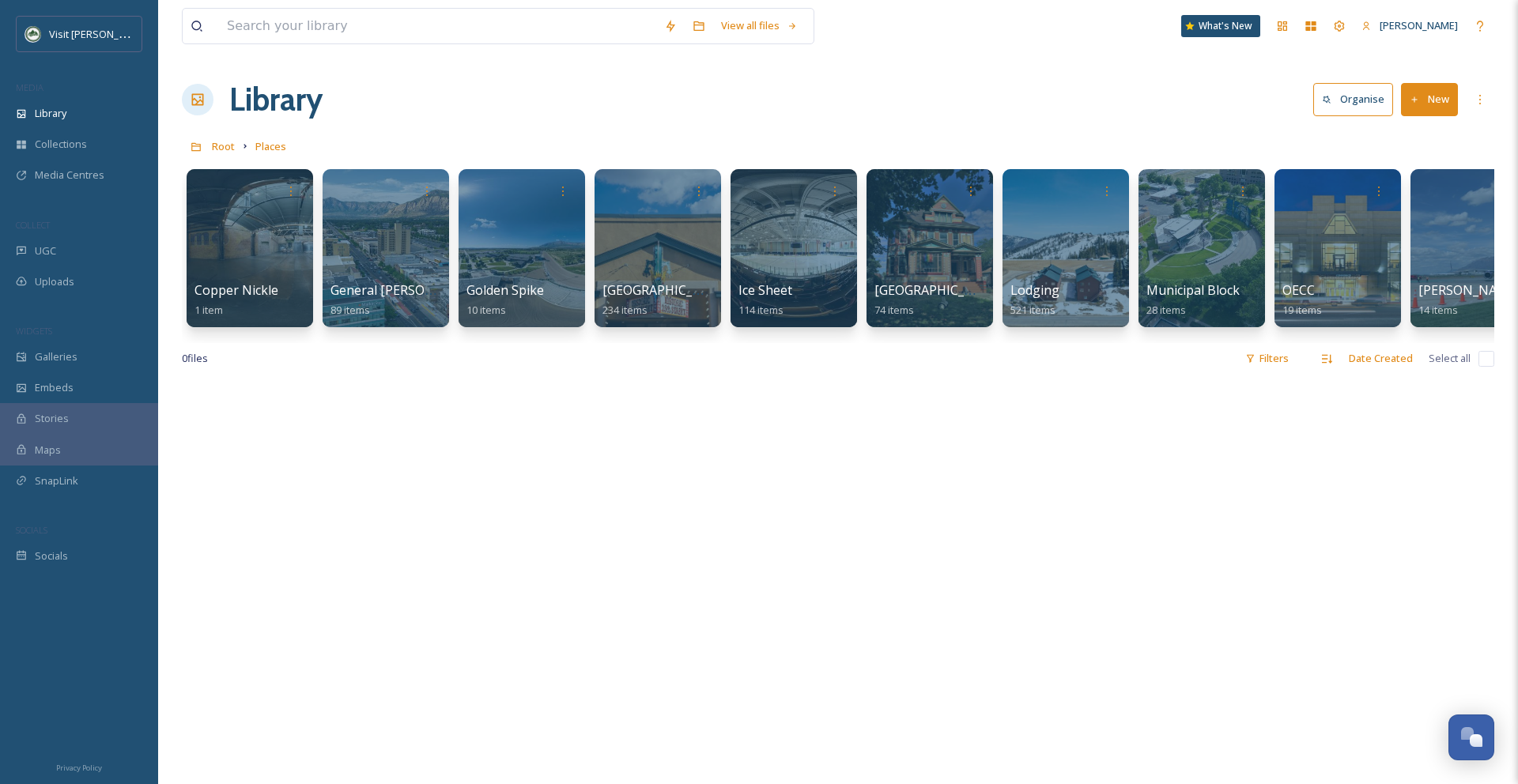
click at [1081, 382] on div "View all files What's New Sydney Pace Library Organise New Root Places Your Sel…" at bounding box center [838, 583] width 1360 height 1166
click at [1080, 408] on div at bounding box center [837, 774] width 1312 height 784
click at [1056, 264] on div at bounding box center [1065, 247] width 129 height 161
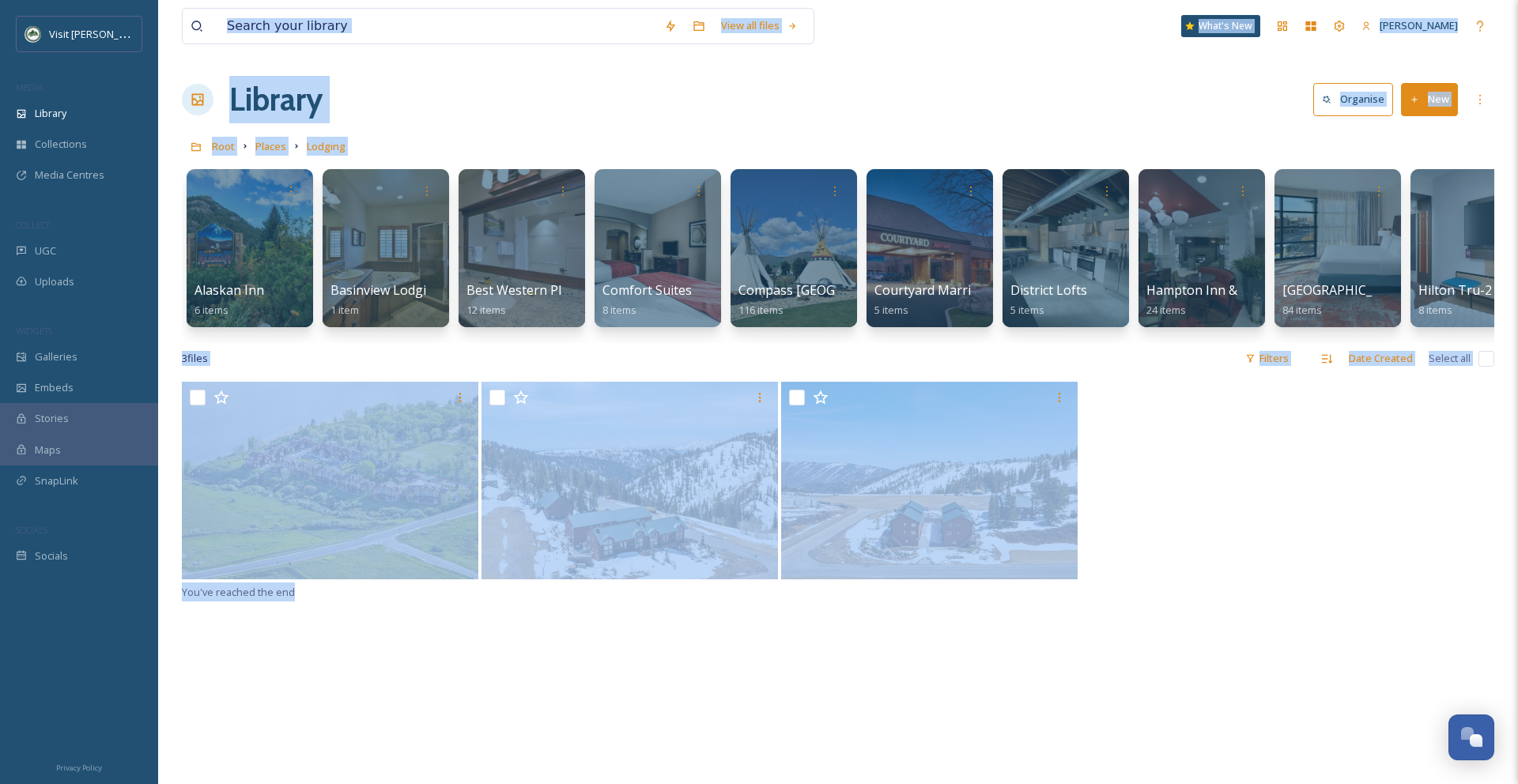
click at [1242, 471] on div at bounding box center [837, 483] width 1312 height 201
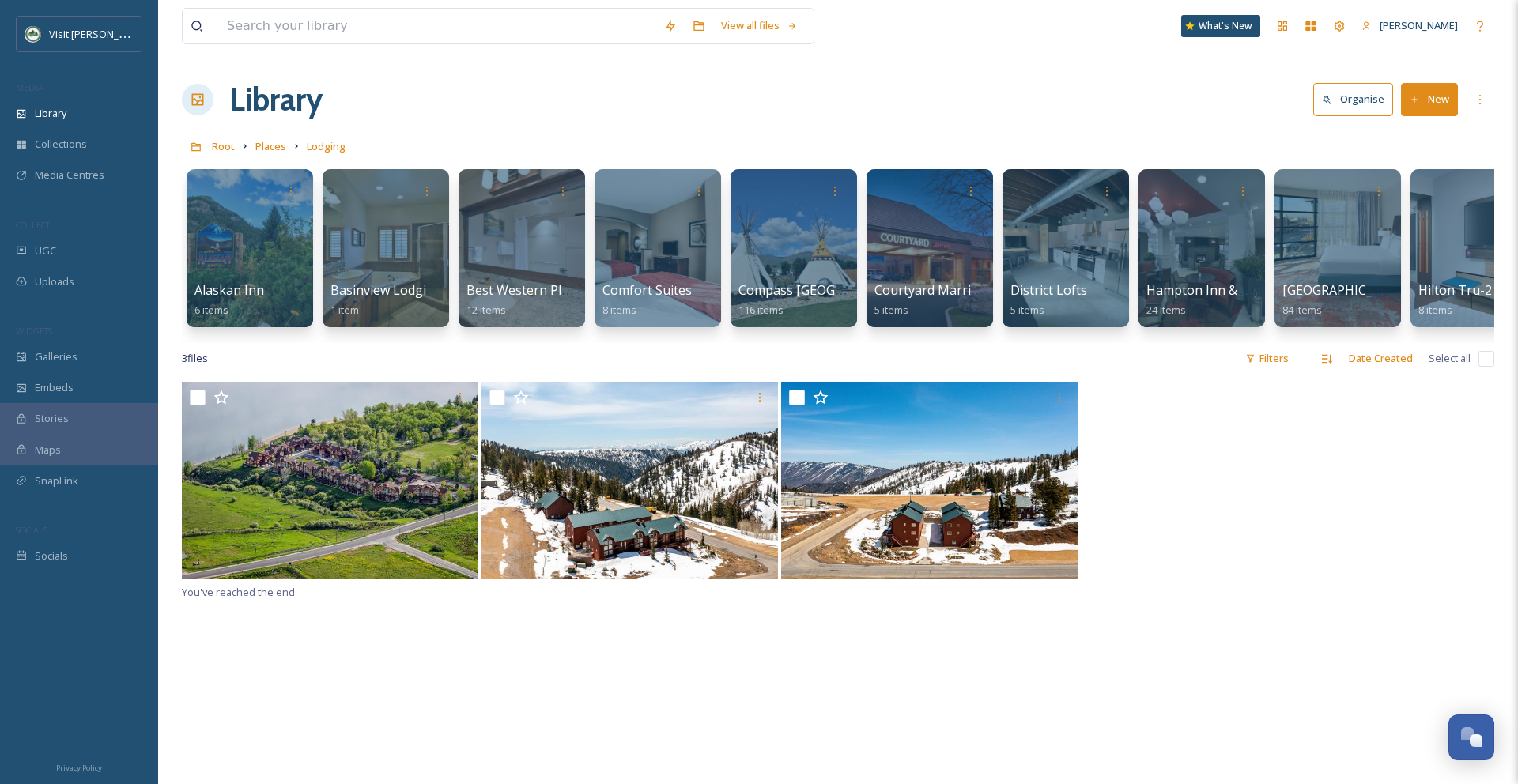
click at [1498, 238] on div "View all files What's [GEOGRAPHIC_DATA][PERSON_NAME] Organise New Root Places L…" at bounding box center [838, 583] width 1360 height 1166
click at [1346, 244] on div at bounding box center [1337, 247] width 129 height 161
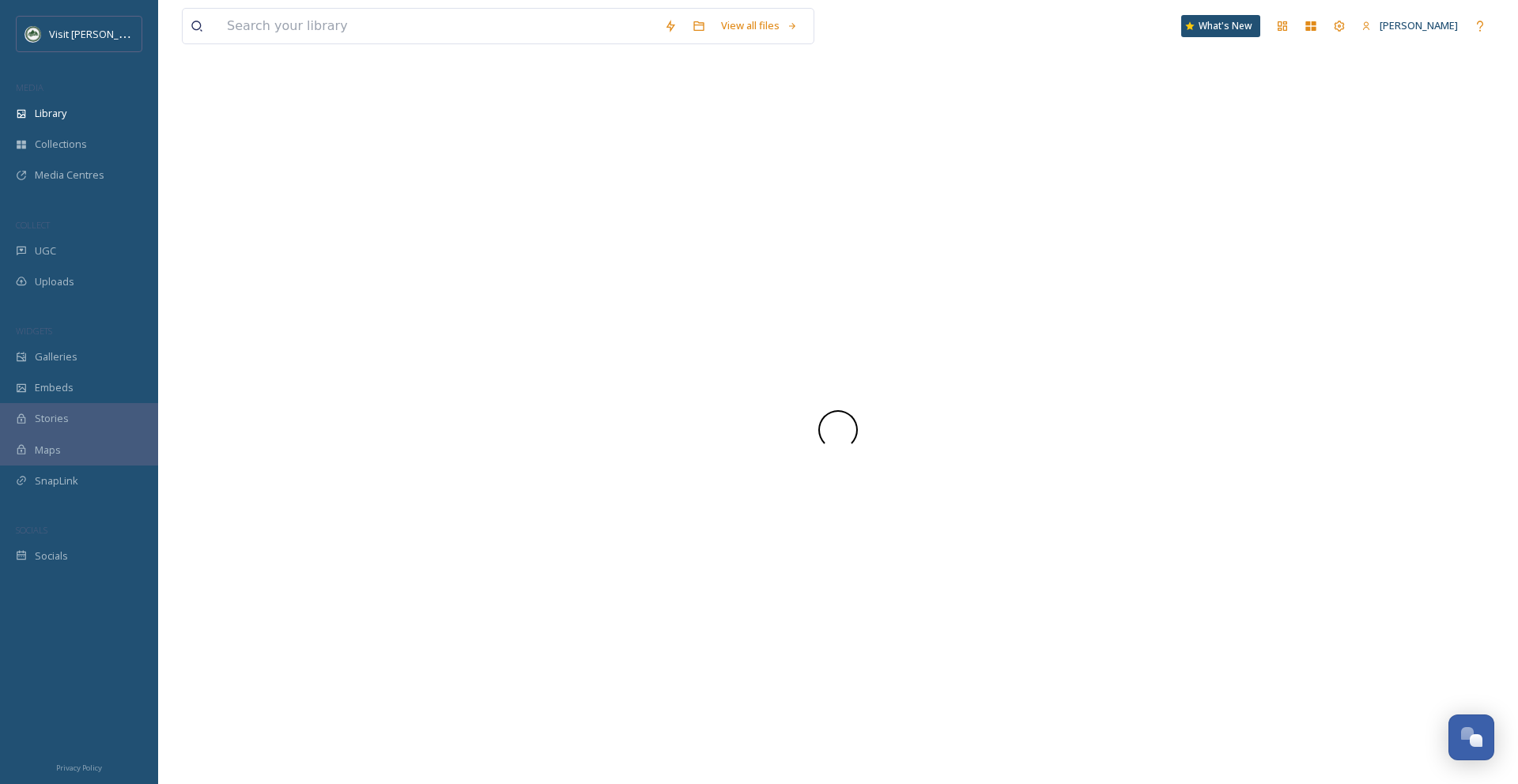
click at [1346, 244] on div at bounding box center [837, 431] width 1312 height 709
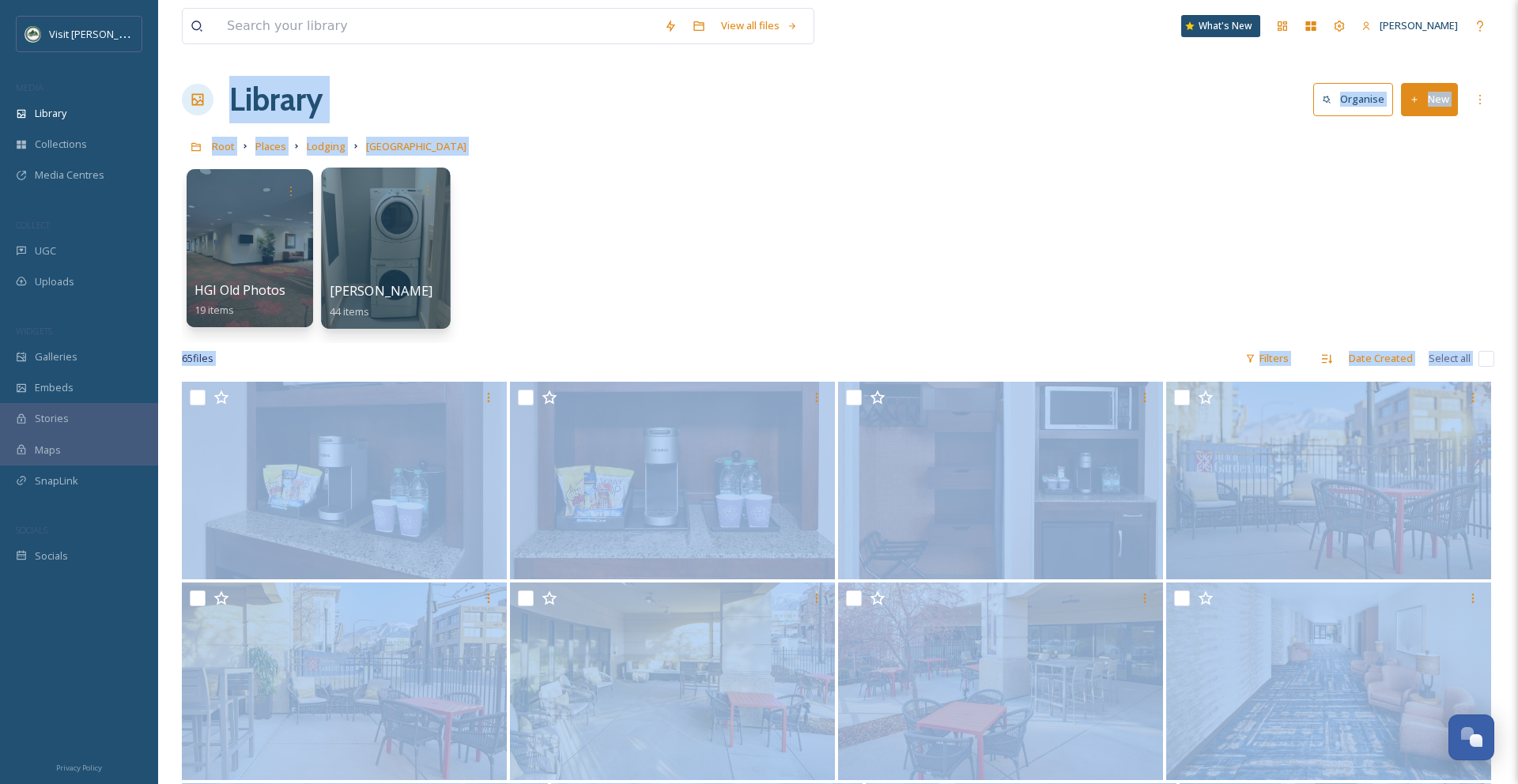
click at [366, 224] on div at bounding box center [385, 247] width 129 height 161
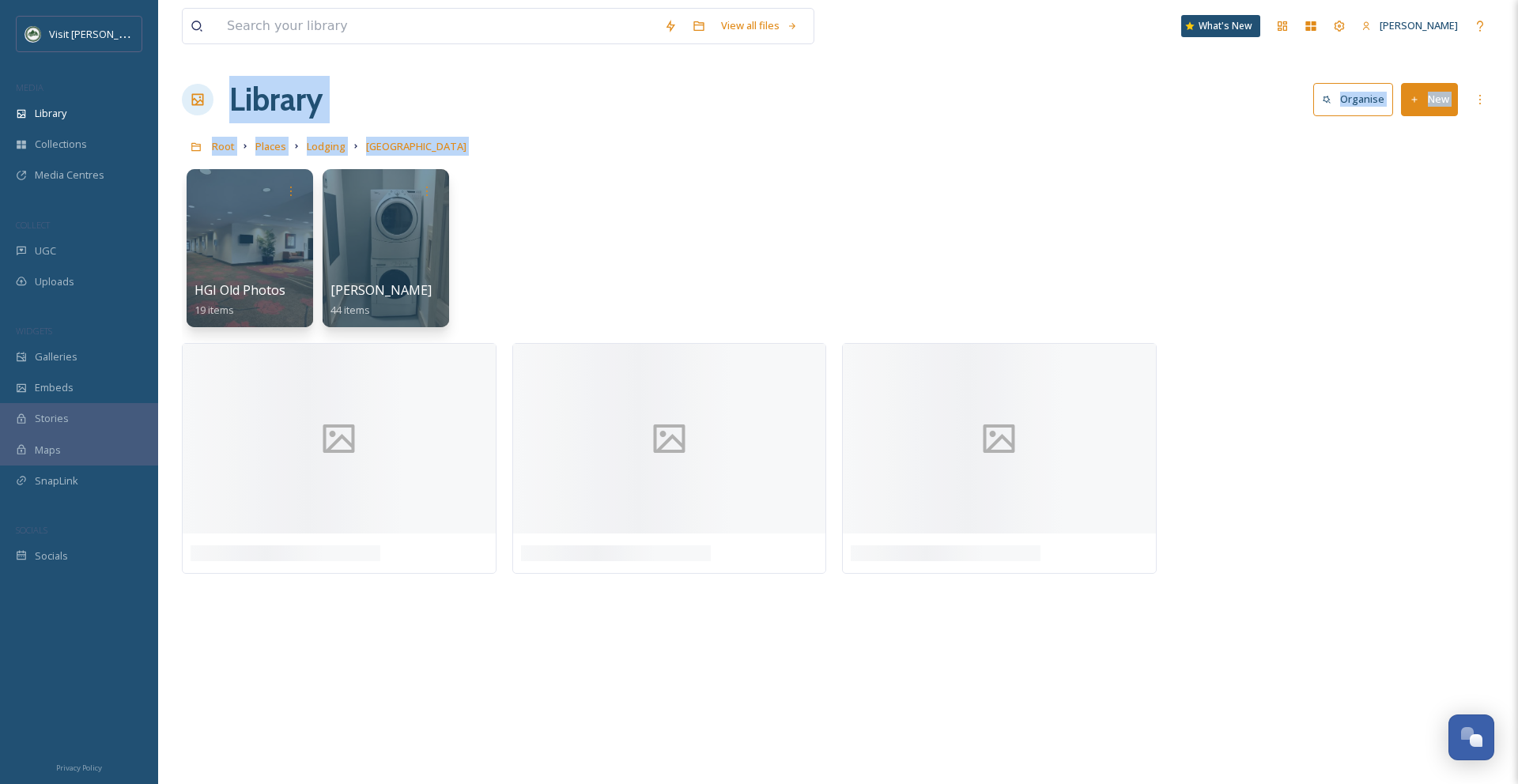
click at [640, 202] on div "HGI Old Photos 19 items [PERSON_NAME] 44 items" at bounding box center [837, 251] width 1312 height 181
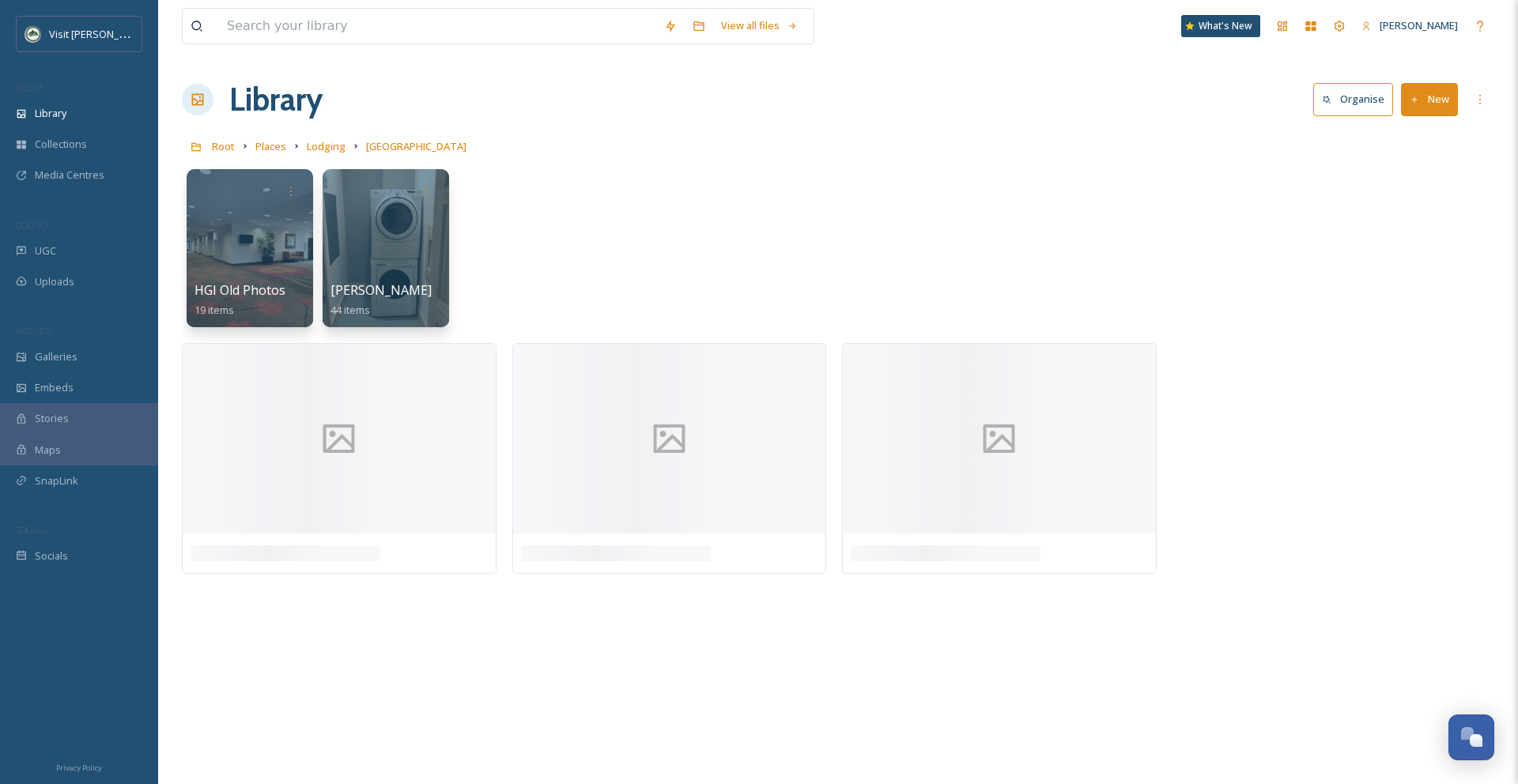
click at [640, 201] on div "HGI Old Photos 19 items [PERSON_NAME] 44 items" at bounding box center [837, 251] width 1312 height 181
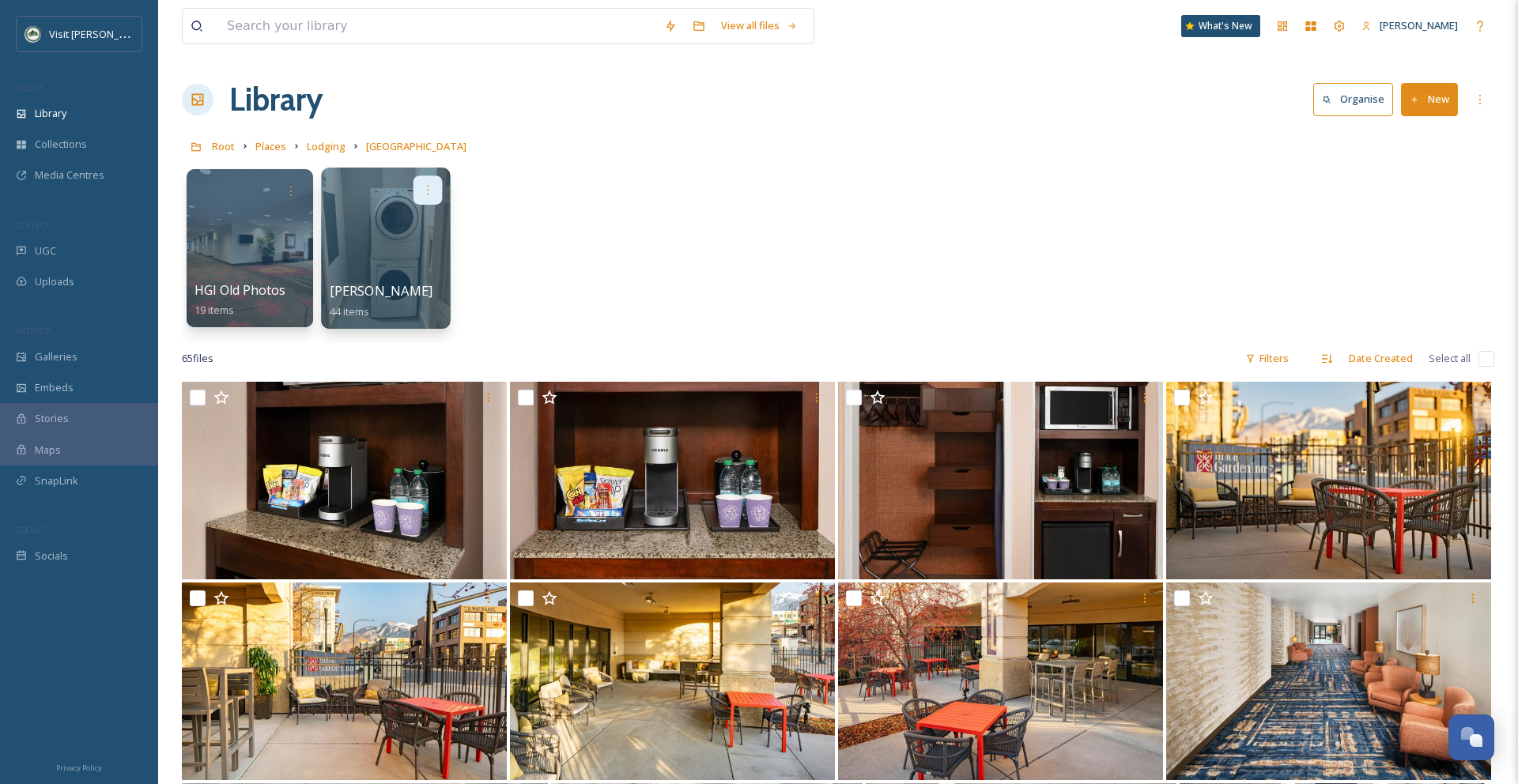
click at [433, 185] on icon at bounding box center [428, 190] width 13 height 13
click at [415, 252] on span "Move to Folder" at bounding box center [396, 257] width 72 height 16
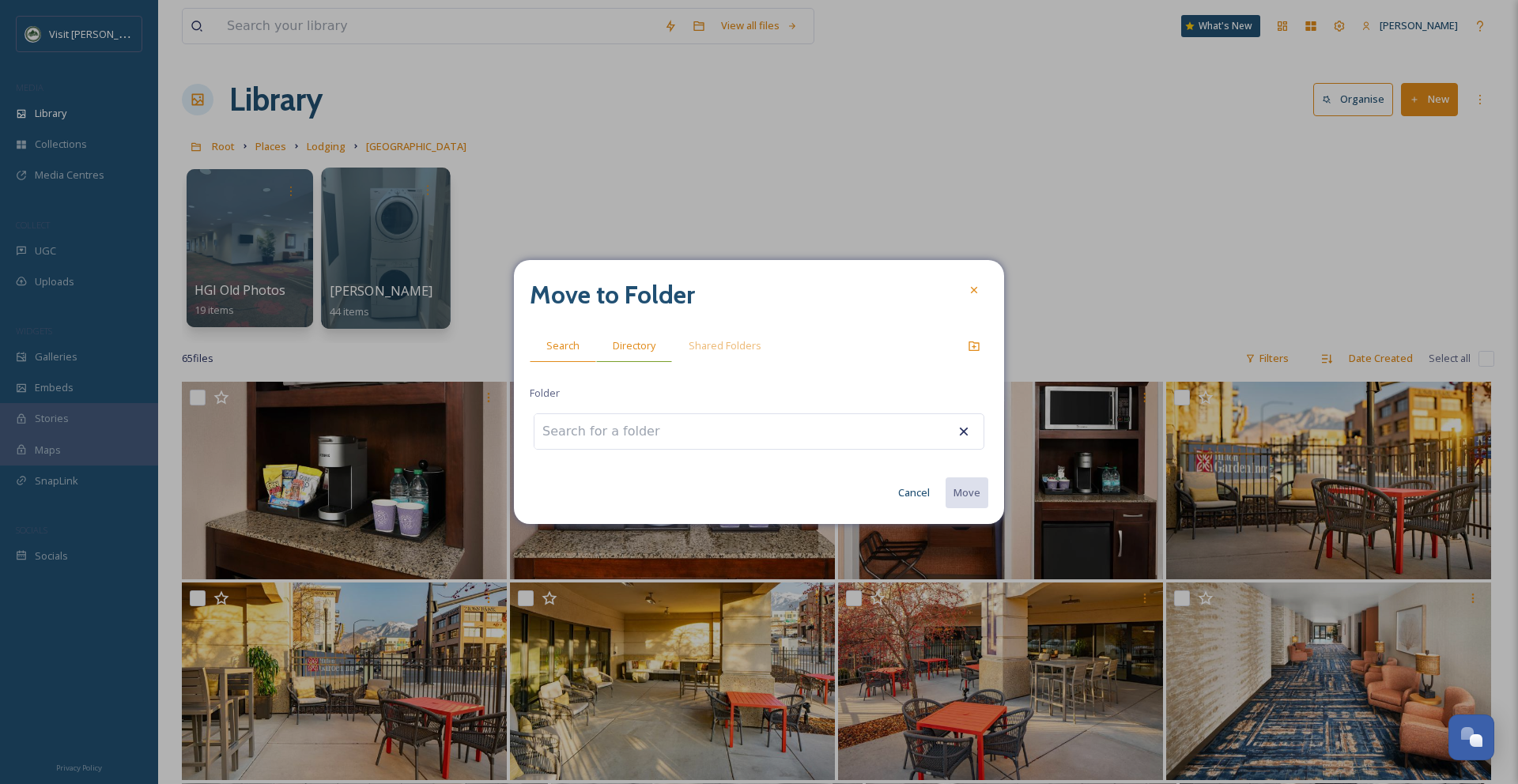
click at [640, 351] on span "Directory" at bounding box center [634, 346] width 43 height 15
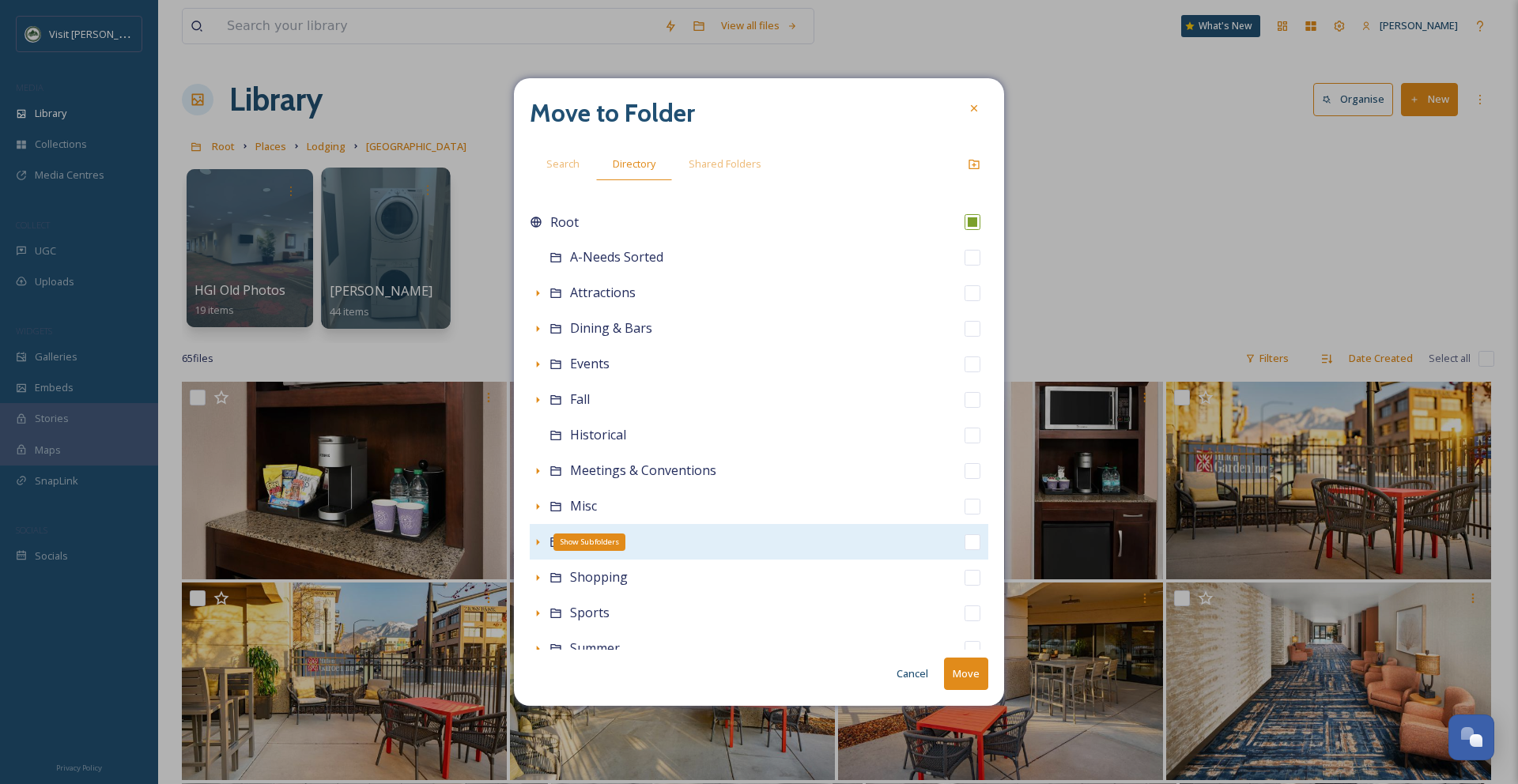
click at [539, 543] on icon at bounding box center [538, 542] width 13 height 13
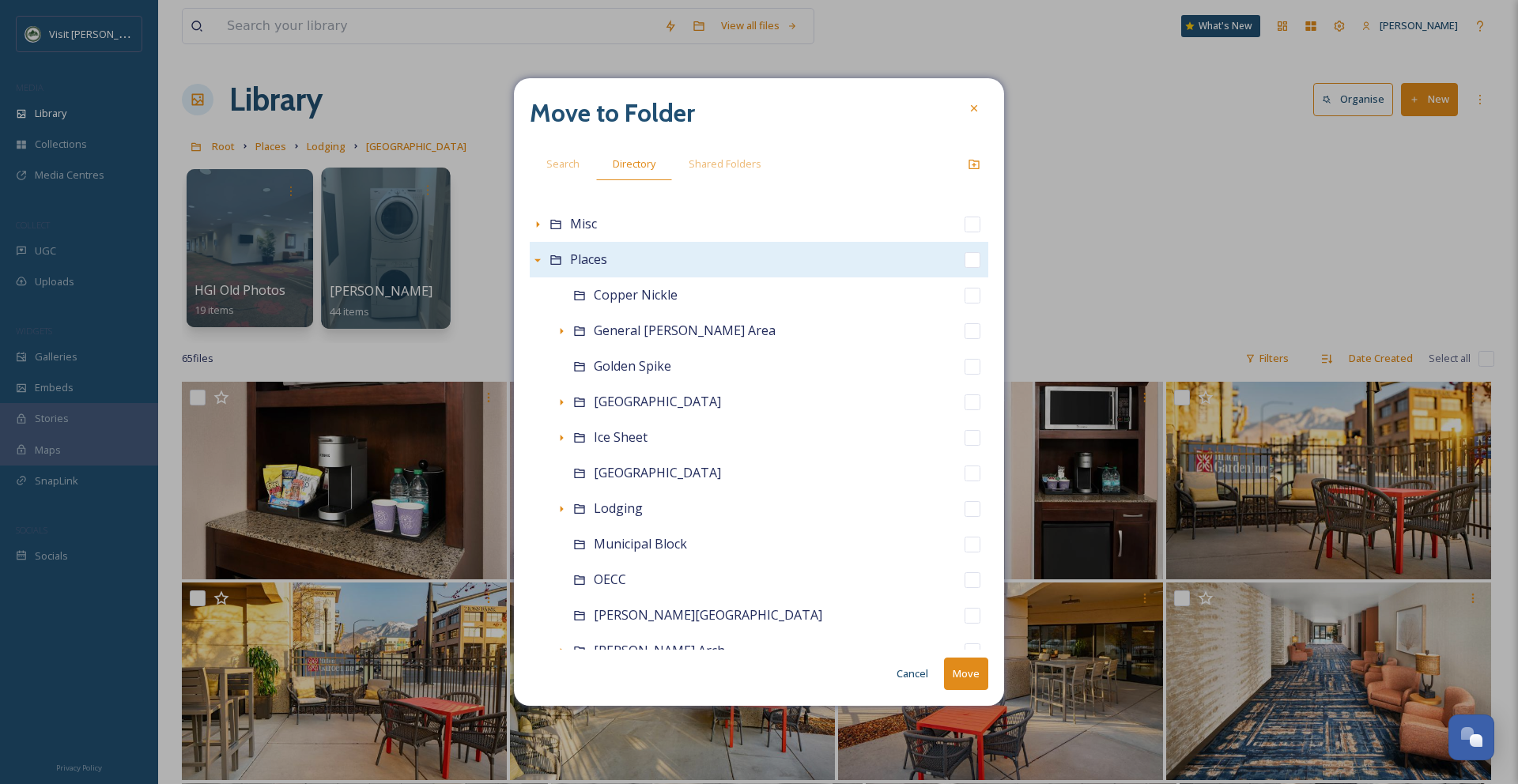
scroll to position [283, 0]
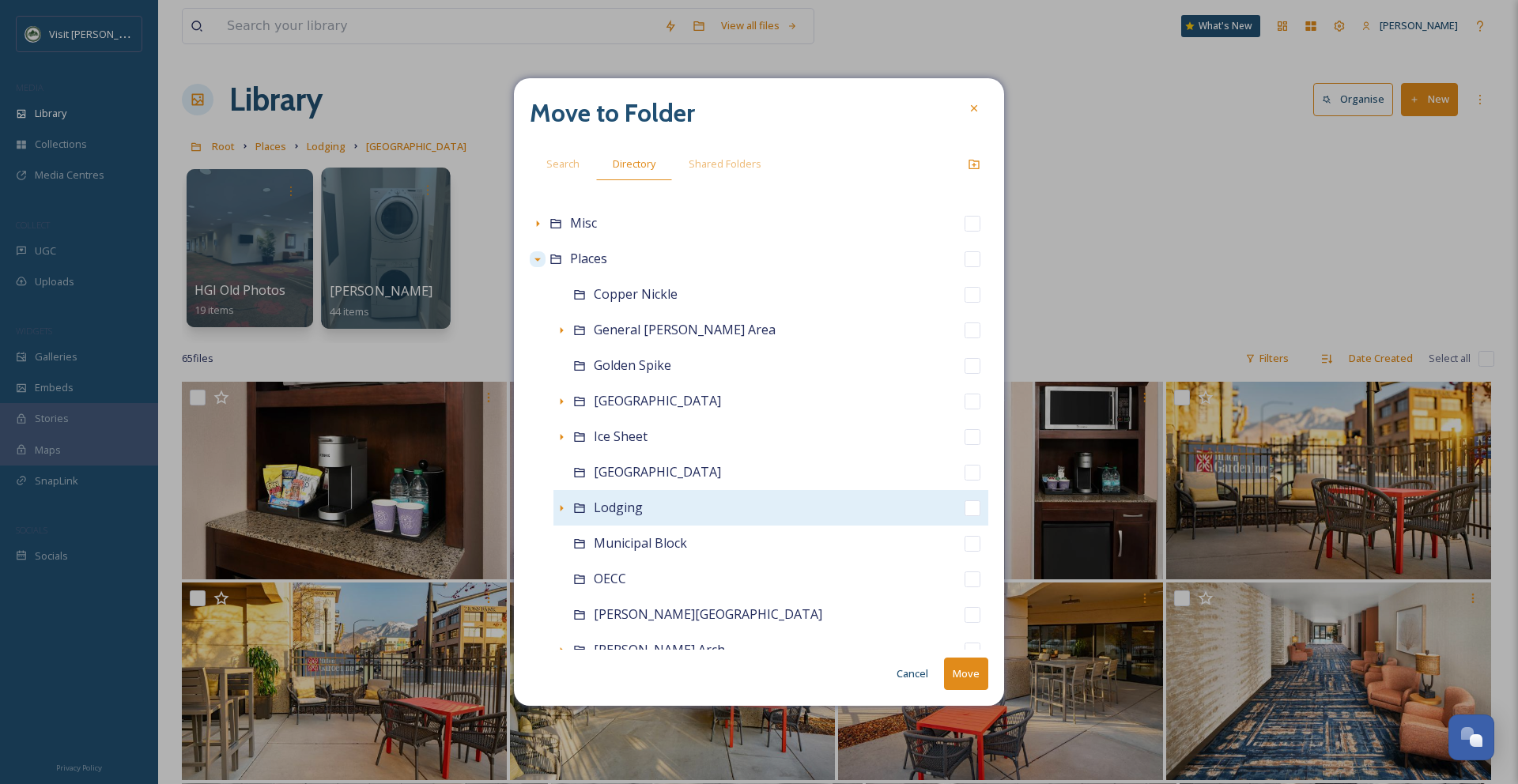
click at [666, 508] on div "Lodging" at bounding box center [770, 508] width 434 height 35
checkbox input "false"
checkbox input "true"
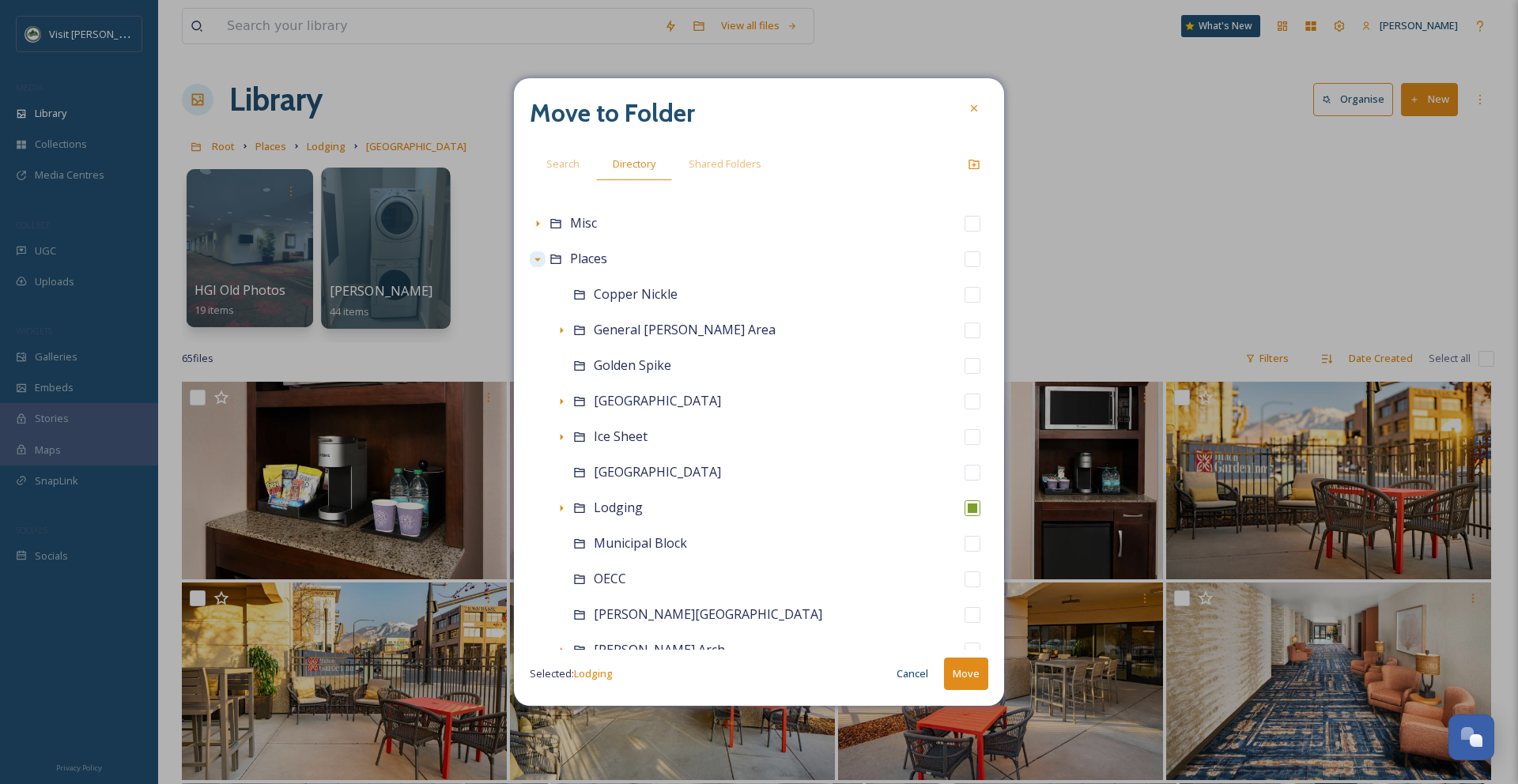
click at [977, 674] on button "Move" at bounding box center [966, 673] width 45 height 33
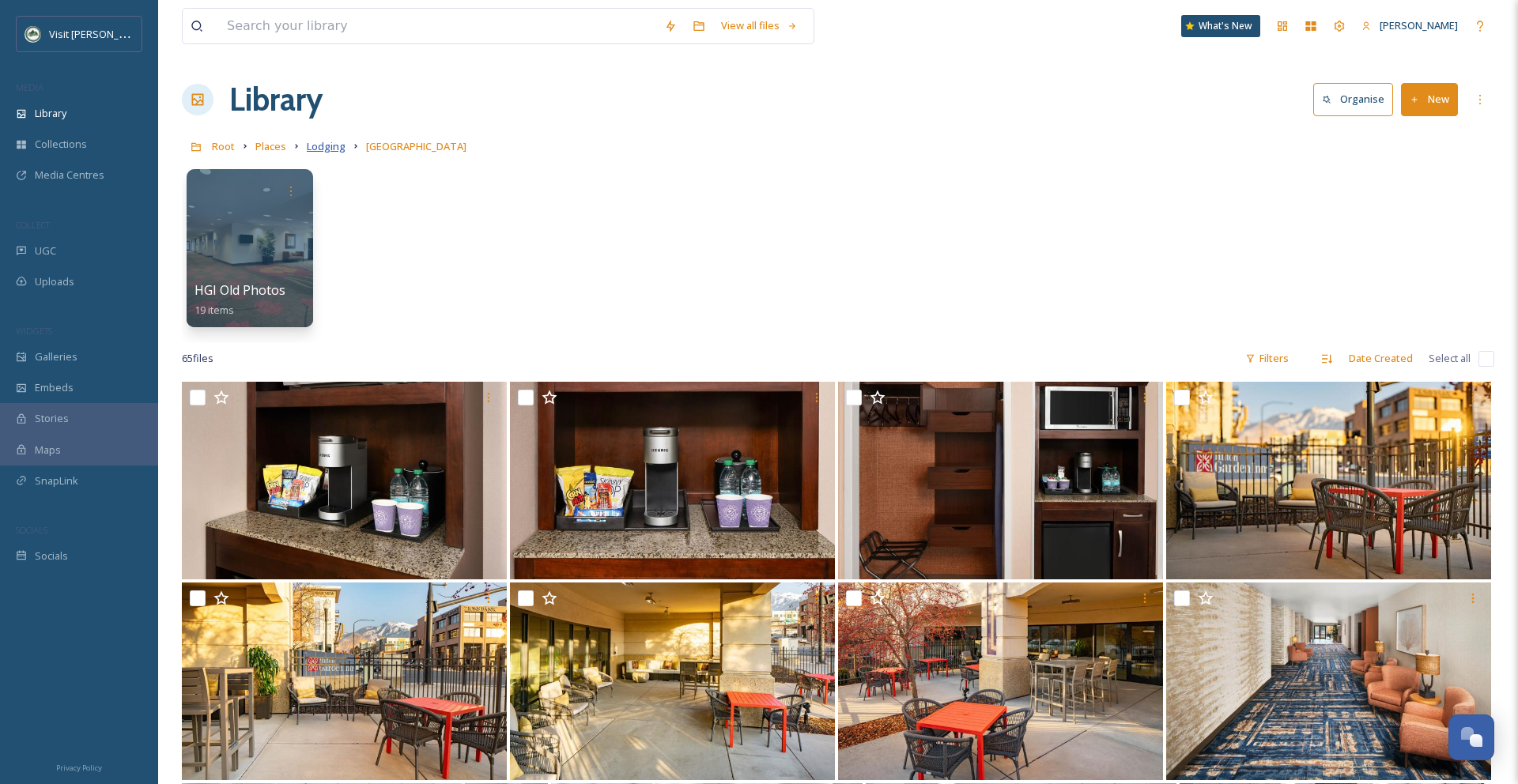
click at [315, 150] on span "Lodging" at bounding box center [326, 146] width 39 height 14
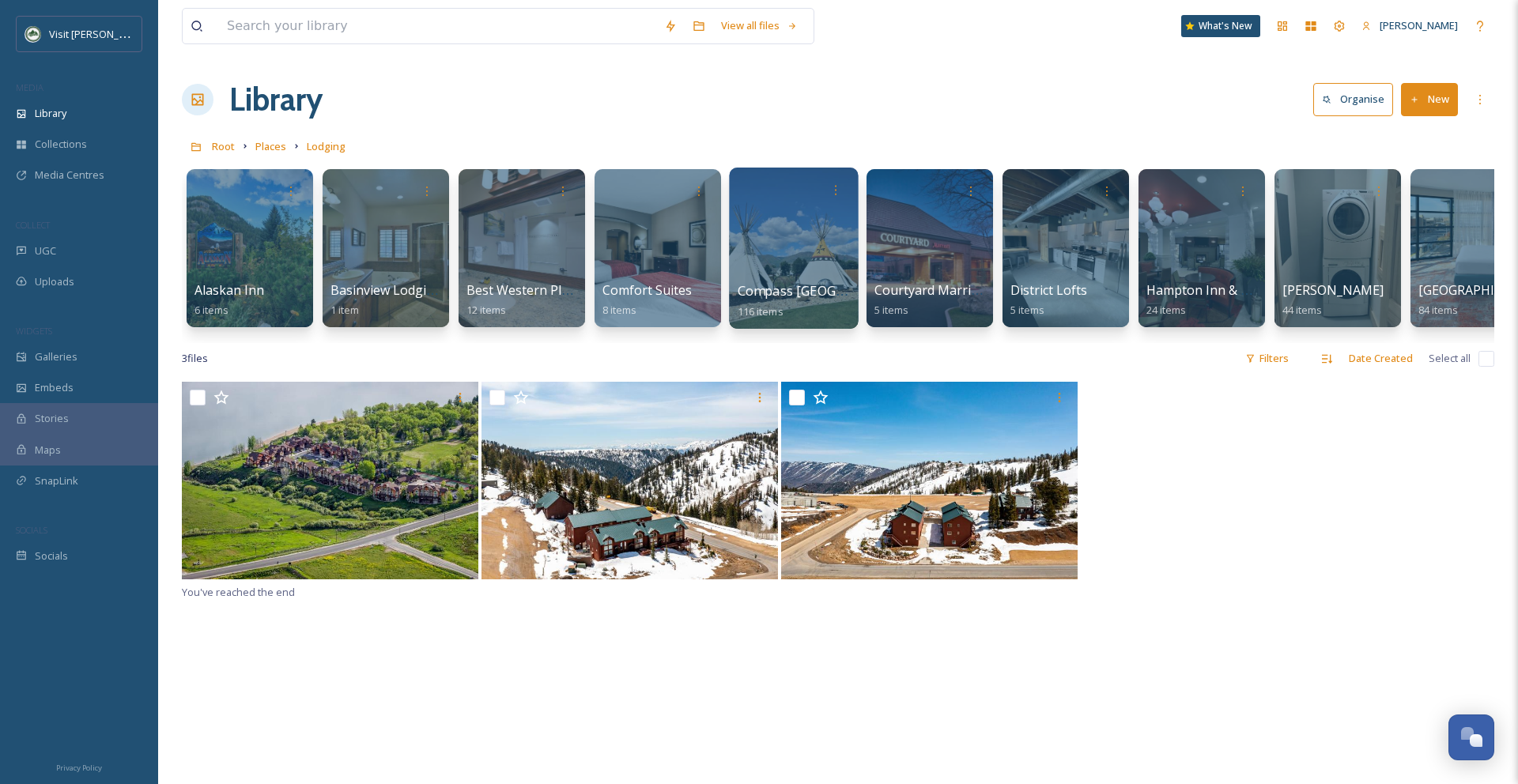
click at [754, 226] on div at bounding box center [793, 247] width 129 height 161
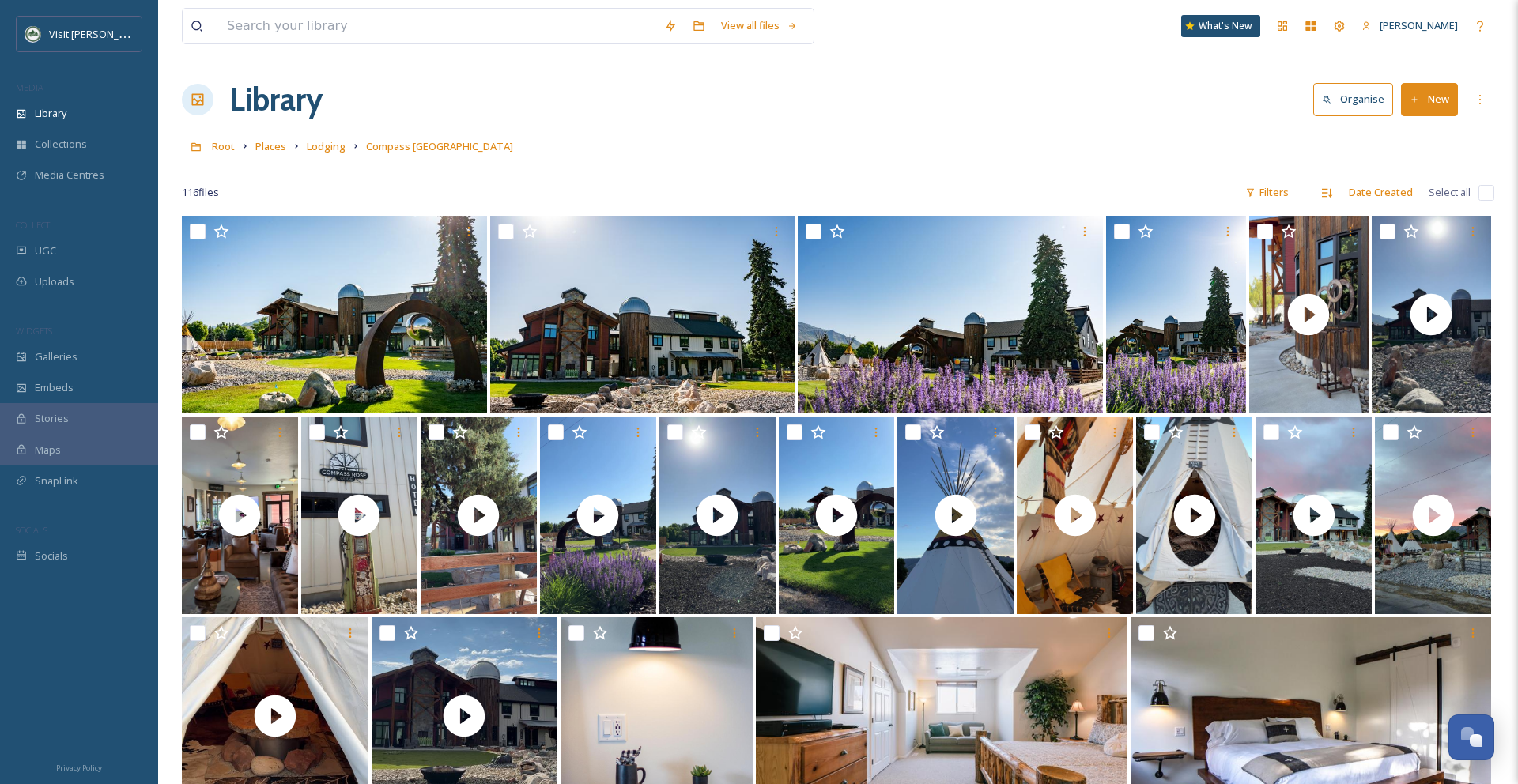
click at [234, 151] on div "Root Places Lodging Compass [GEOGRAPHIC_DATA]" at bounding box center [837, 146] width 1312 height 30
click at [229, 150] on span "Root" at bounding box center [223, 146] width 23 height 14
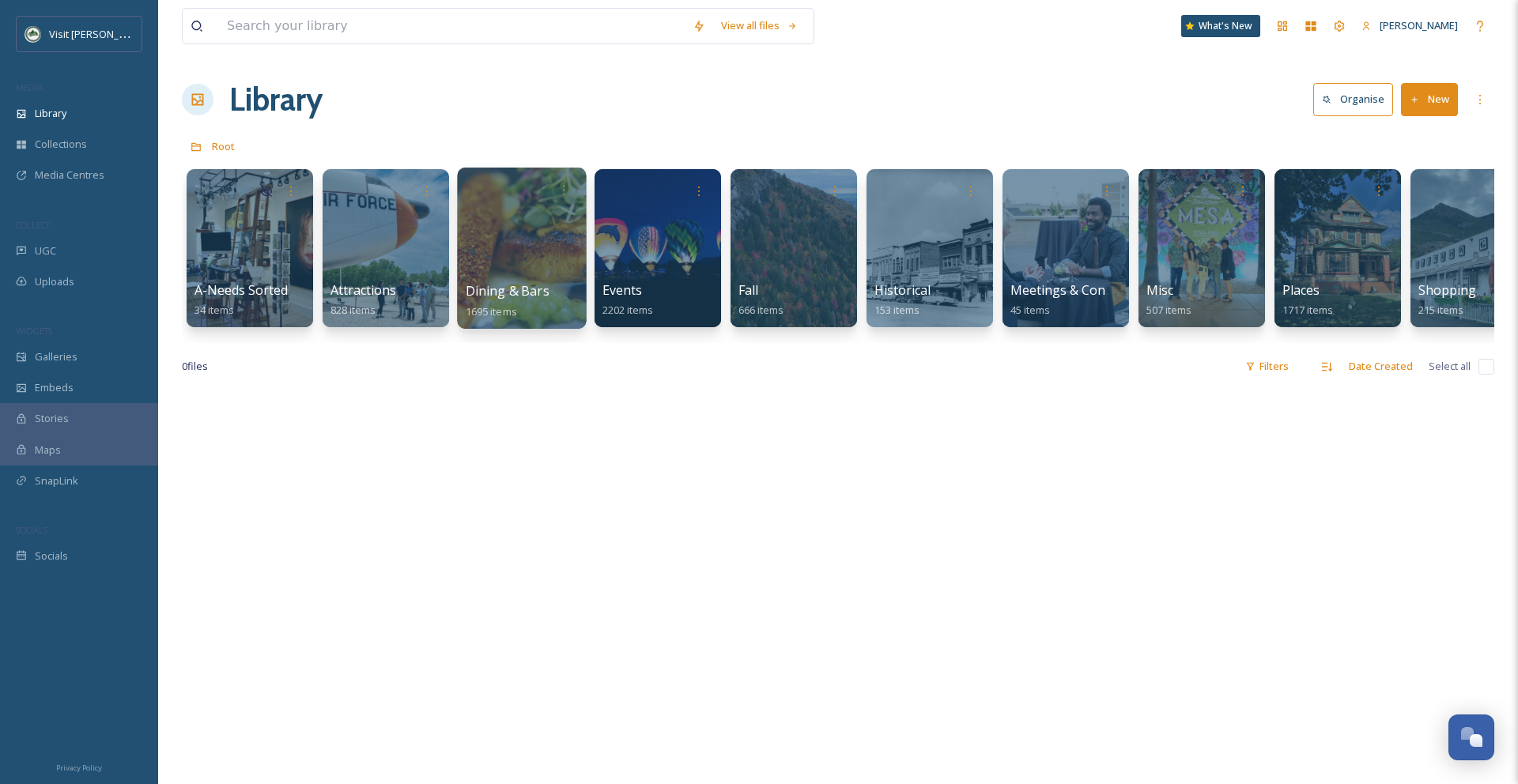
click at [533, 230] on div at bounding box center [521, 247] width 129 height 161
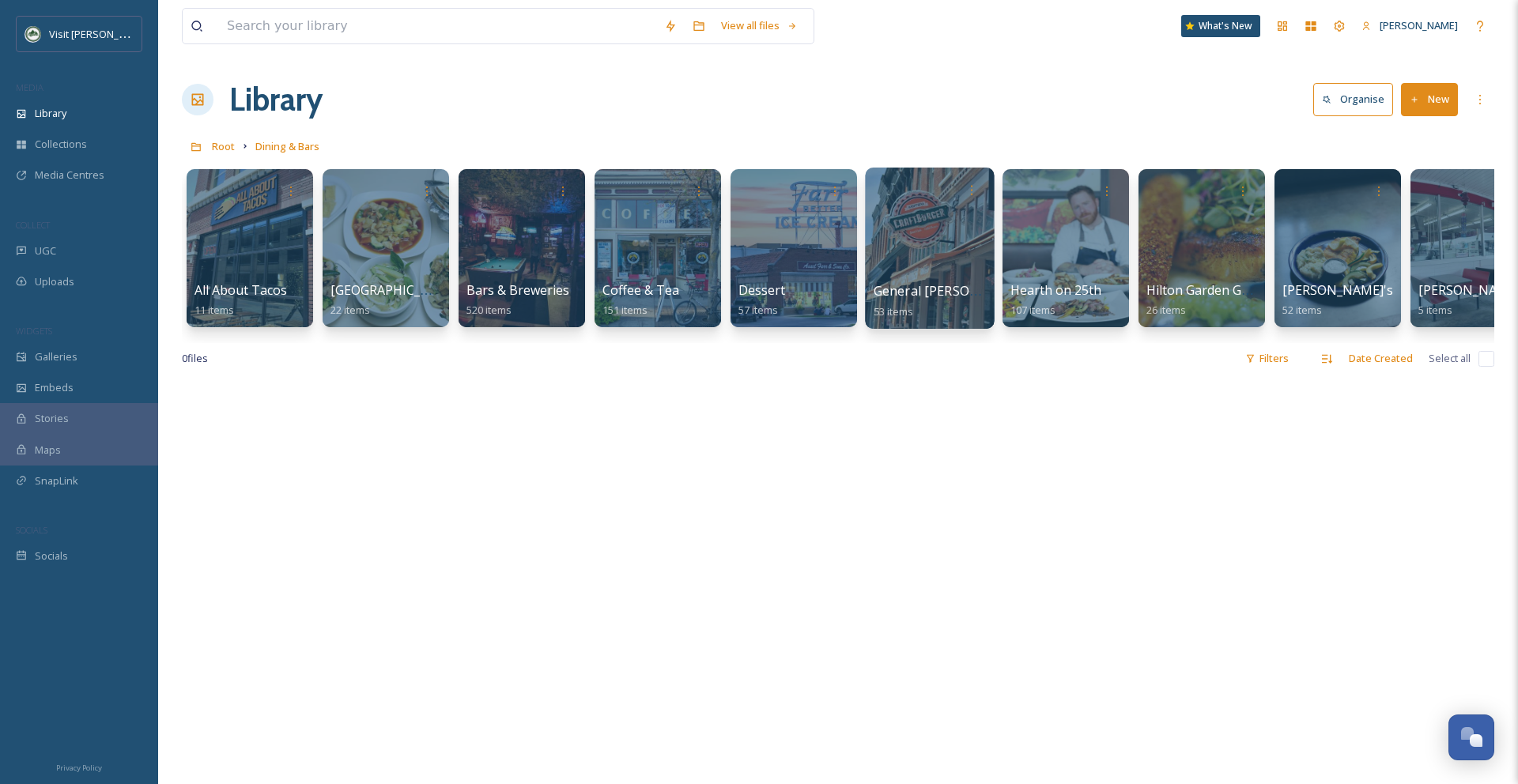
click at [909, 243] on div at bounding box center [929, 247] width 129 height 161
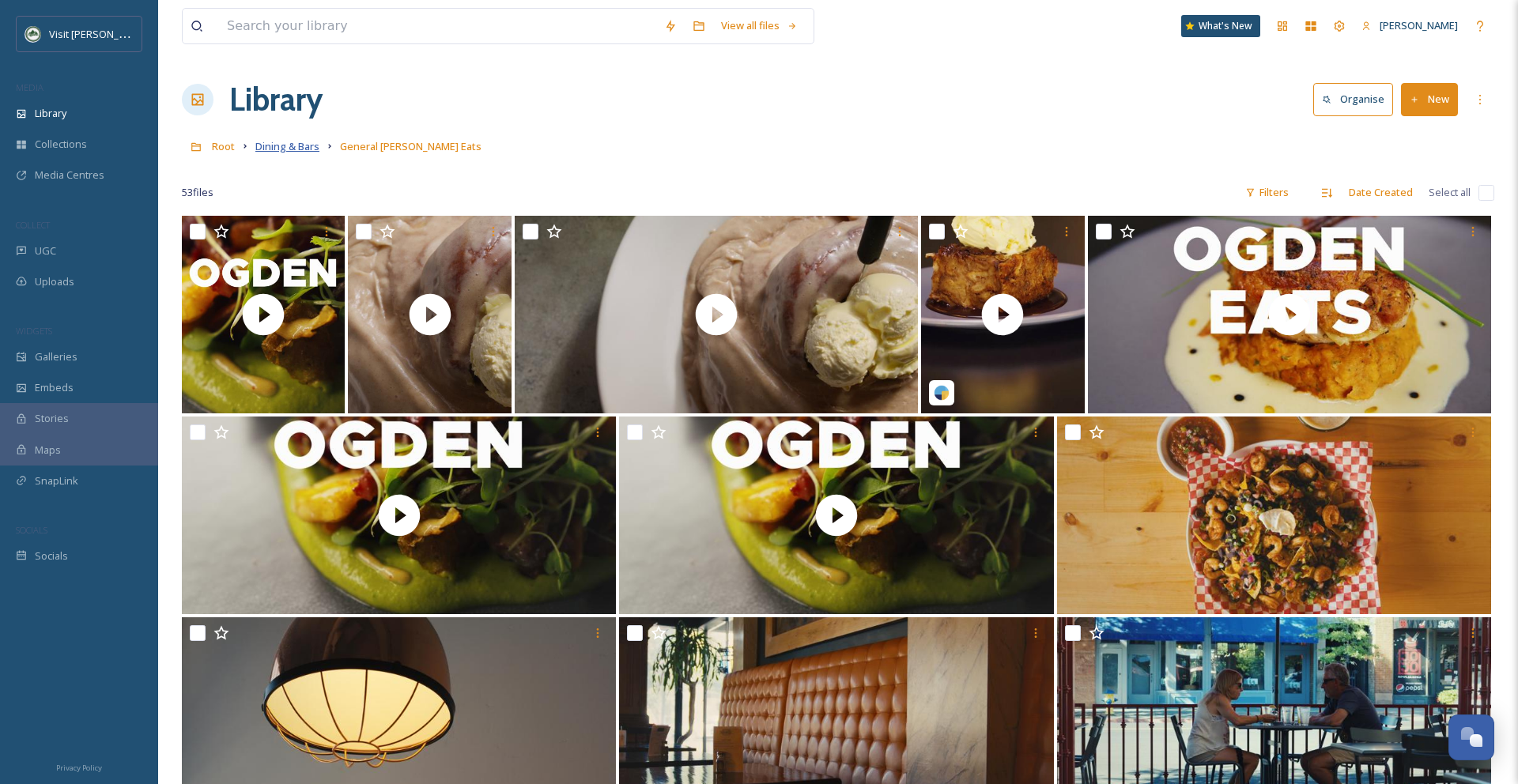
click at [284, 149] on span "Dining & Bars" at bounding box center [287, 146] width 64 height 14
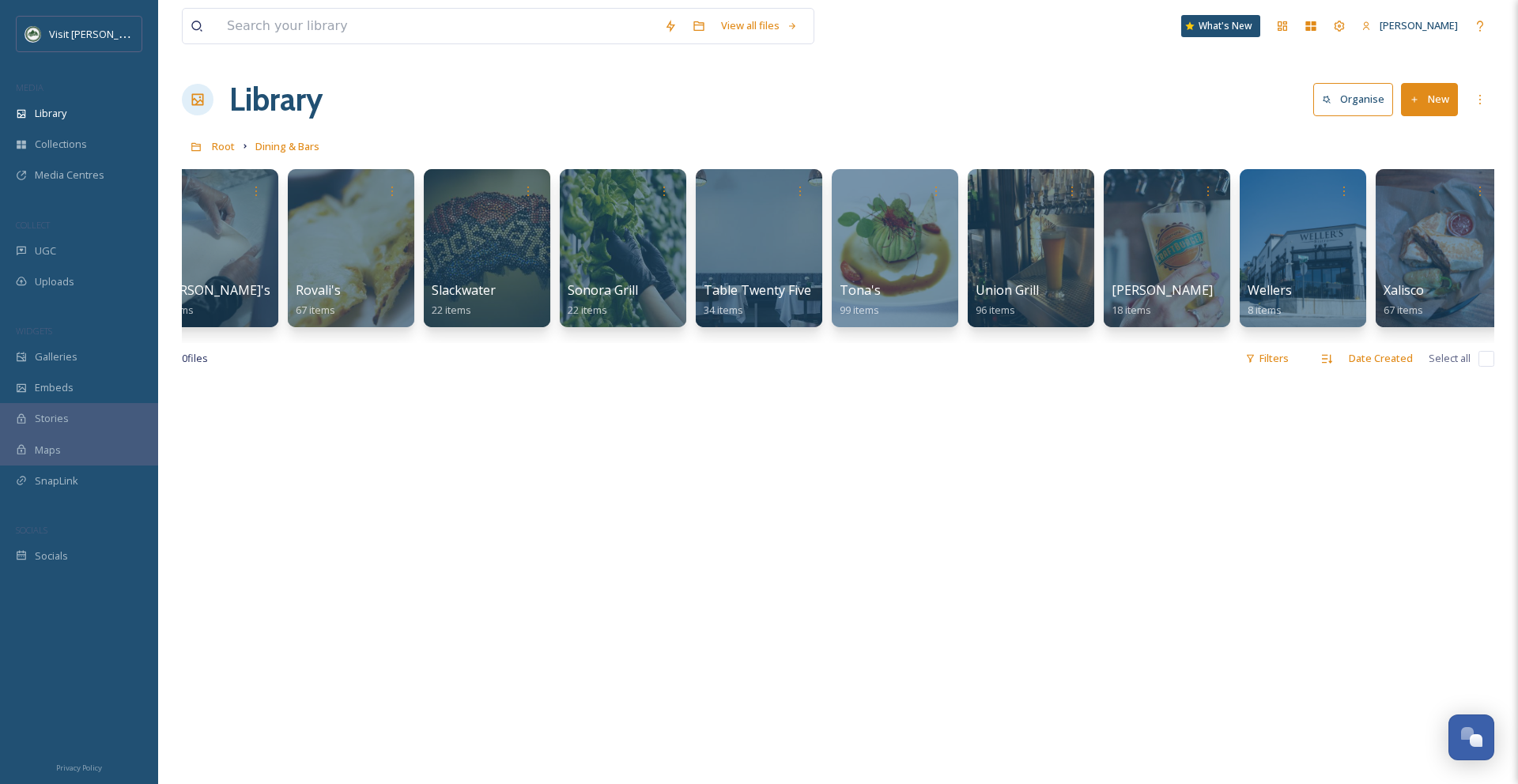
scroll to position [0, 2495]
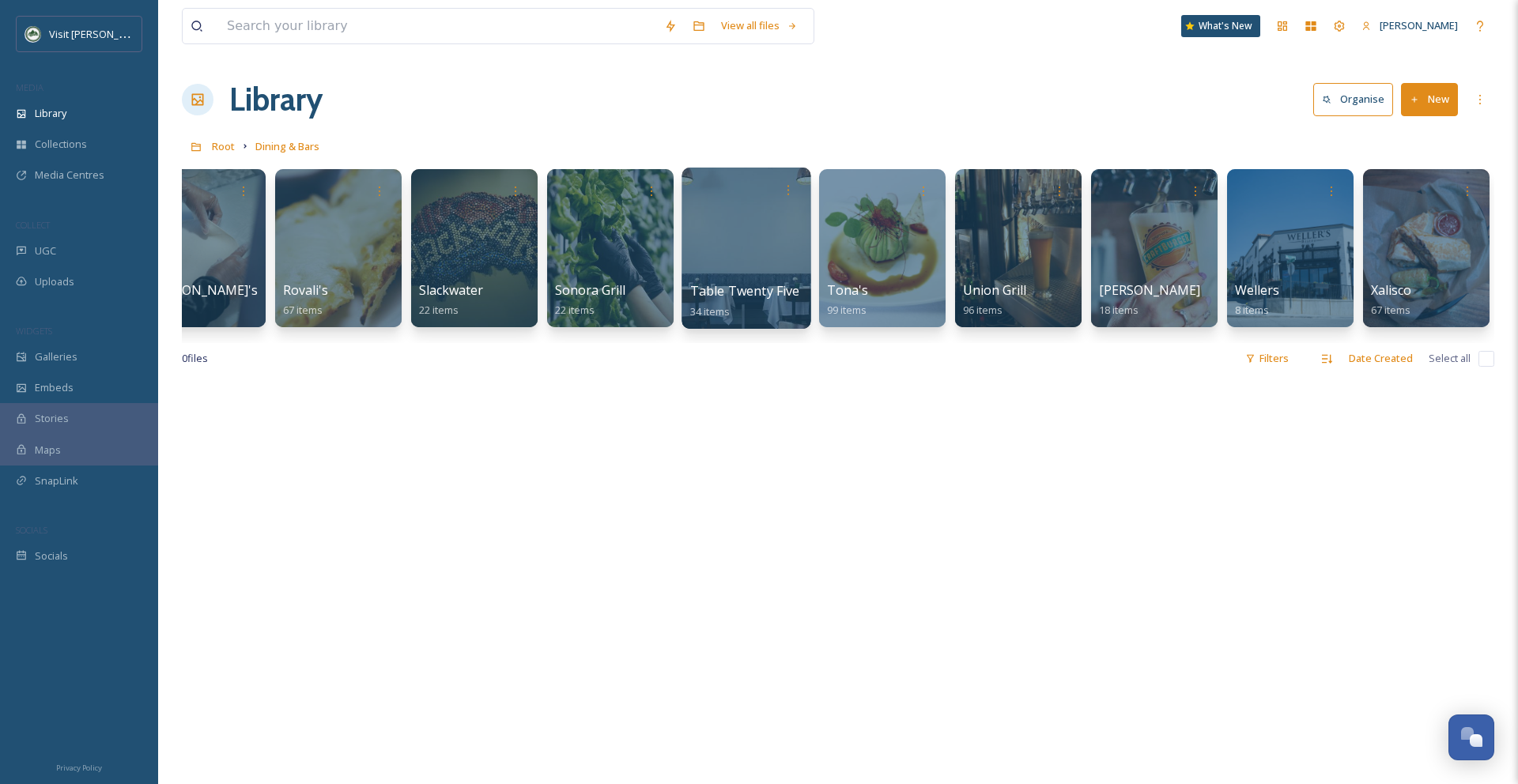
click at [724, 229] on div at bounding box center [746, 247] width 129 height 161
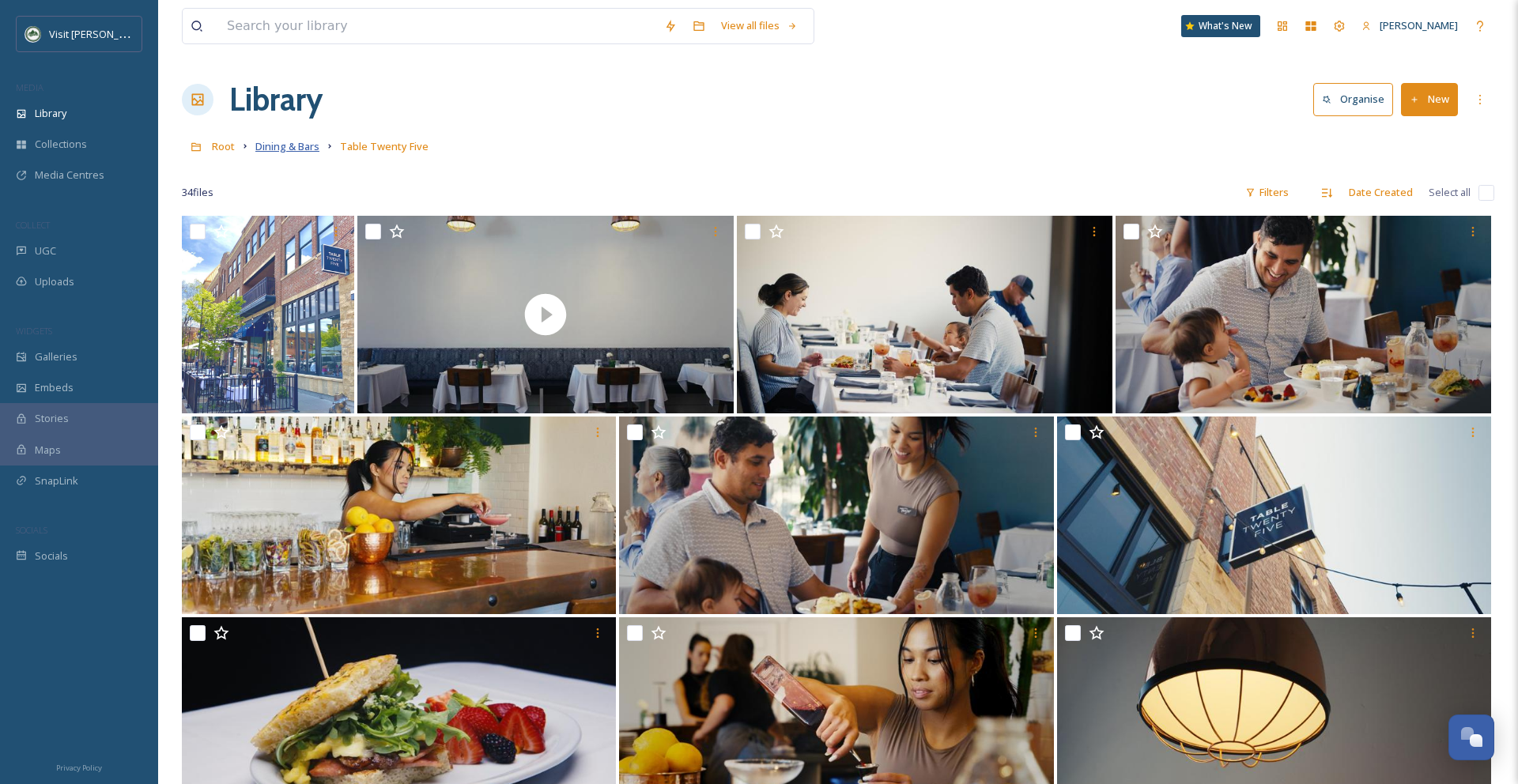
click at [301, 149] on span "Dining & Bars" at bounding box center [287, 146] width 64 height 14
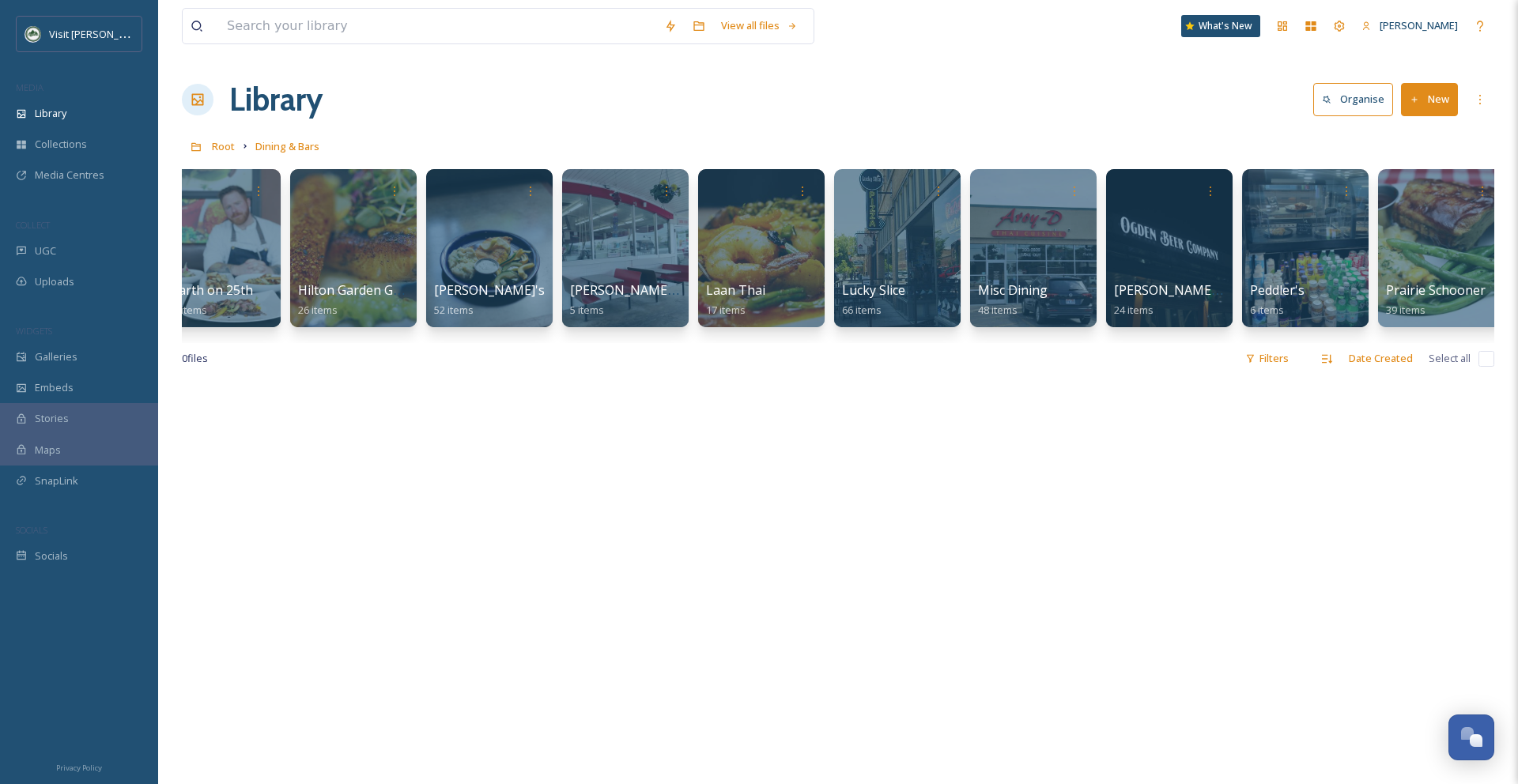
scroll to position [0, 849]
click at [910, 260] on div at bounding box center [896, 247] width 129 height 161
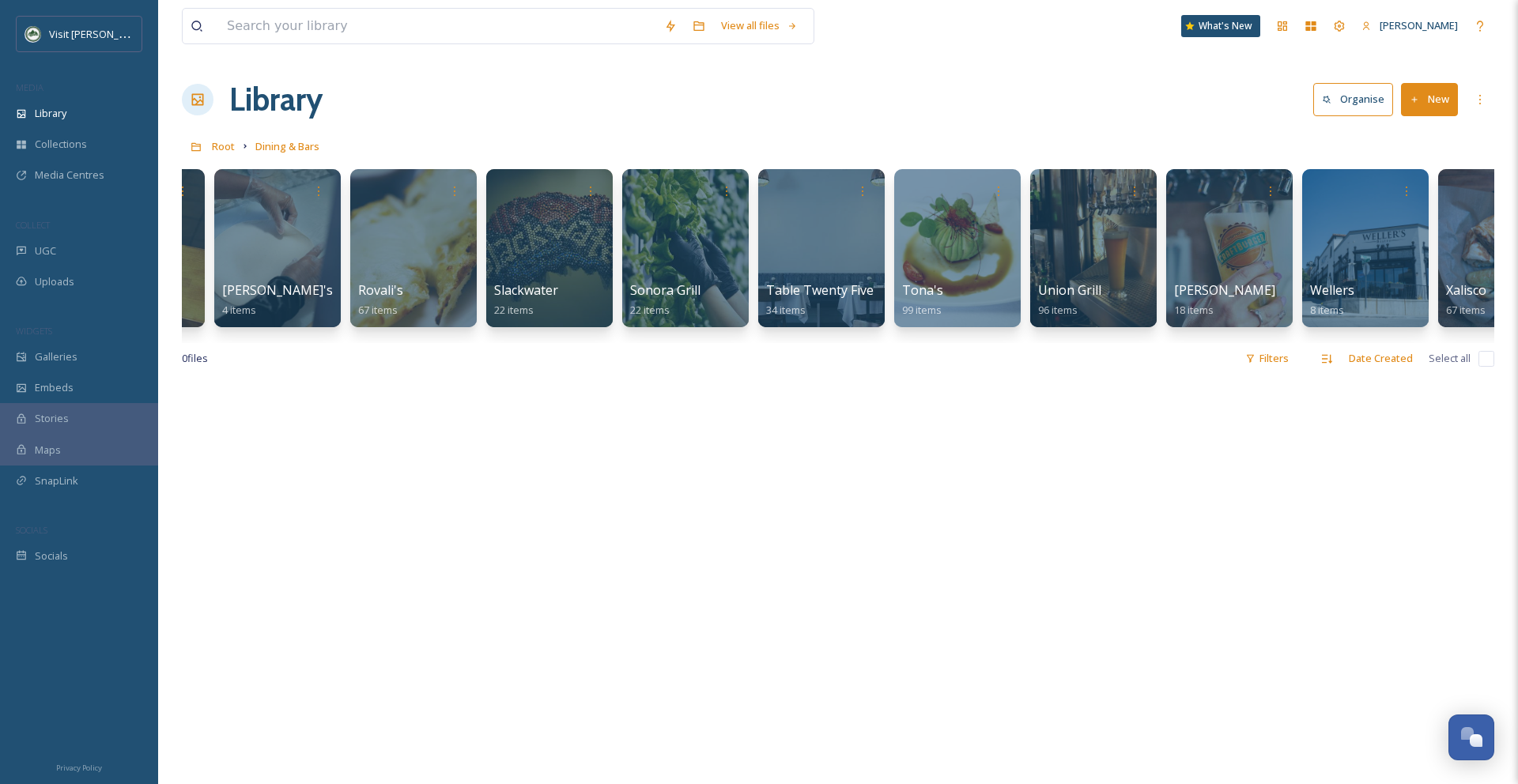
scroll to position [0, 2423]
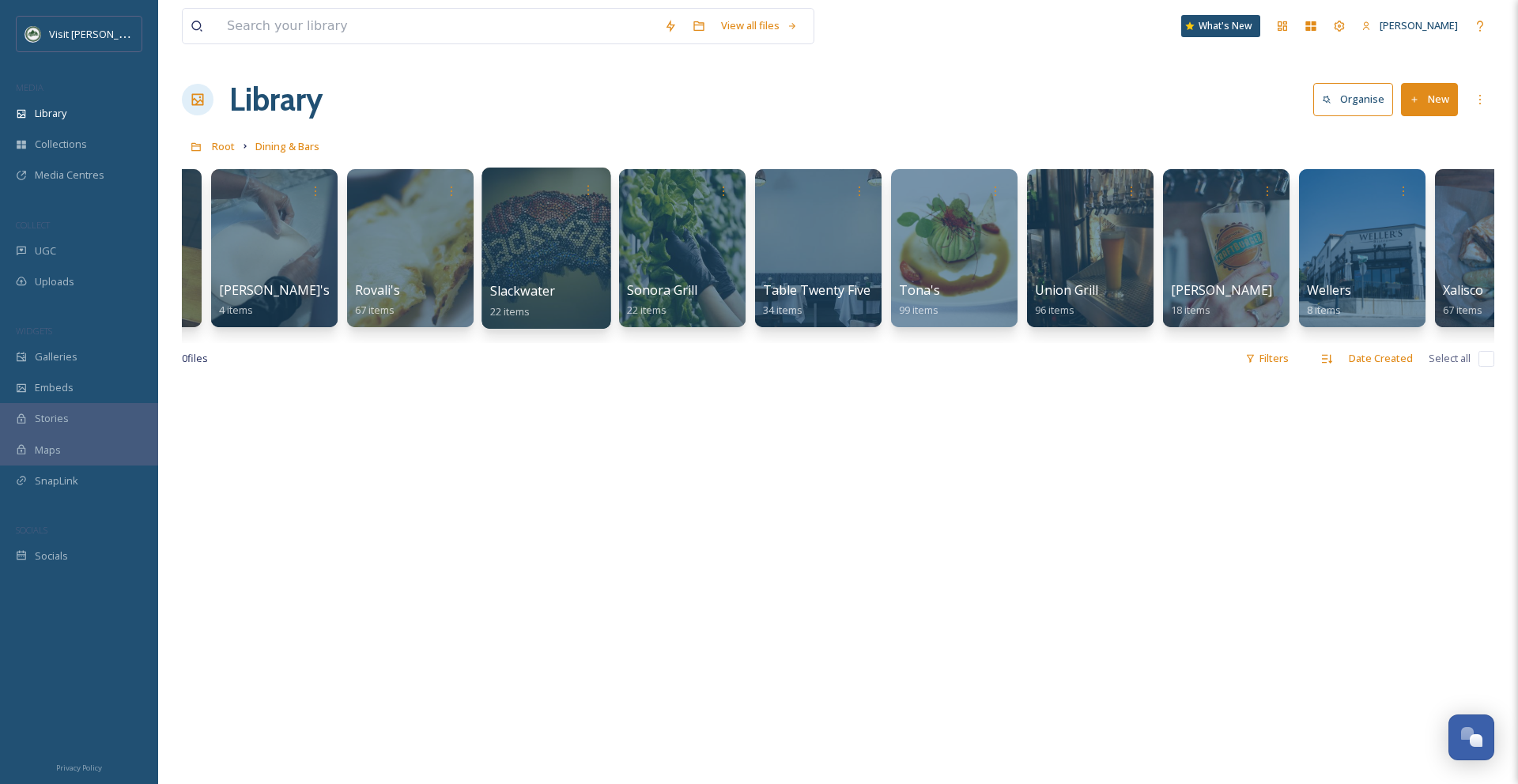
click at [551, 246] on div at bounding box center [546, 247] width 129 height 161
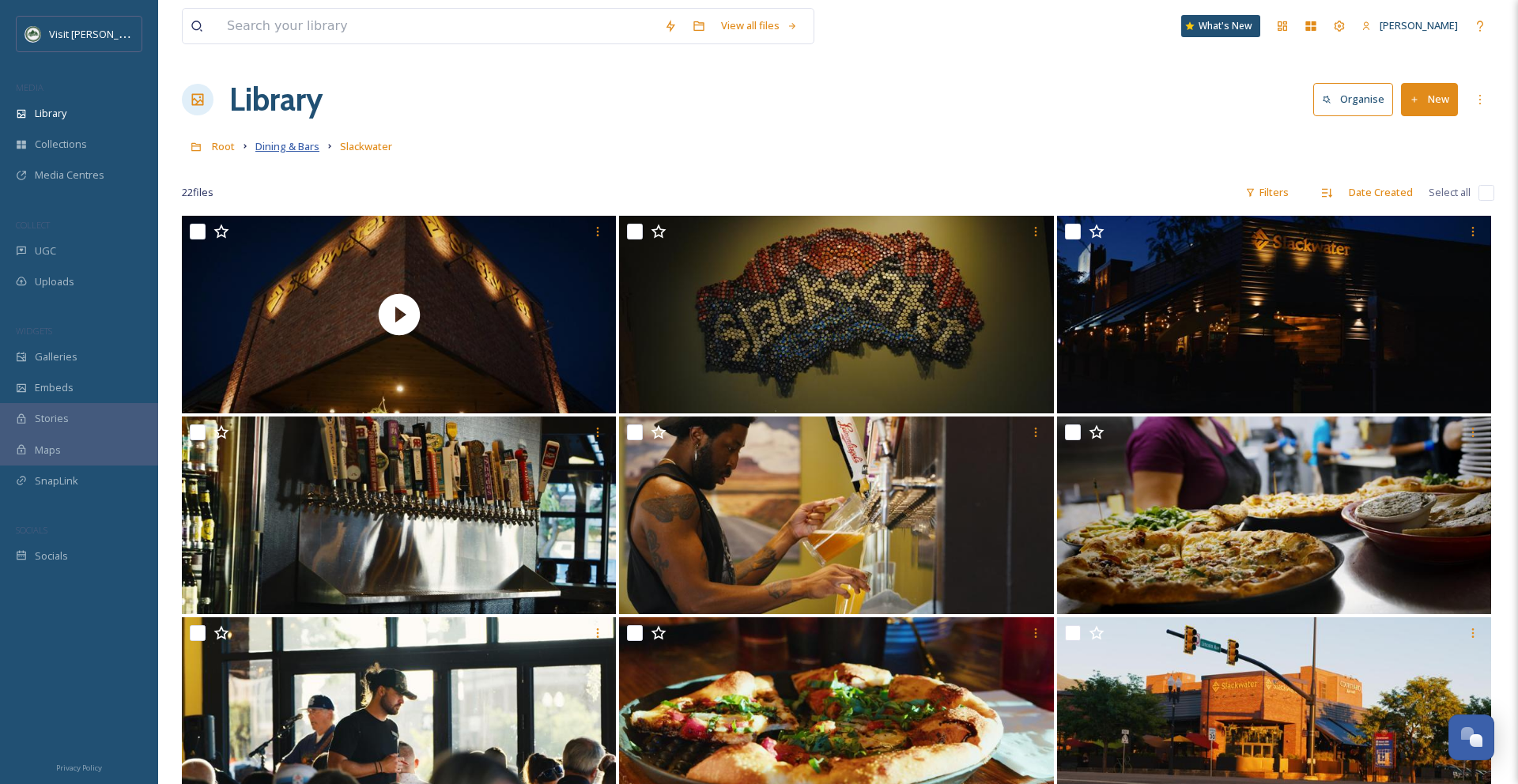
click at [291, 150] on span "Dining & Bars" at bounding box center [287, 146] width 64 height 14
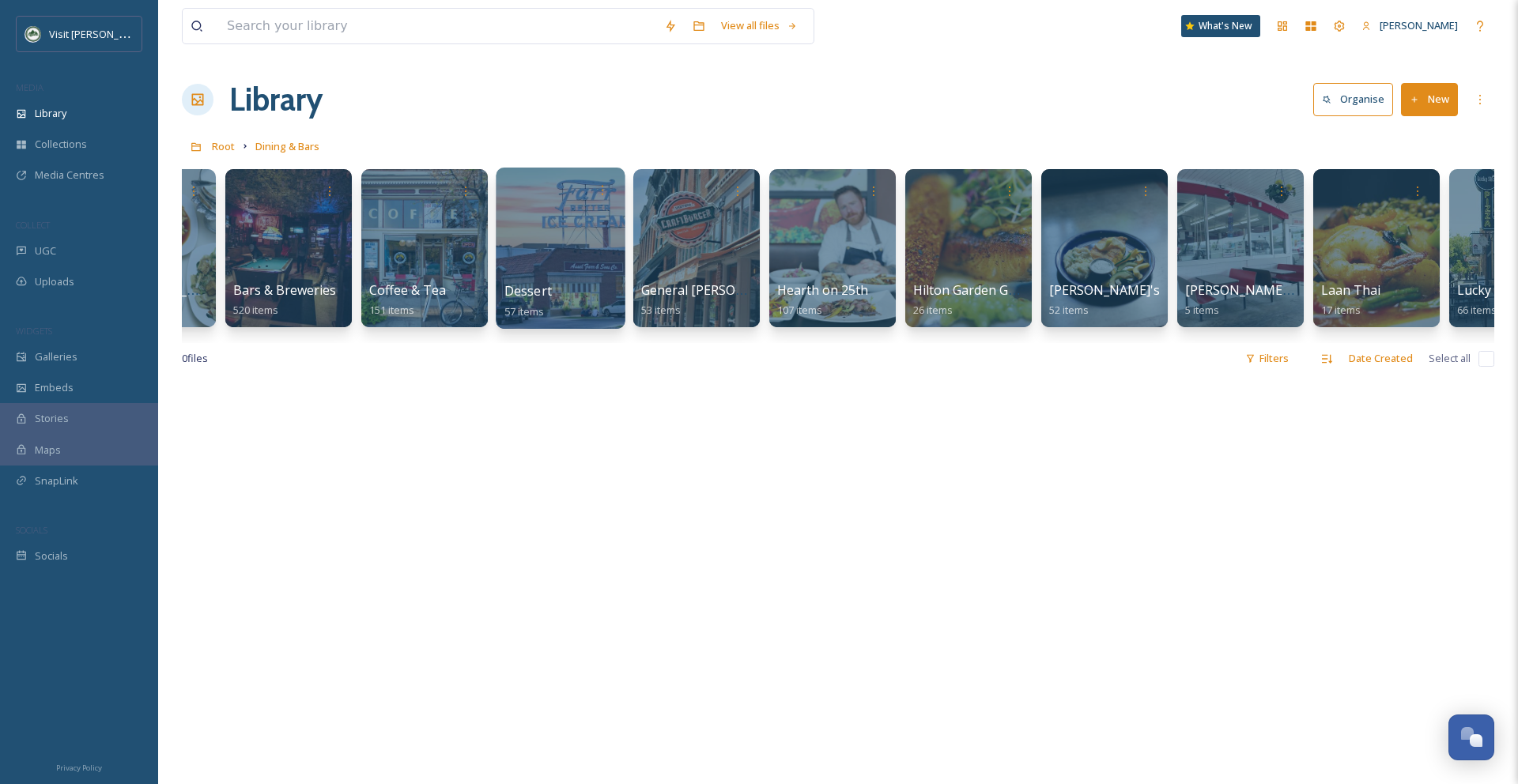
scroll to position [0, 234]
click at [823, 224] on div at bounding box center [831, 247] width 129 height 161
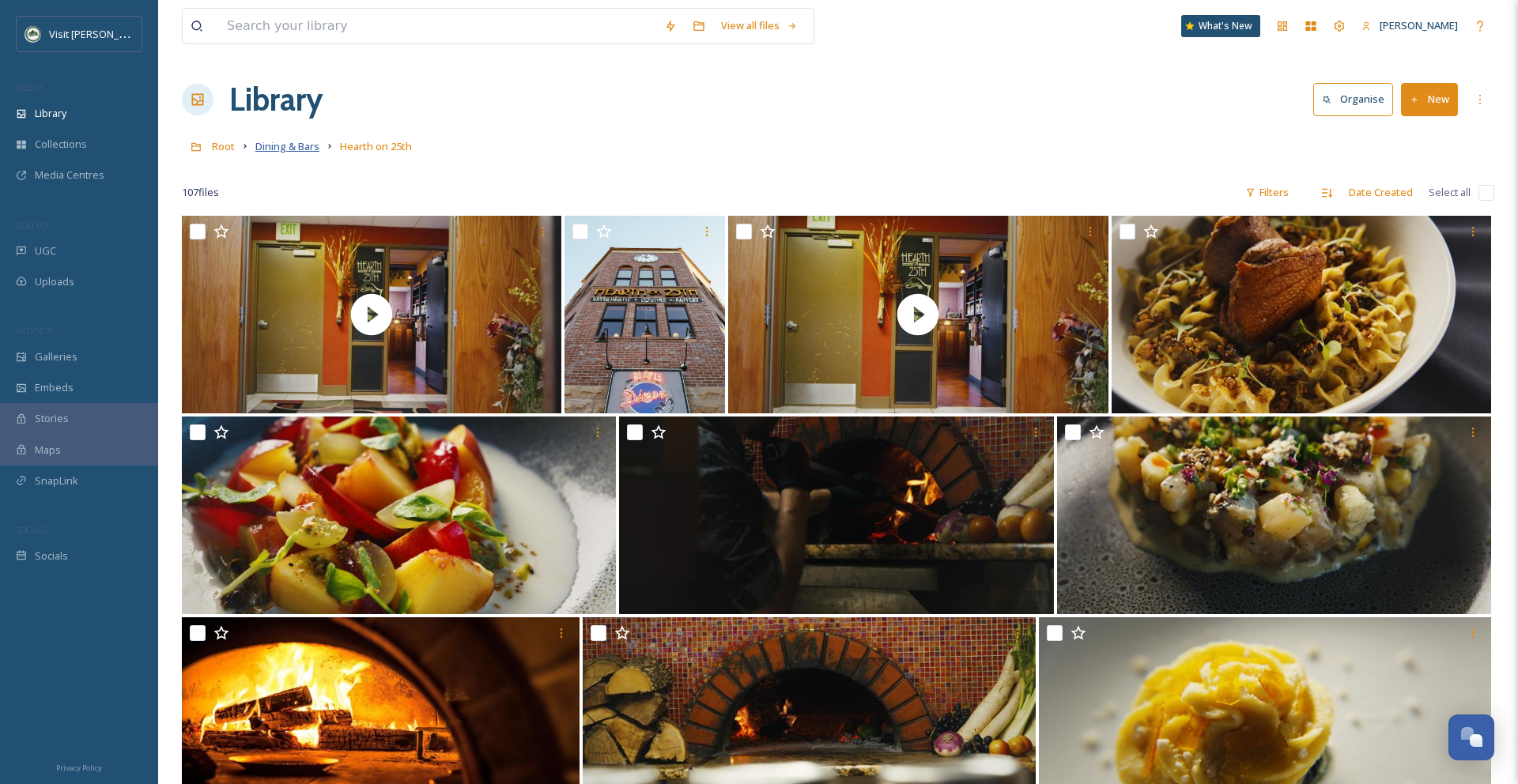
click at [284, 151] on span "Dining & Bars" at bounding box center [287, 146] width 64 height 14
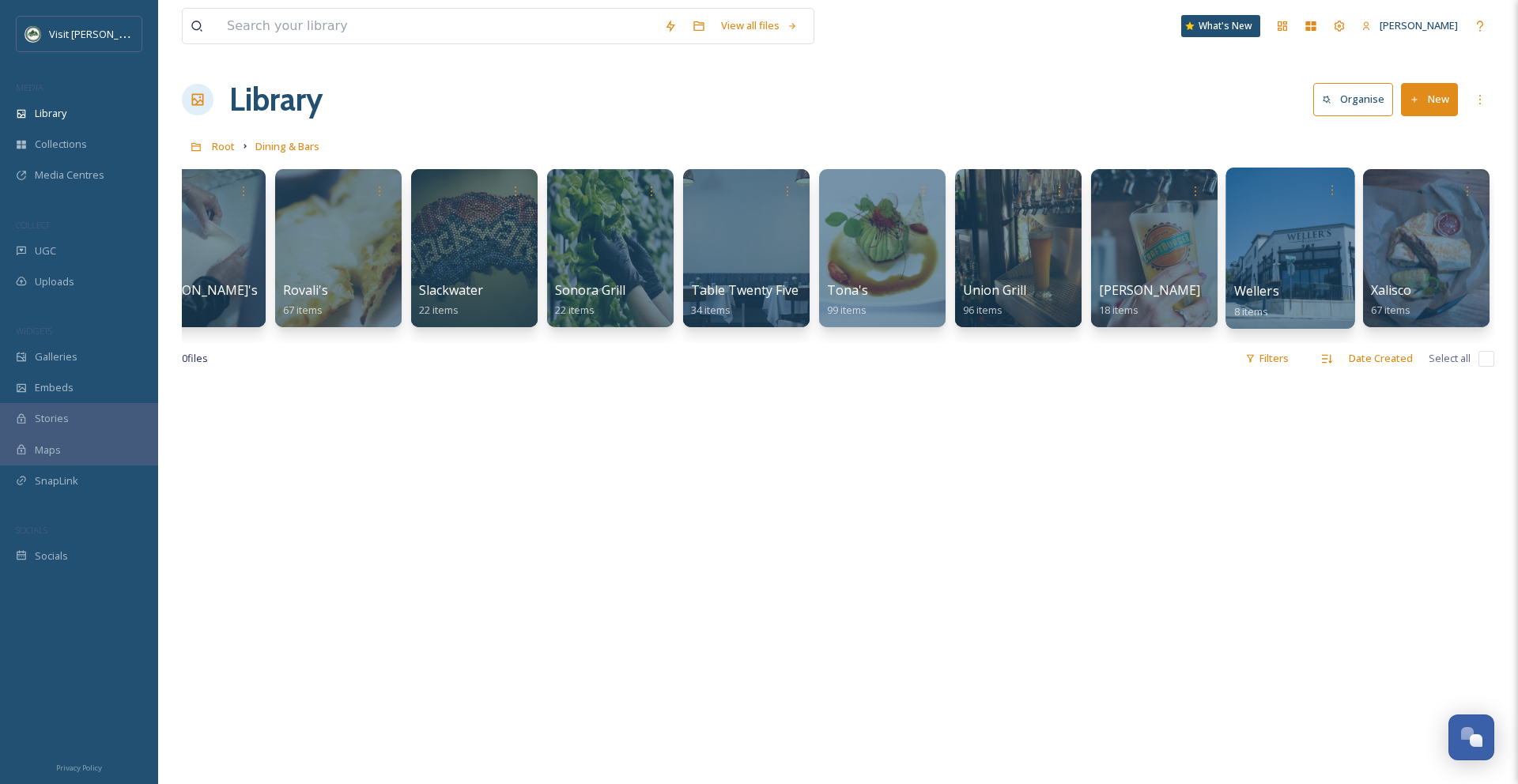
click at [1309, 234] on div at bounding box center [1289, 247] width 129 height 161
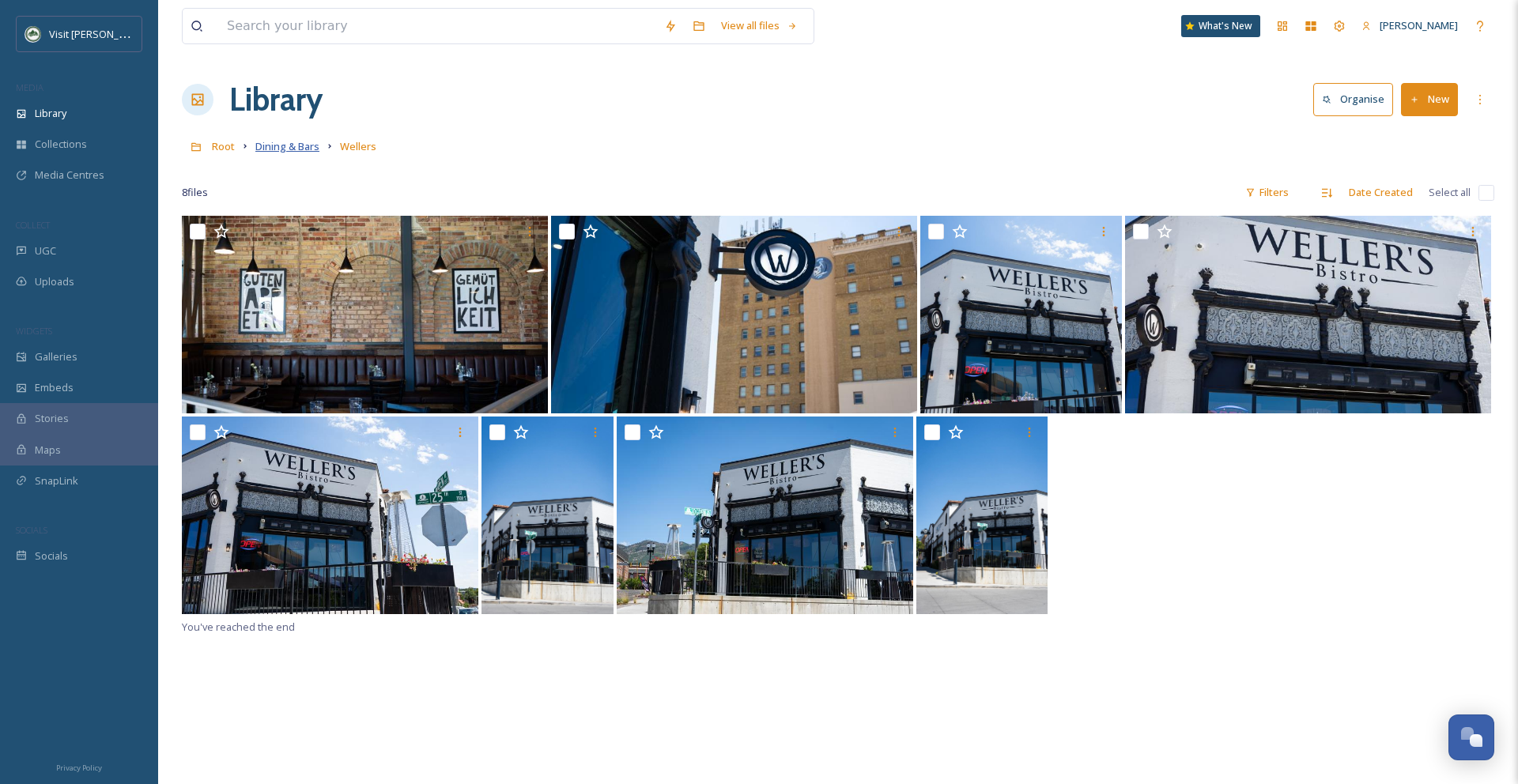
click at [296, 150] on span "Dining & Bars" at bounding box center [287, 146] width 64 height 14
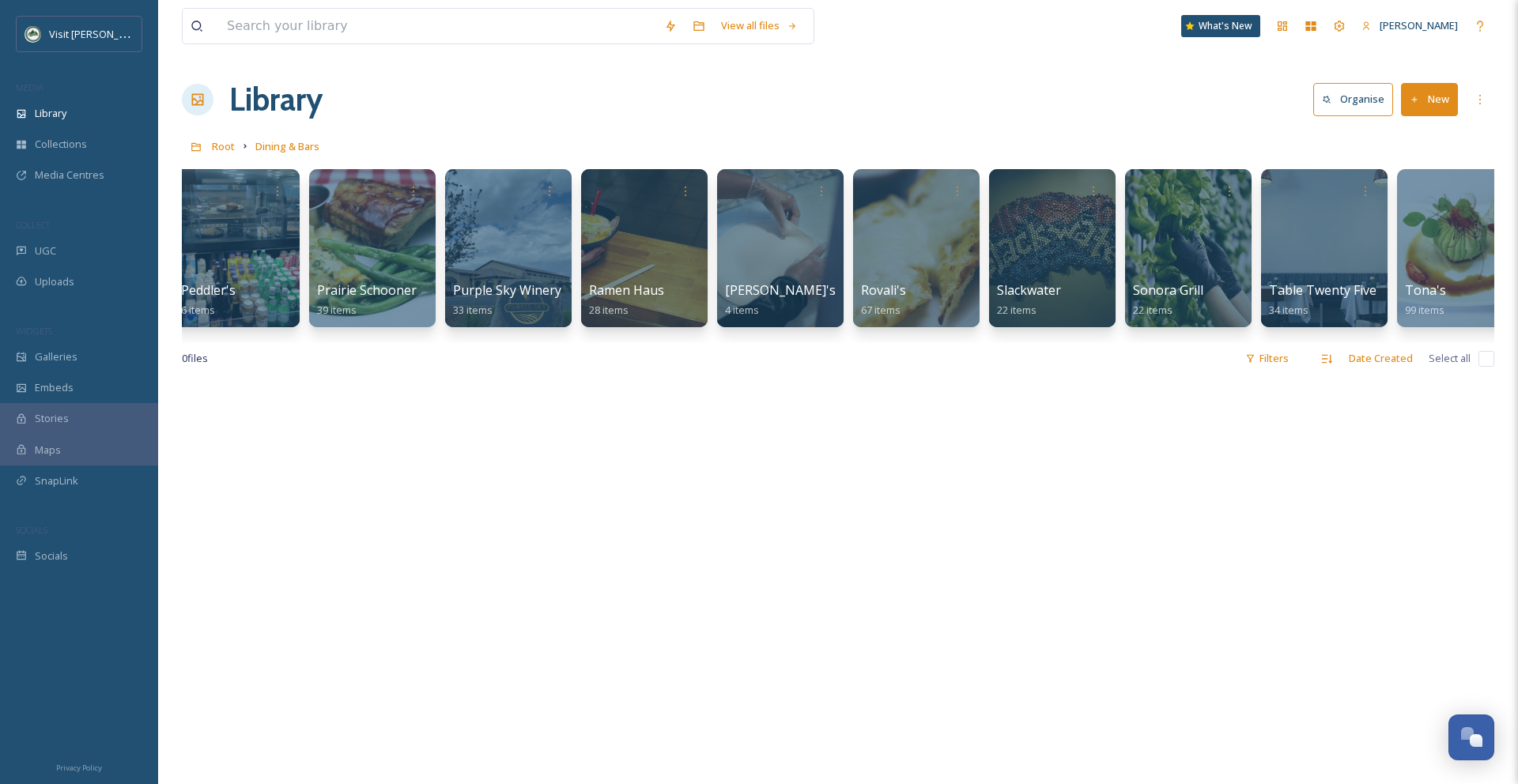
scroll to position [0, 2495]
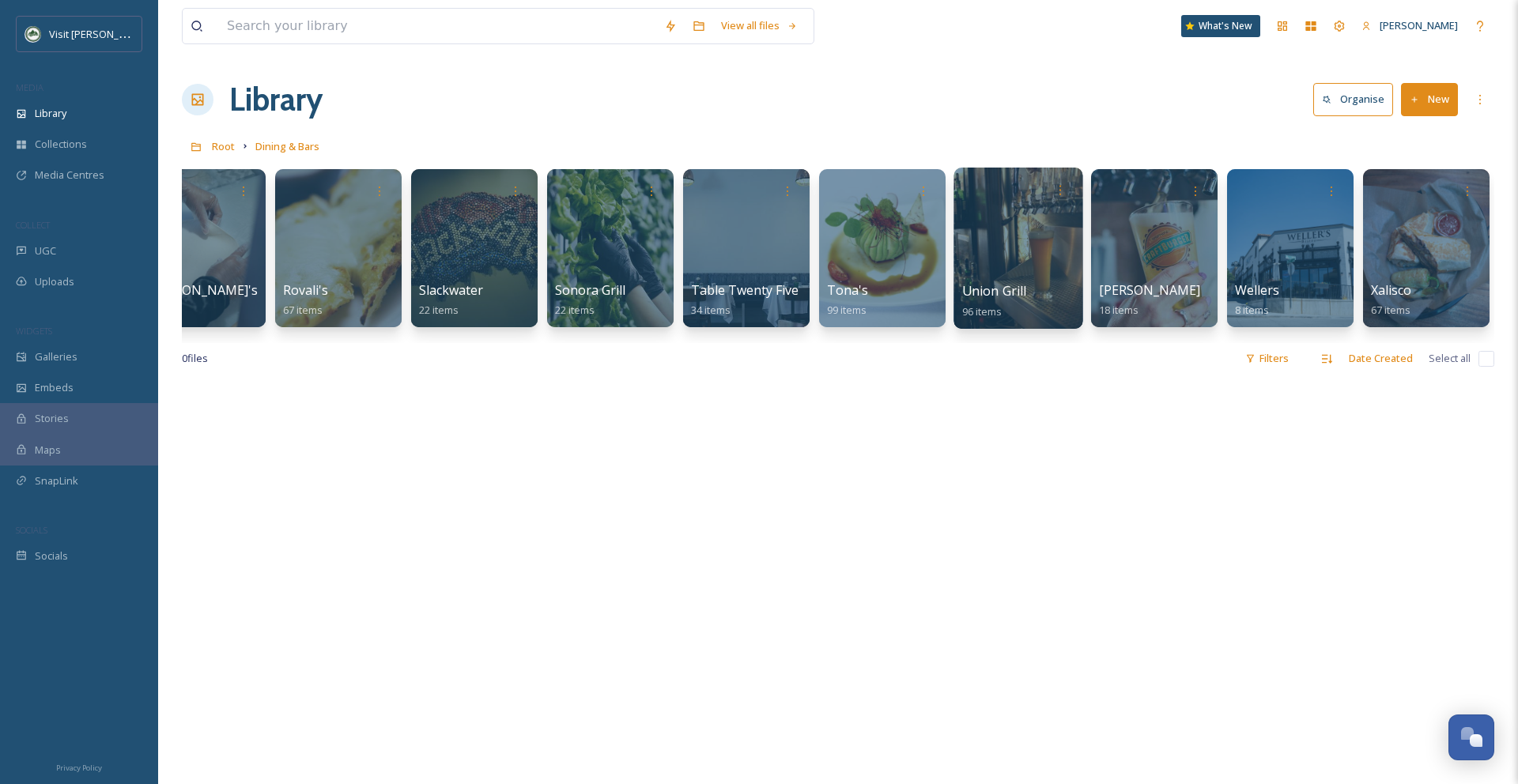
click at [1009, 230] on div at bounding box center [1018, 247] width 129 height 161
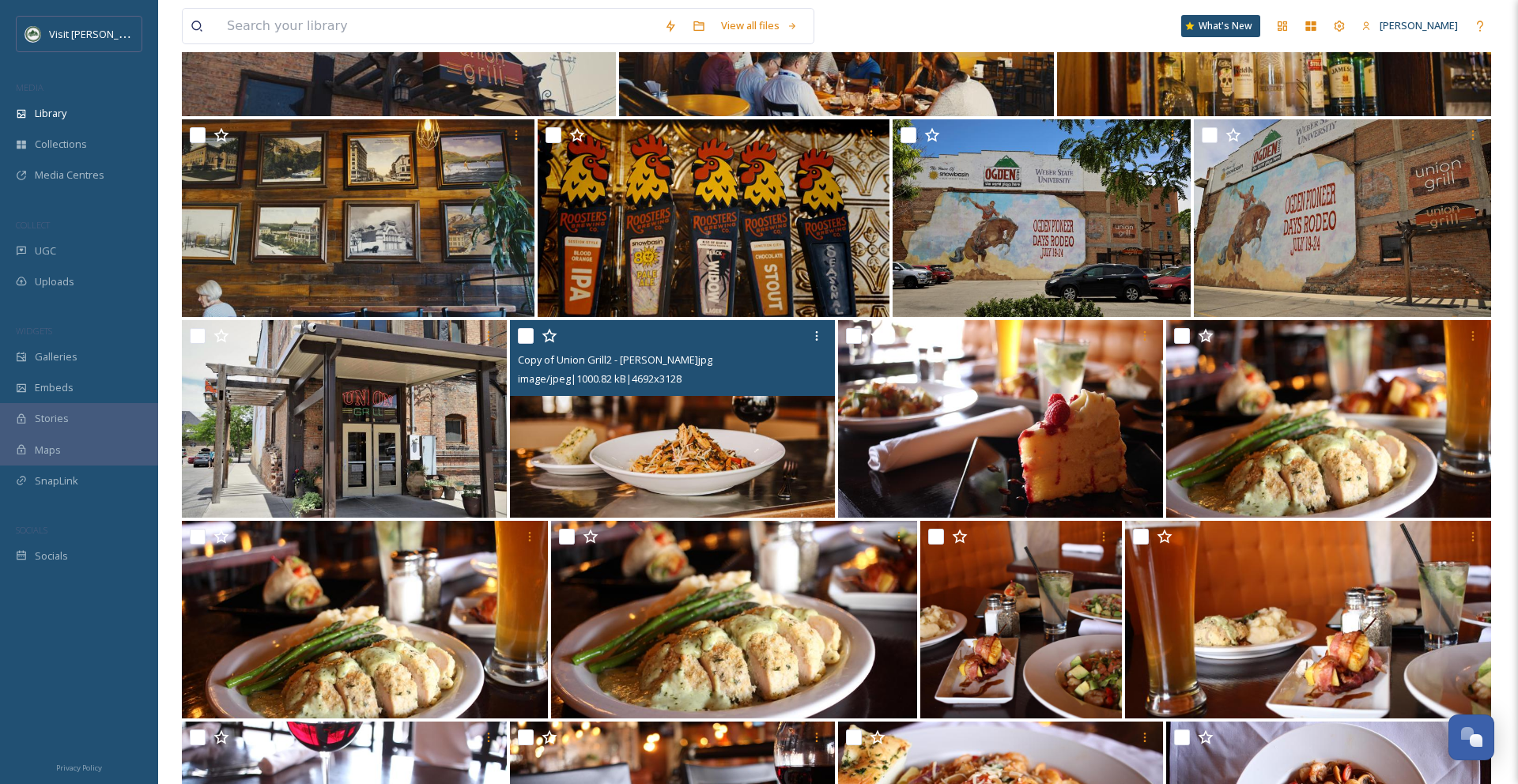
scroll to position [1304, 0]
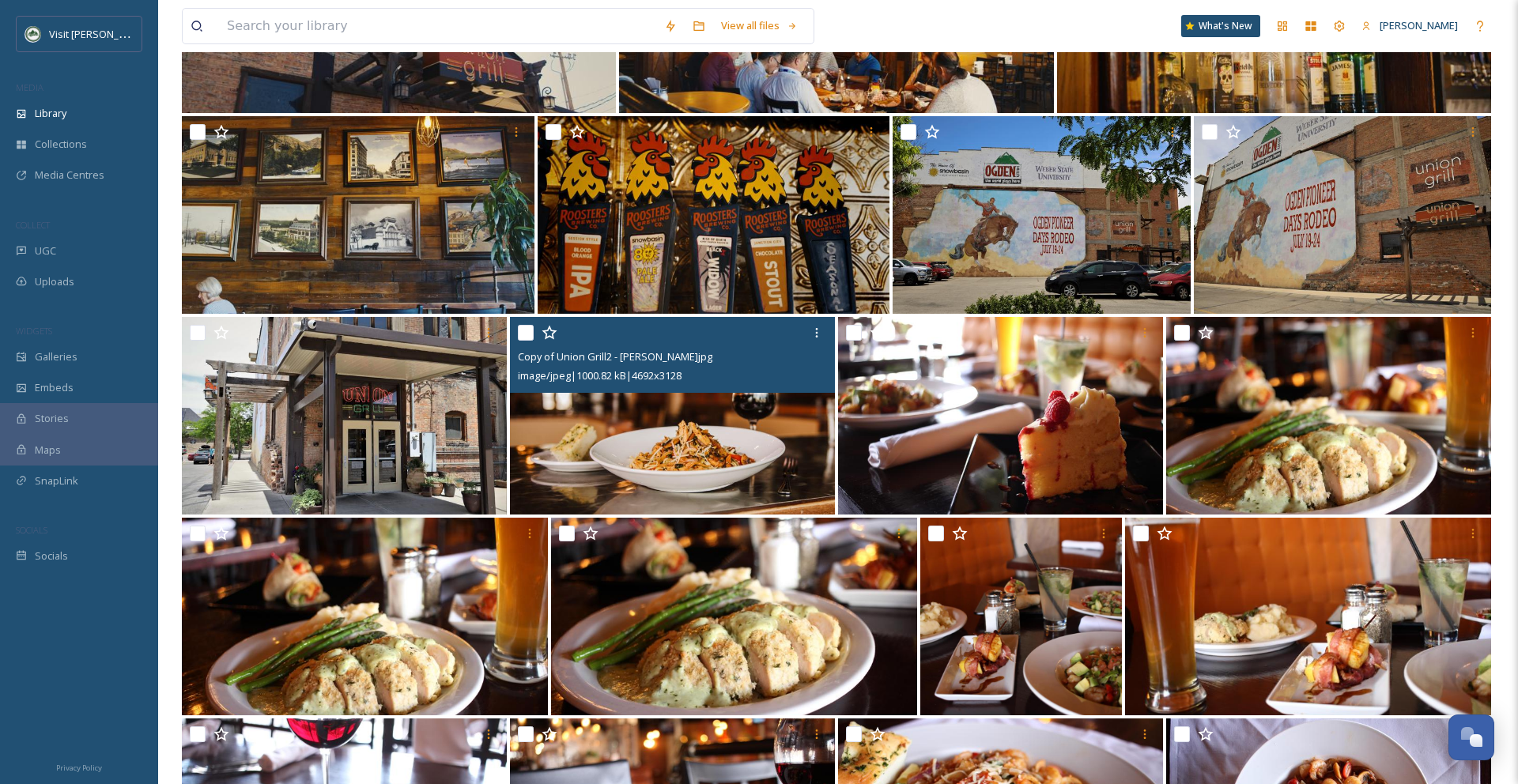
click at [732, 432] on img at bounding box center [672, 416] width 325 height 197
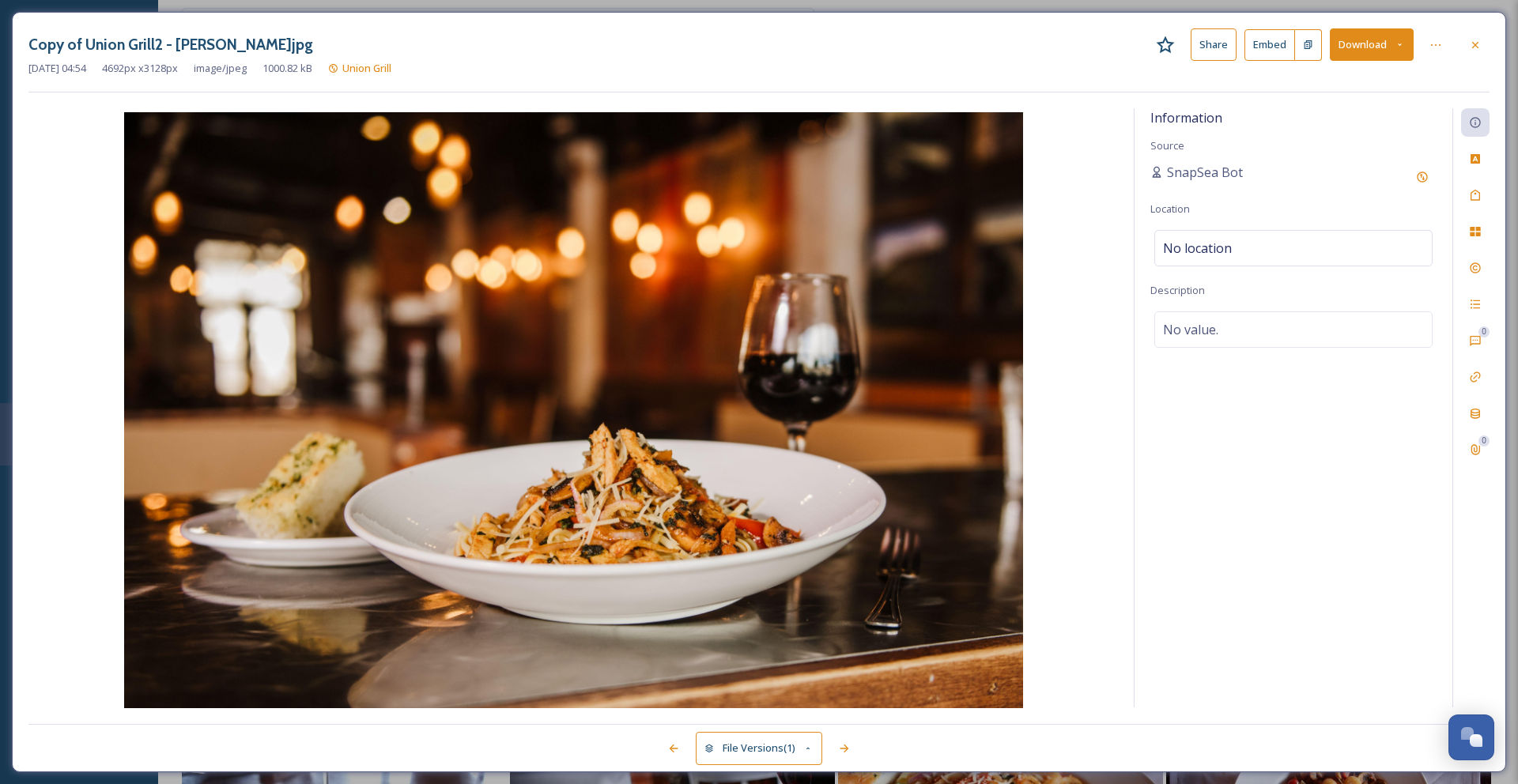
click at [1360, 52] on button "Download" at bounding box center [1372, 45] width 84 height 33
click at [1352, 73] on div "Download Original (4692 x 3128)" at bounding box center [1330, 81] width 166 height 31
click at [1473, 43] on icon at bounding box center [1475, 44] width 7 height 7
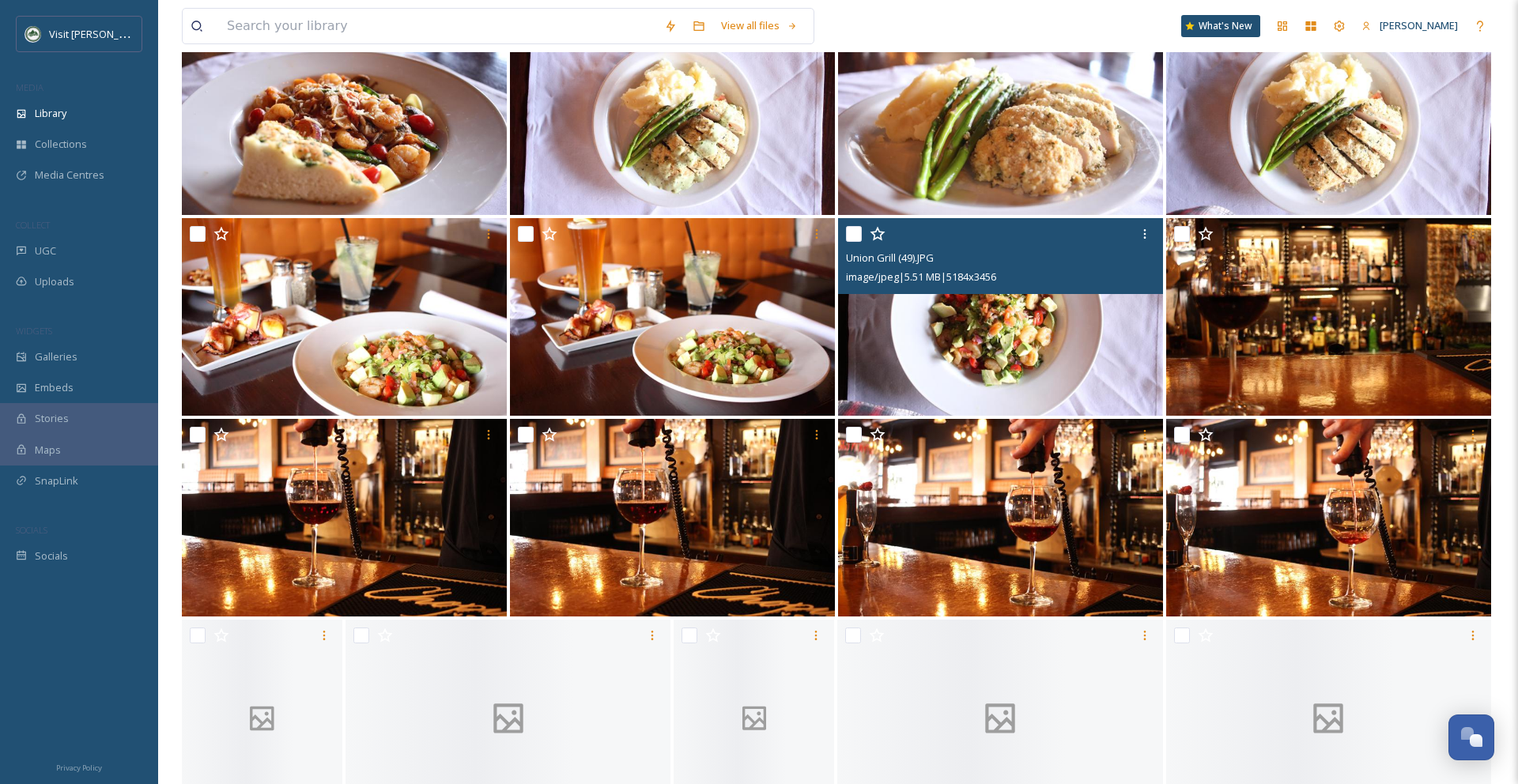
scroll to position [2211, 0]
